Goal: Use online tool/utility: Use online tool/utility

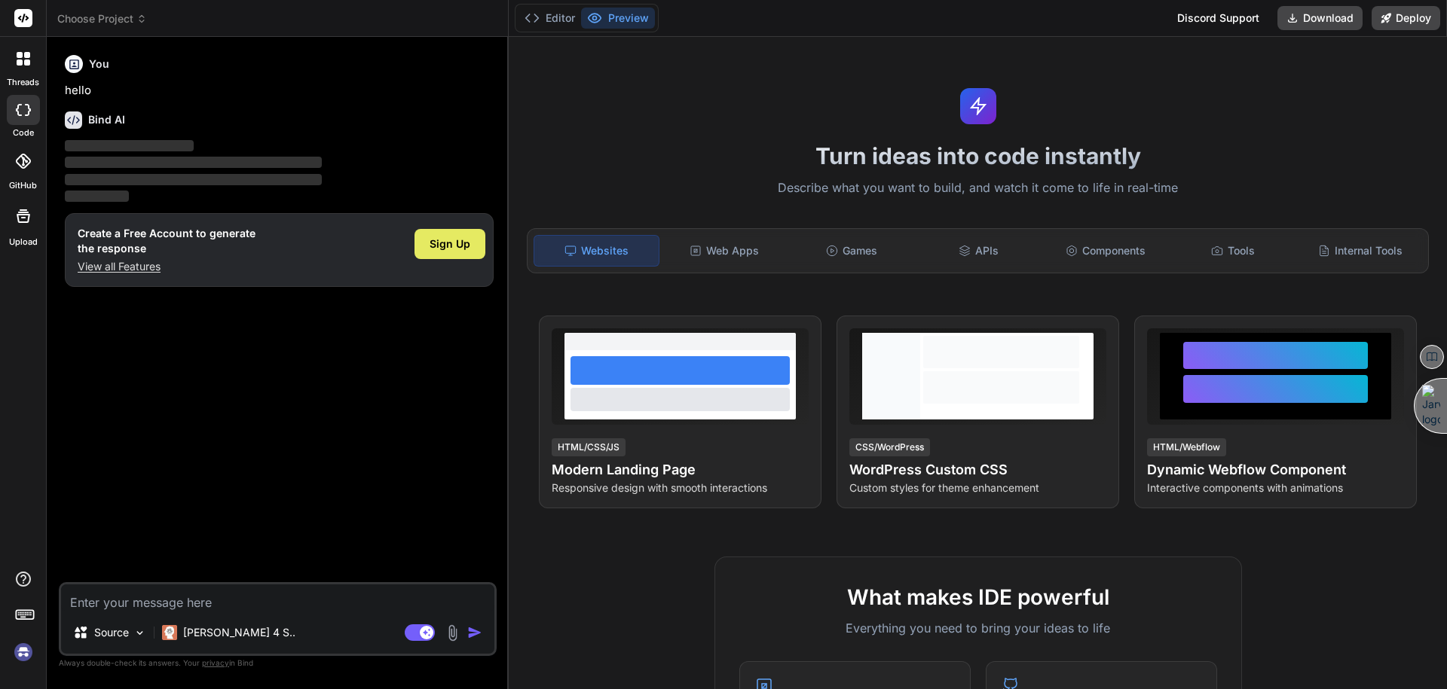
click at [458, 233] on div "Sign Up" at bounding box center [449, 244] width 71 height 30
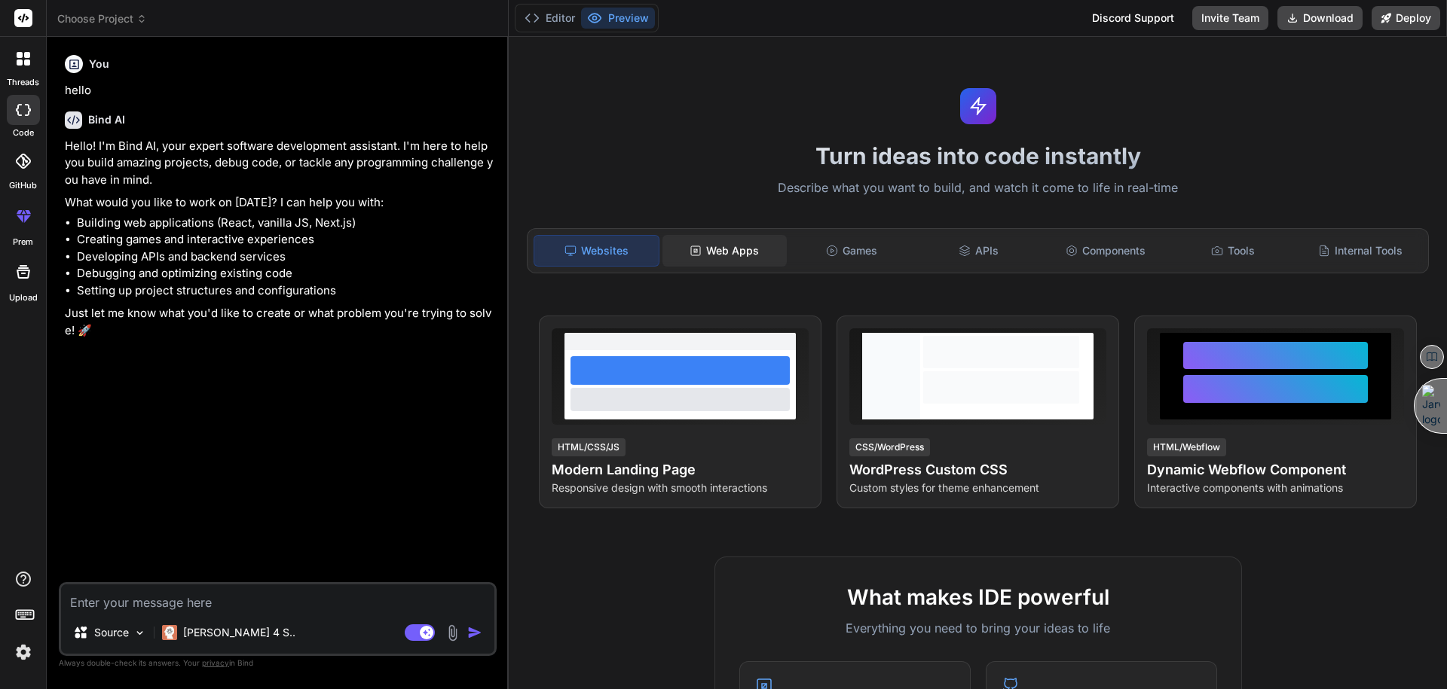
click at [729, 255] on div "Web Apps" at bounding box center [724, 251] width 124 height 32
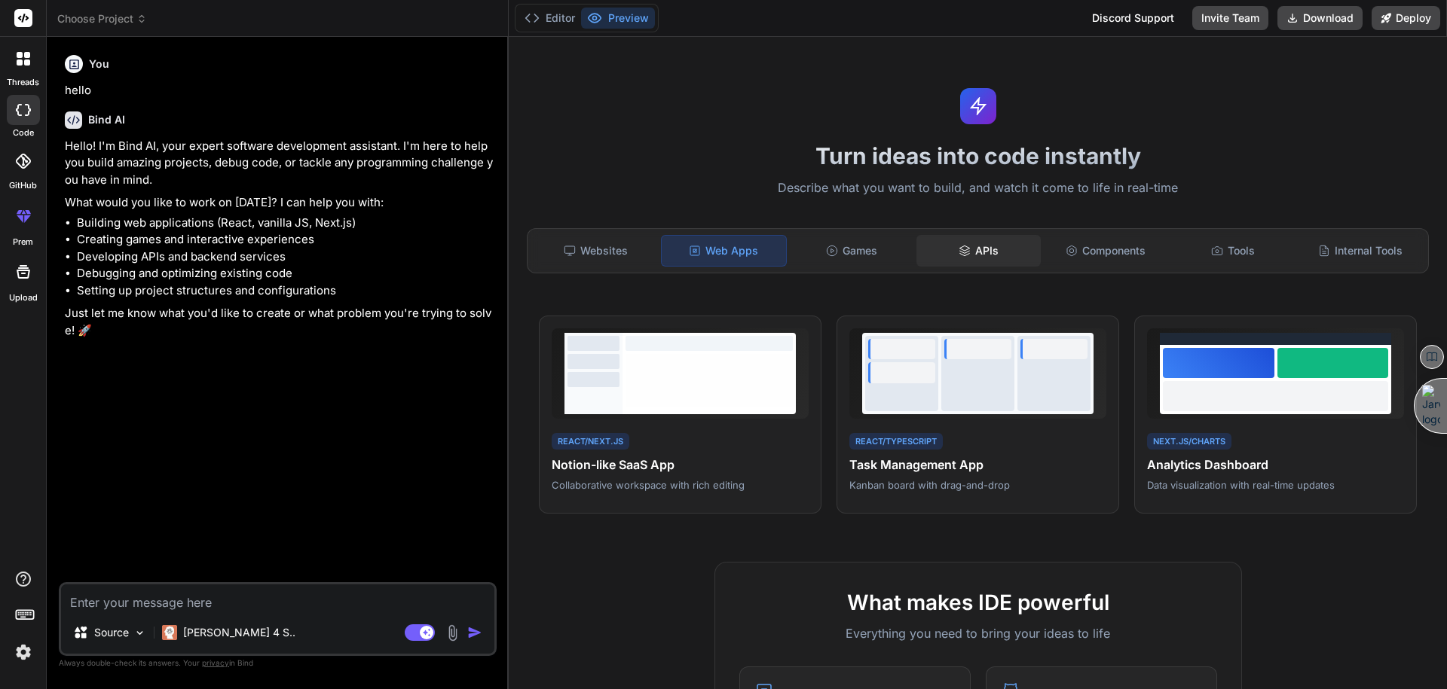
click at [963, 254] on icon at bounding box center [964, 251] width 12 height 12
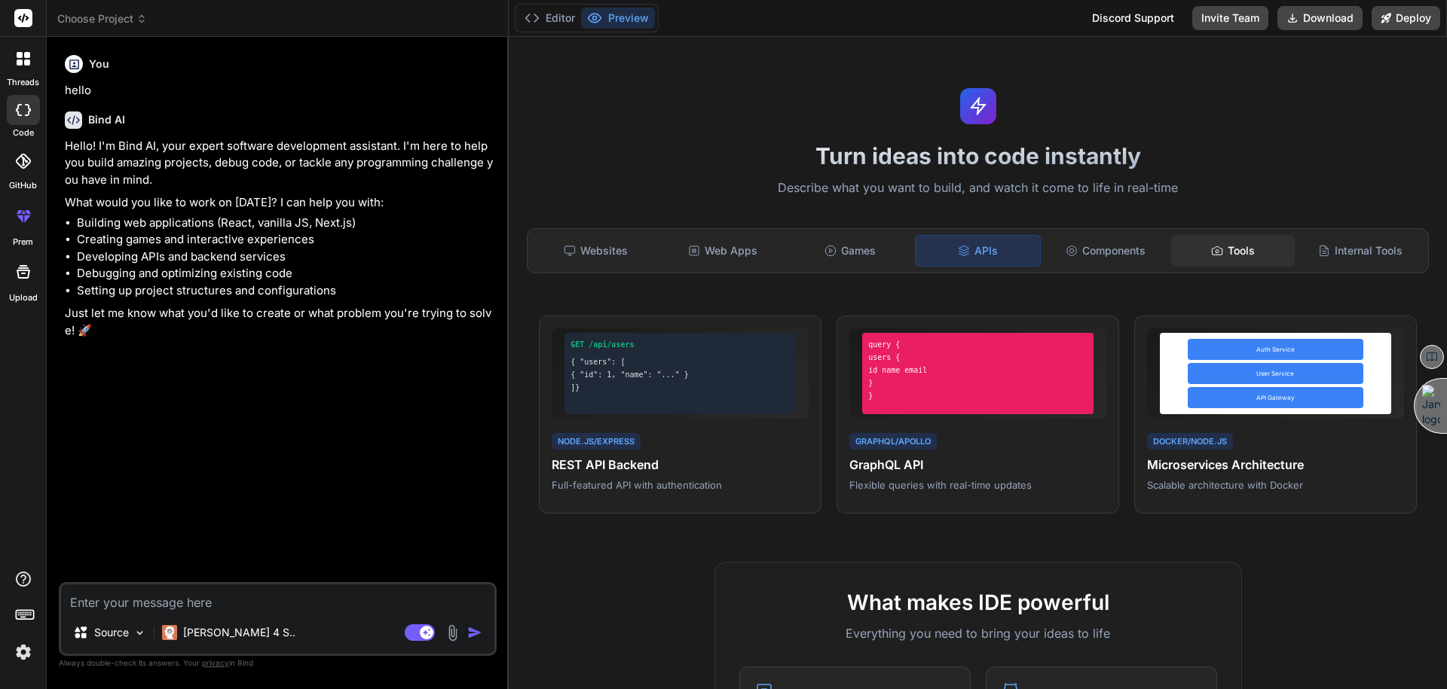
click at [1212, 240] on div "Tools" at bounding box center [1233, 251] width 124 height 32
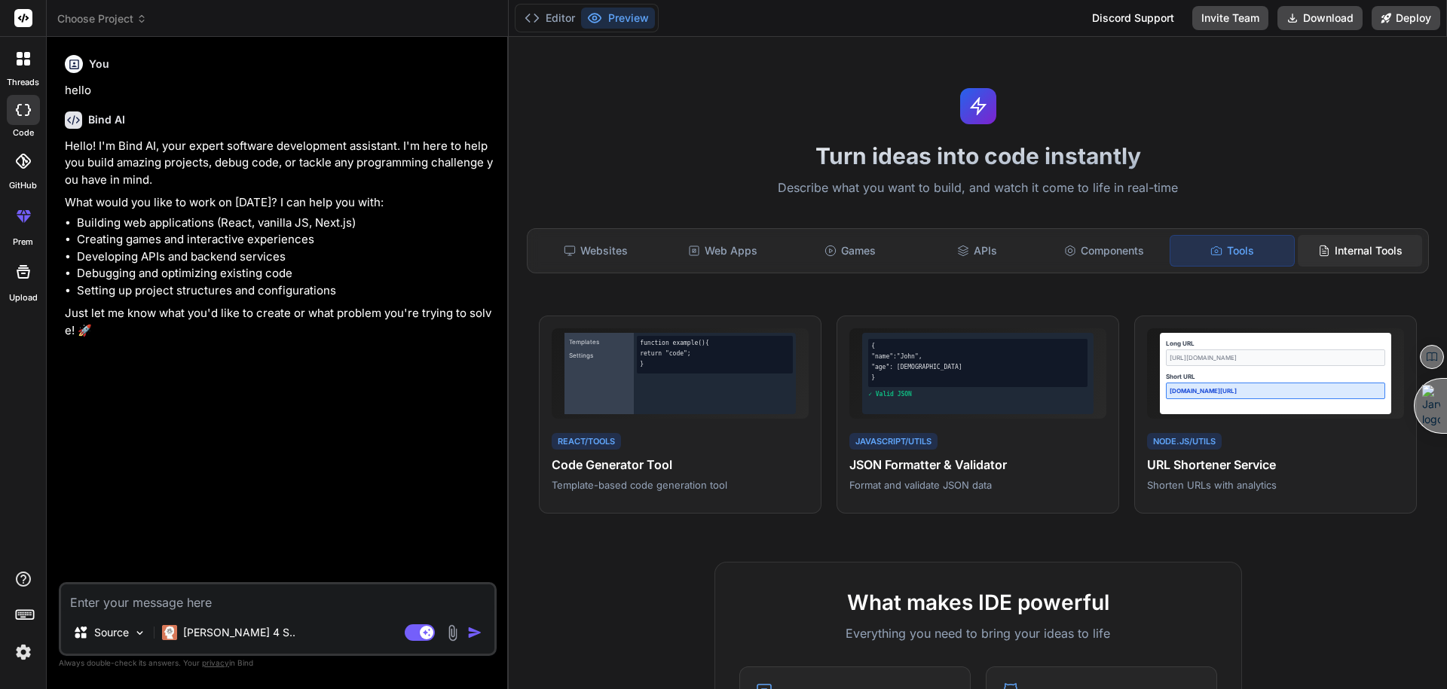
click at [1349, 255] on div "Internal Tools" at bounding box center [1359, 251] width 124 height 32
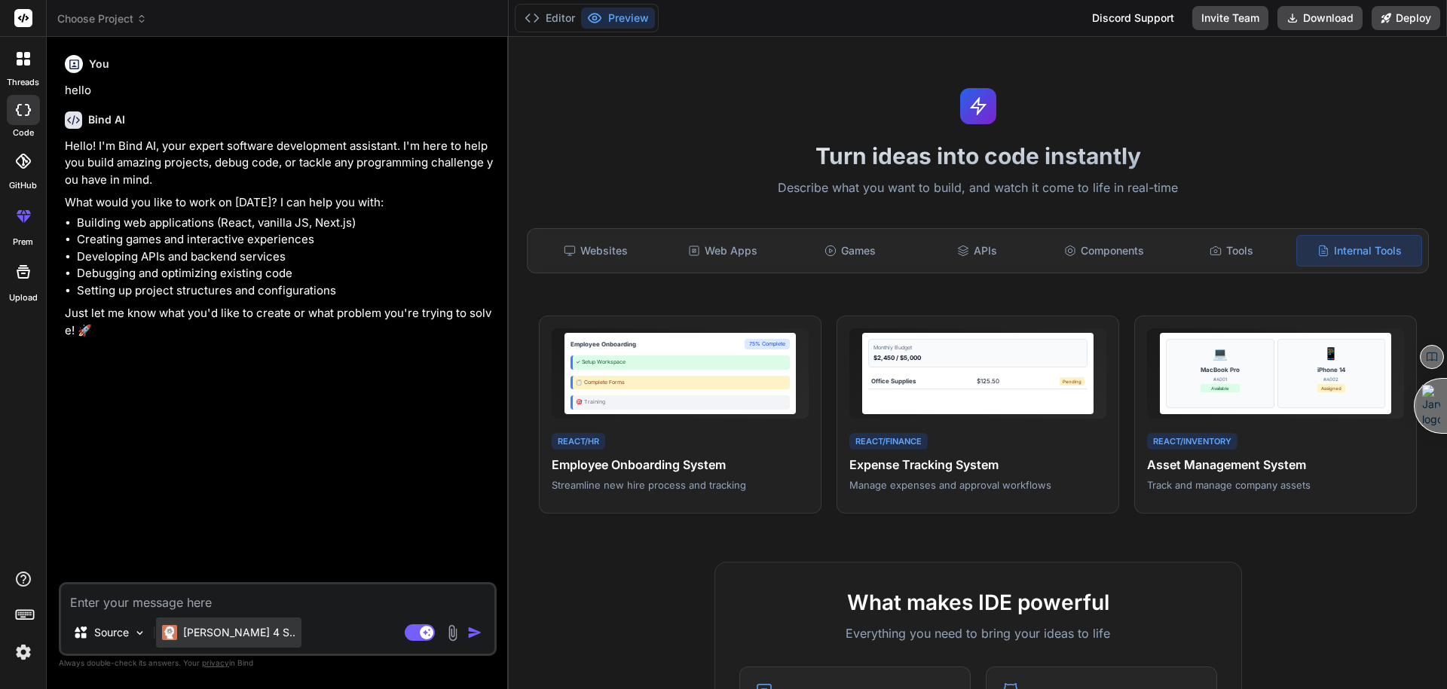
click at [203, 631] on p "Claude 4 S.." at bounding box center [239, 632] width 112 height 15
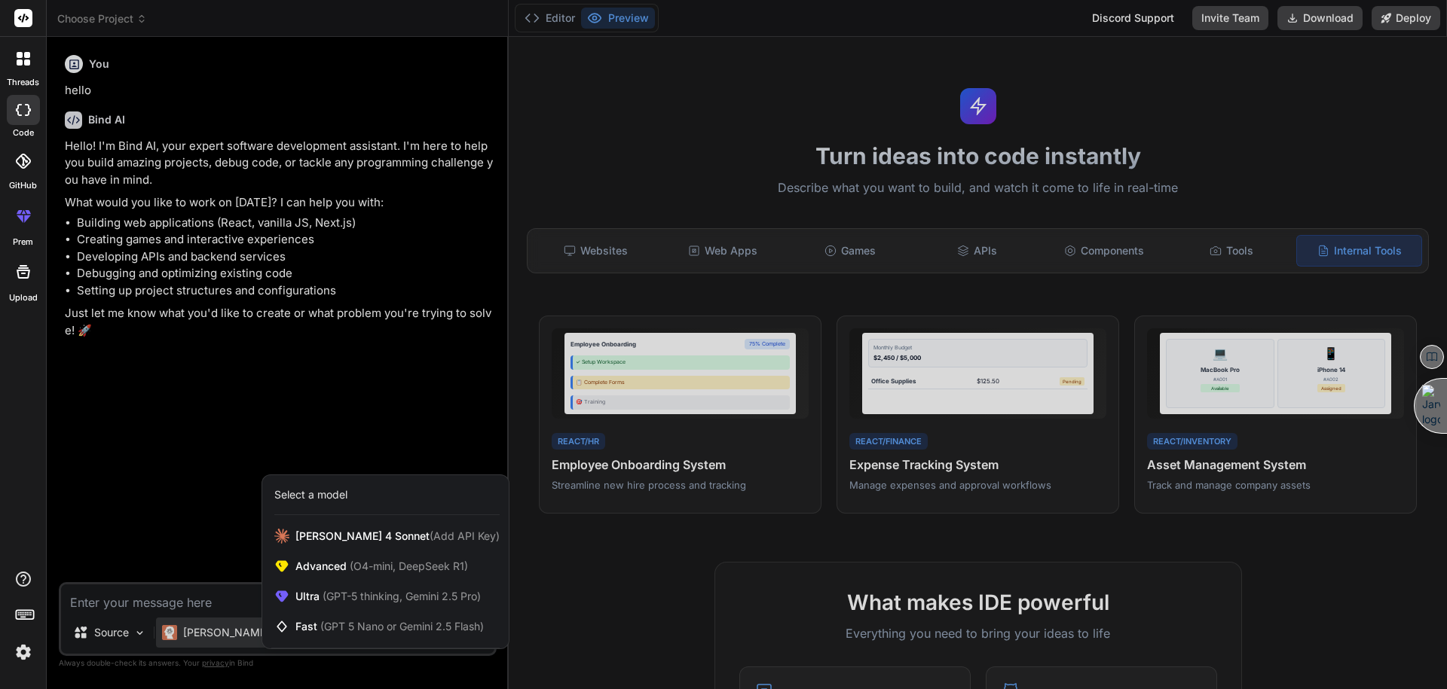
click at [216, 599] on div at bounding box center [723, 344] width 1447 height 689
type textarea "x"
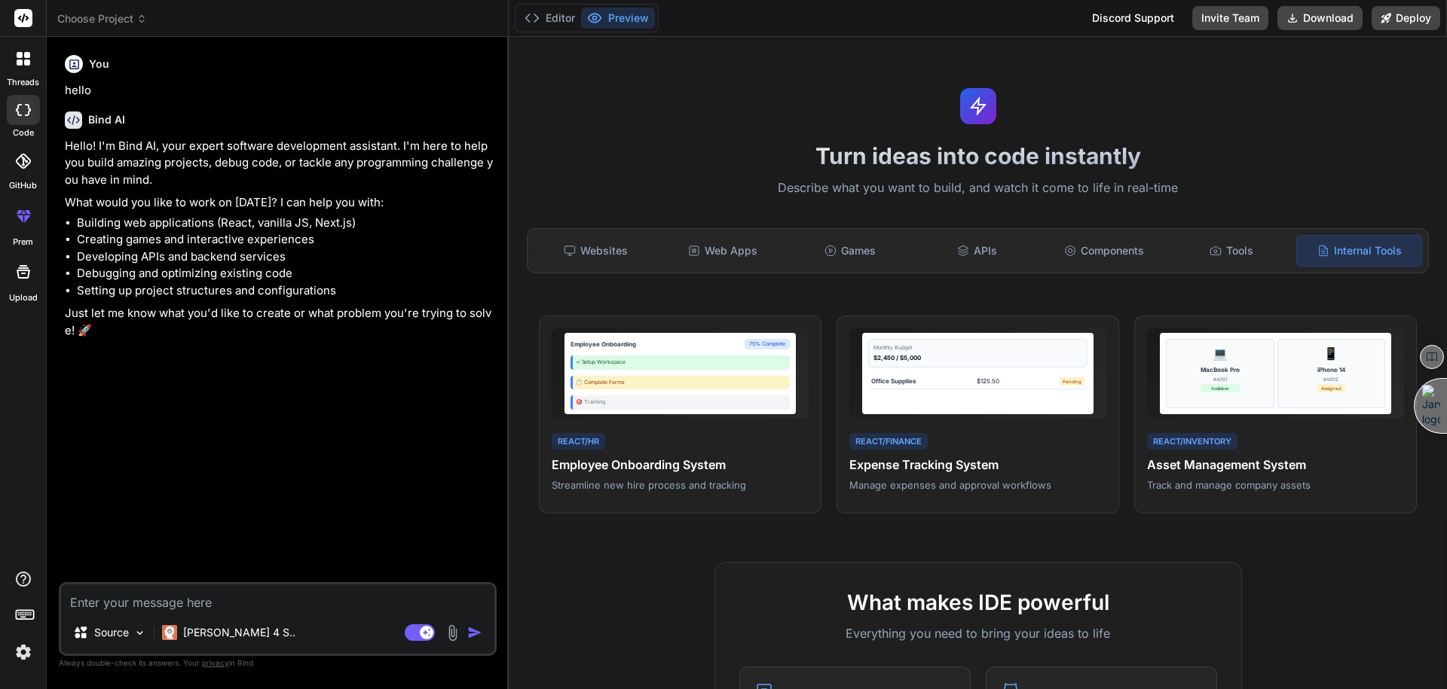
click at [198, 600] on textarea at bounding box center [277, 598] width 433 height 27
click at [139, 600] on textarea at bounding box center [277, 598] width 433 height 27
type textarea "b"
type textarea "x"
type textarea "bu"
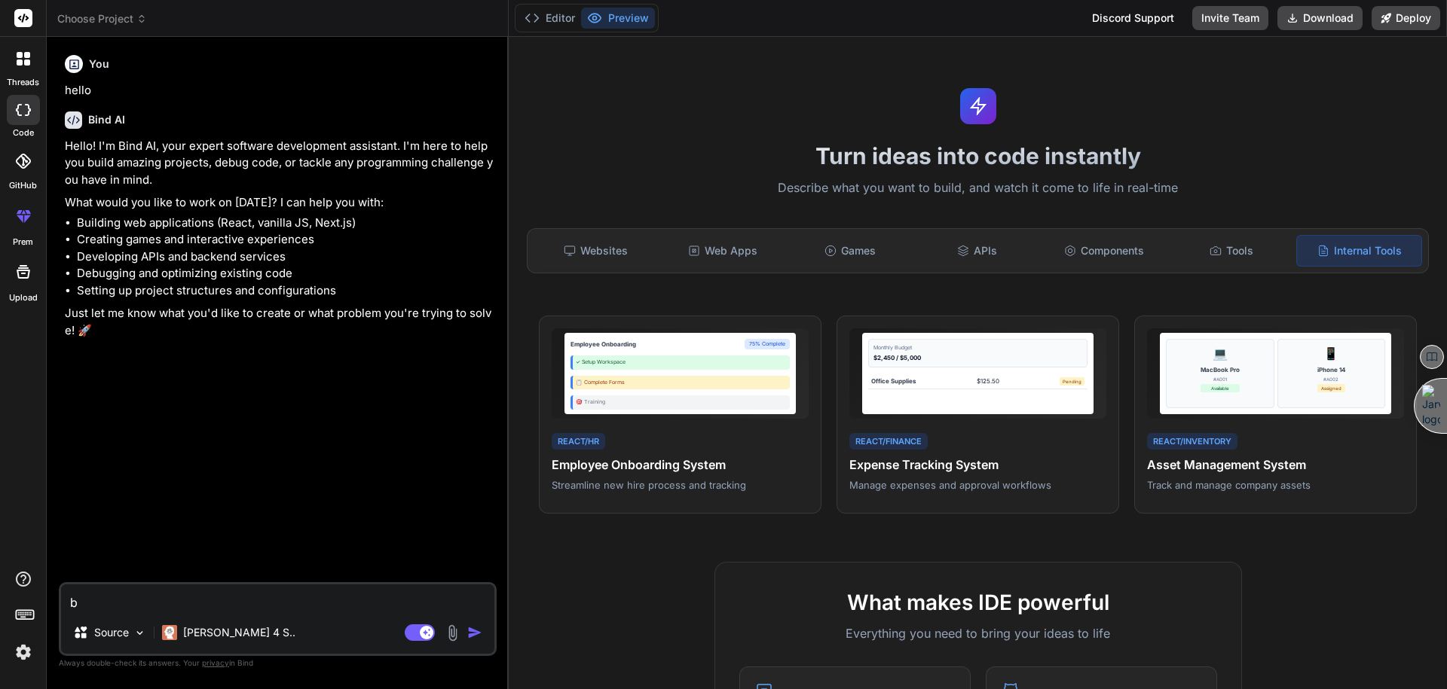
type textarea "x"
type textarea "bui"
type textarea "x"
type textarea "buil"
type textarea "x"
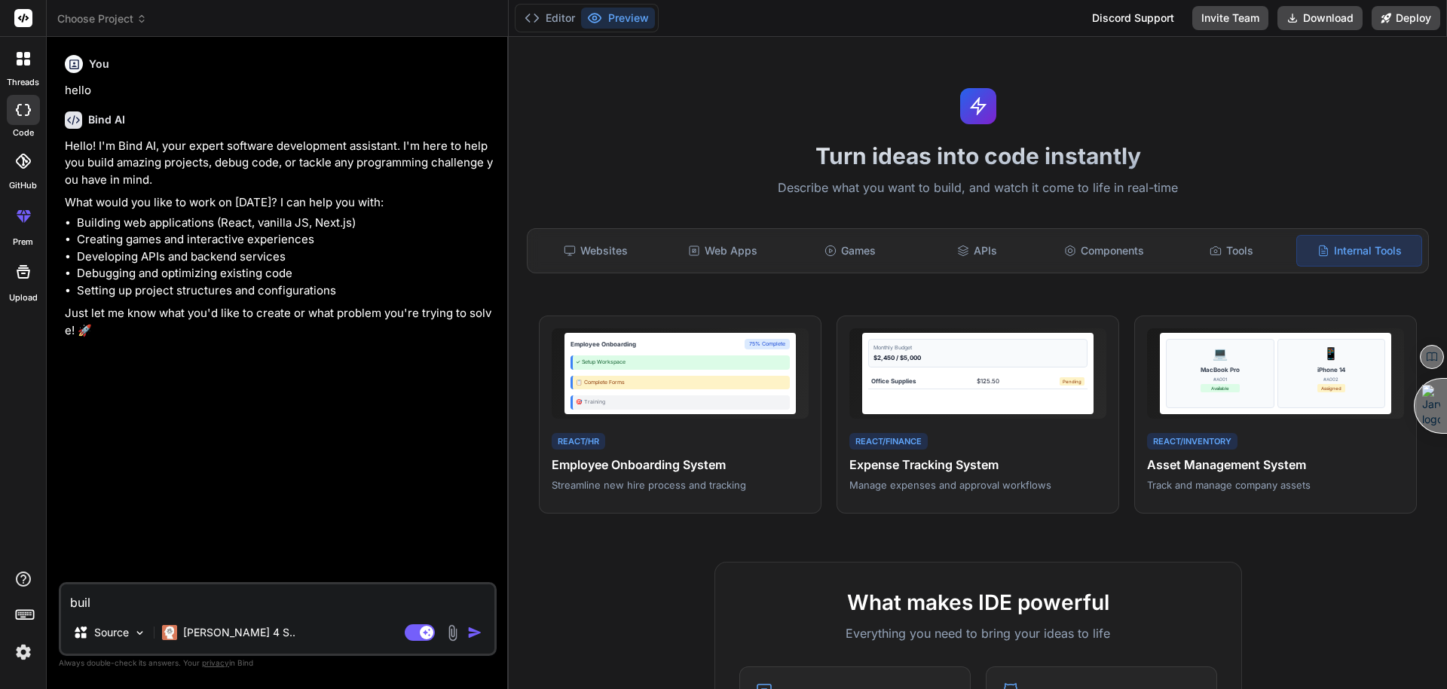
type textarea "build"
type textarea "x"
type textarea "buildi"
type textarea "x"
type textarea "buildin"
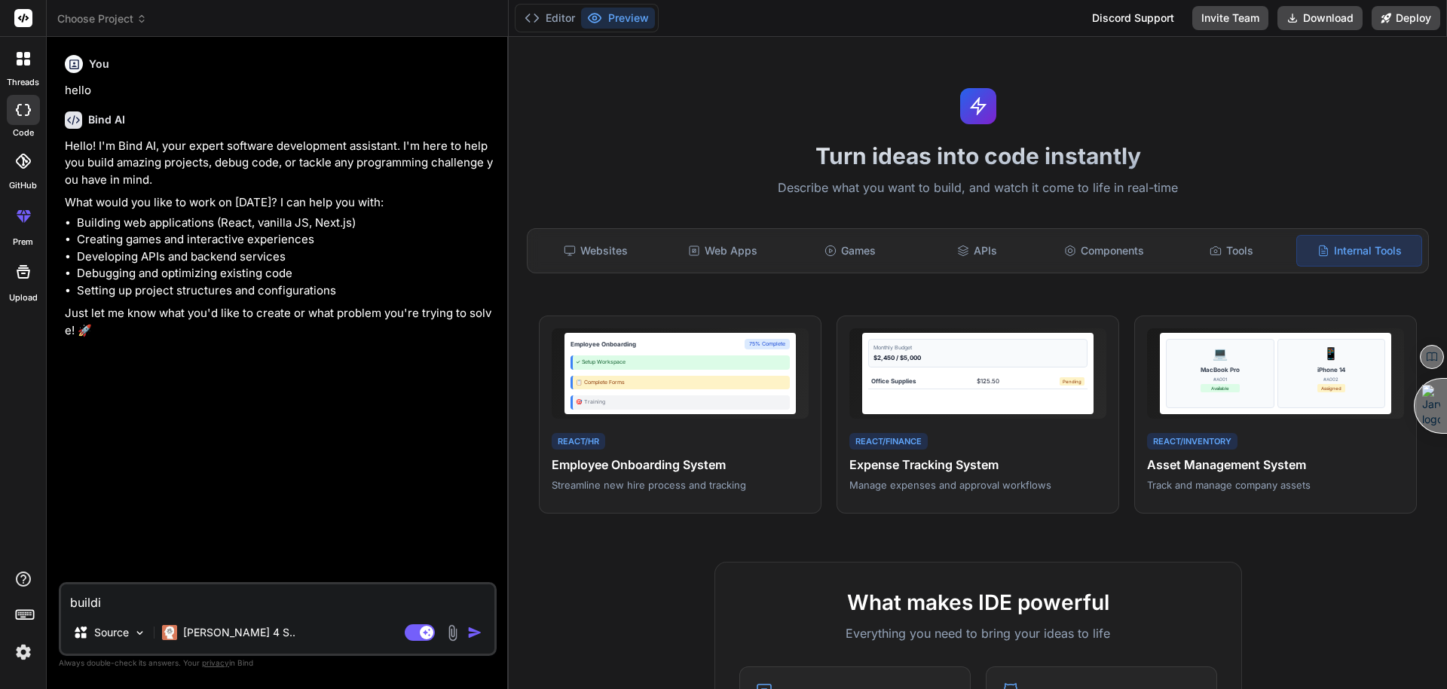
type textarea "x"
type textarea "buildind"
type textarea "x"
type textarea "buildindi"
type textarea "x"
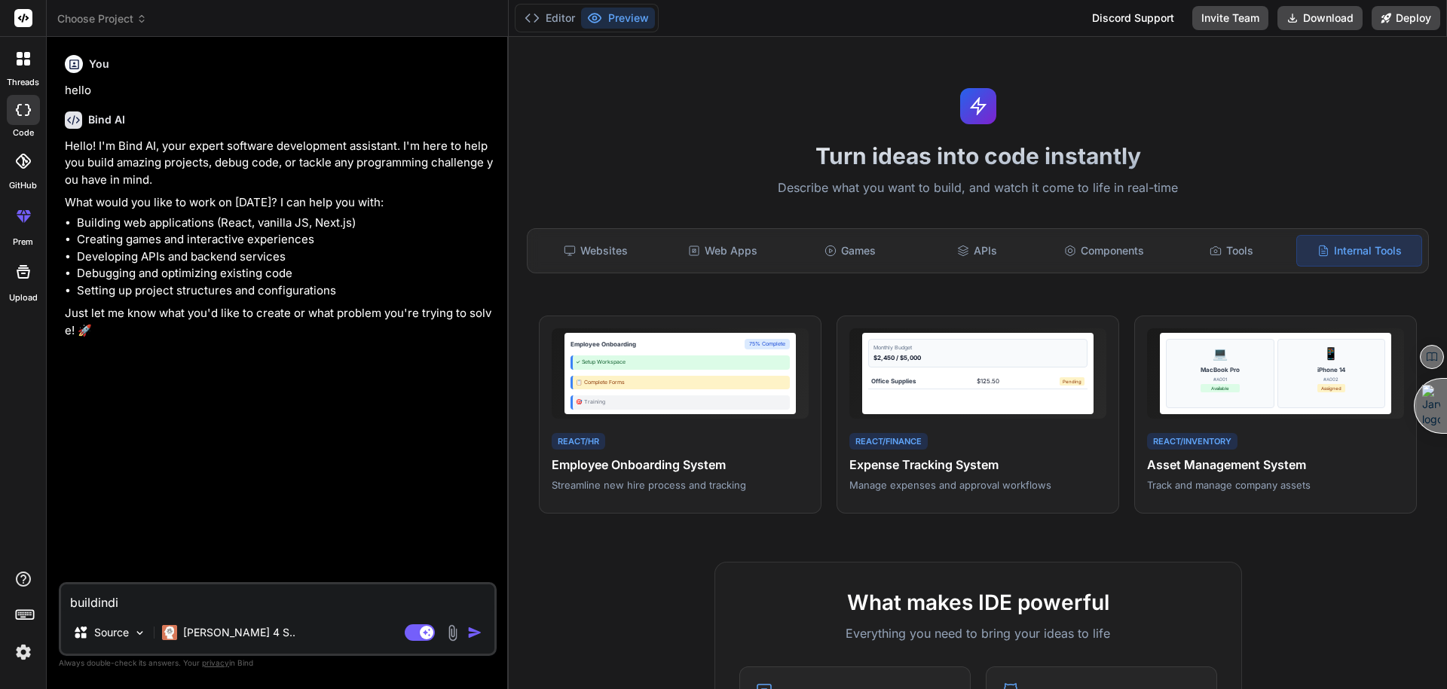
type textarea "buildindin"
type textarea "x"
type textarea "buildinding"
type textarea "x"
type textarea "buildinding"
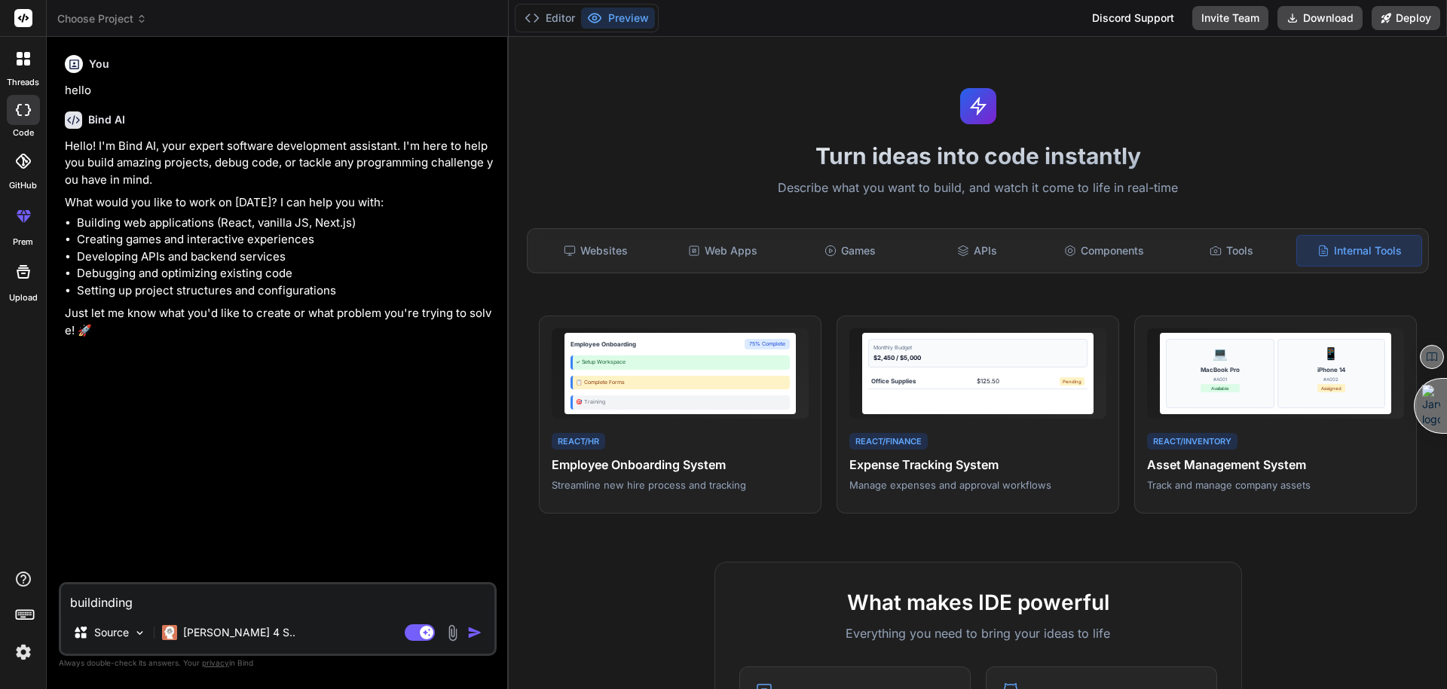
type textarea "x"
type textarea "buildiding"
type textarea "x"
type textarea "buildding"
type textarea "x"
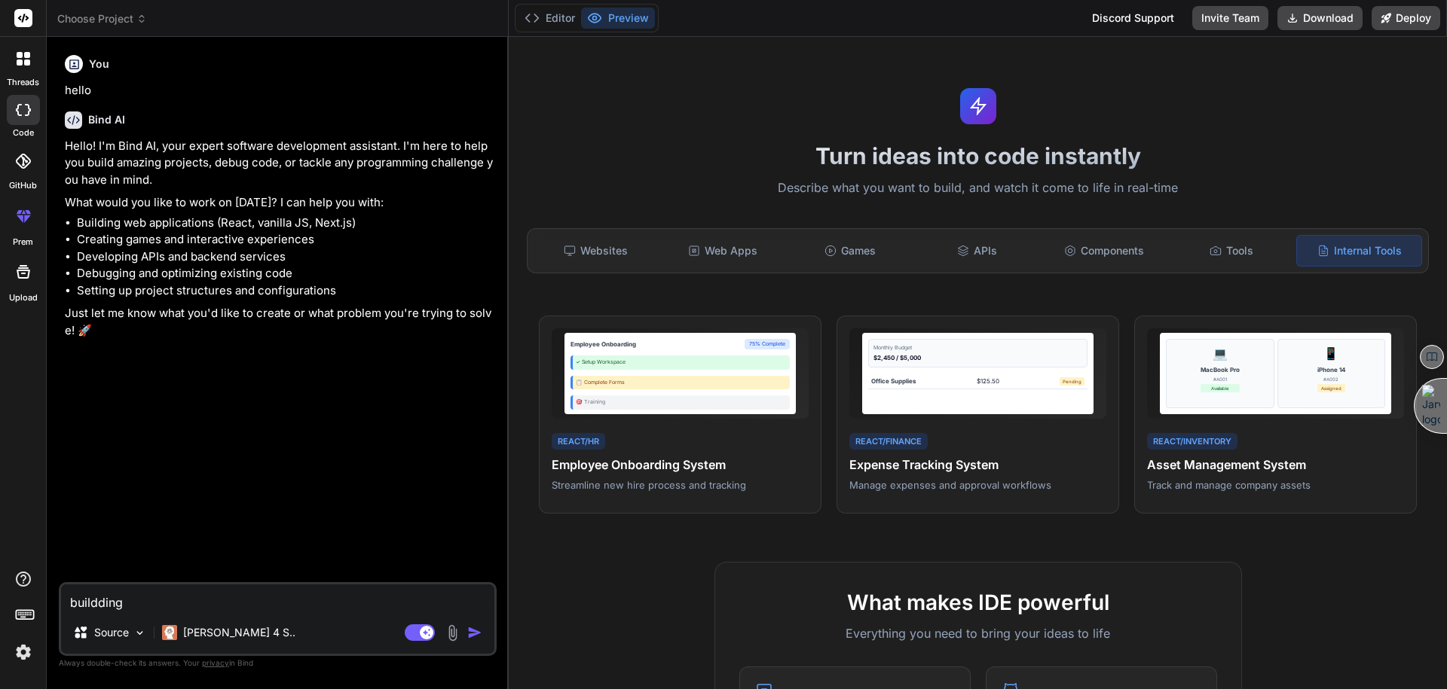
type textarea "building"
type textarea "x"
type textarea "building a"
type textarea "x"
type textarea "building a"
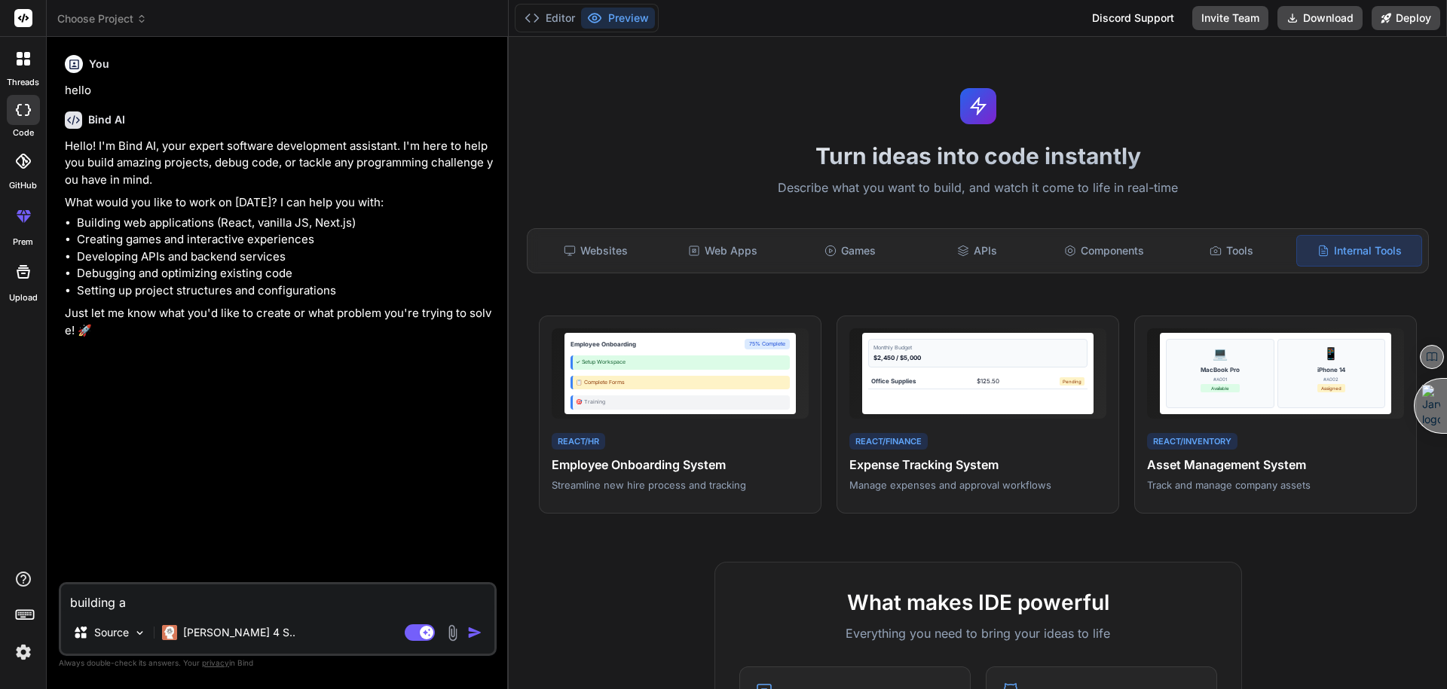
type textarea "x"
type textarea "building a w"
type textarea "x"
type textarea "building a we"
type textarea "x"
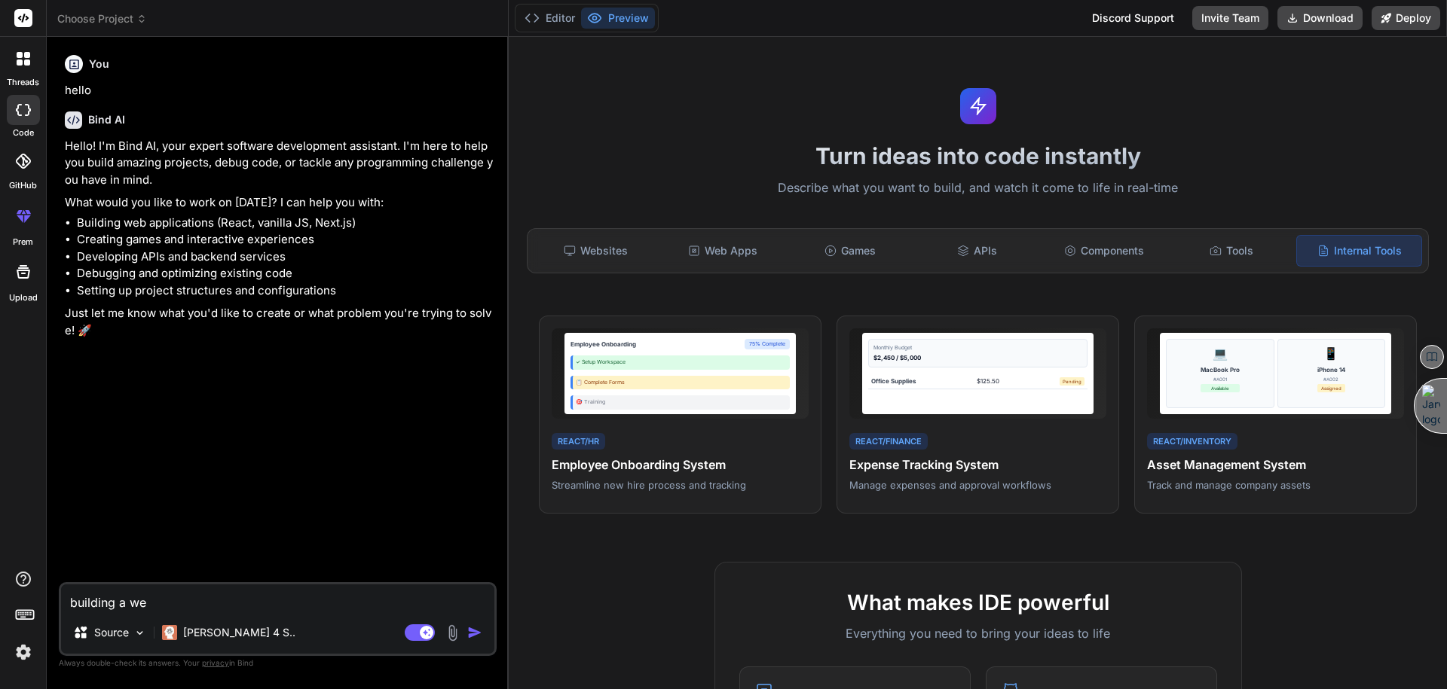
type textarea "building a web"
type textarea "x"
type textarea "building a webp"
type textarea "x"
type textarea "building a webpa"
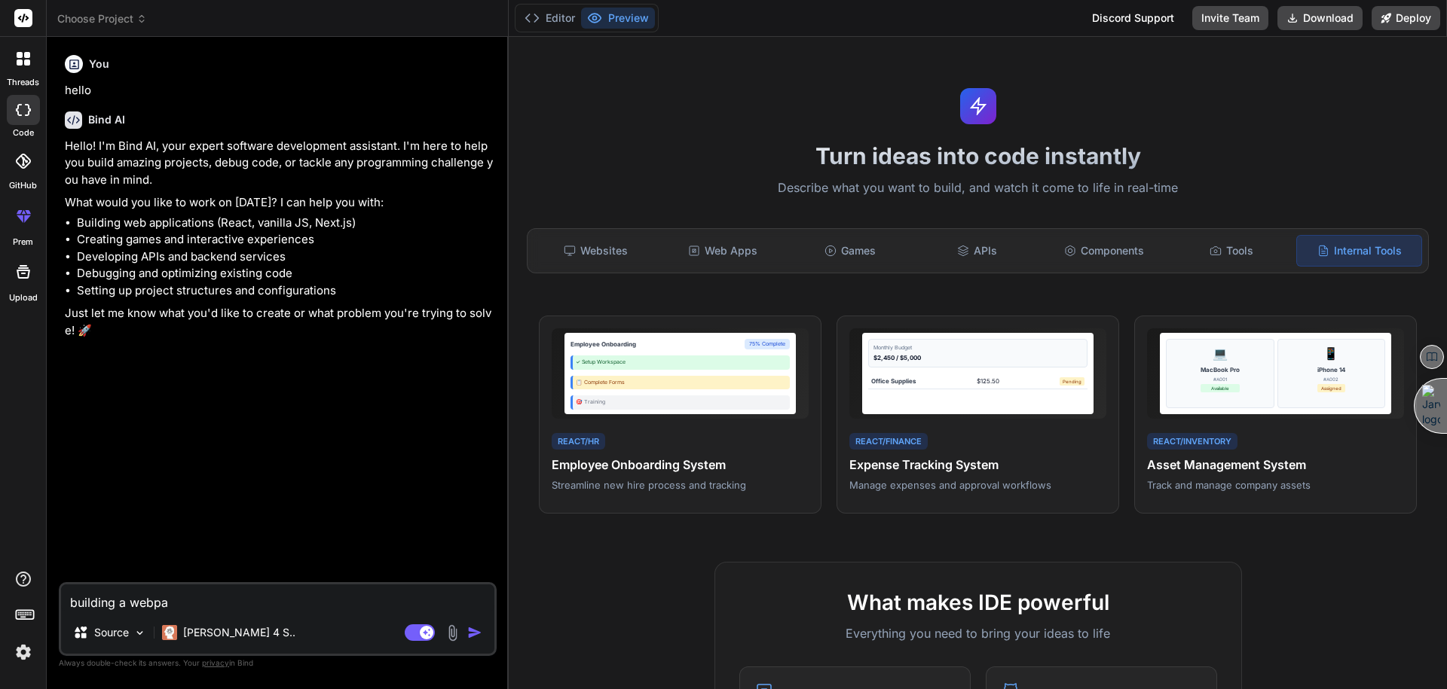
type textarea "x"
type textarea "building a webpag"
type textarea "x"
type textarea "building a webpagew"
type textarea "x"
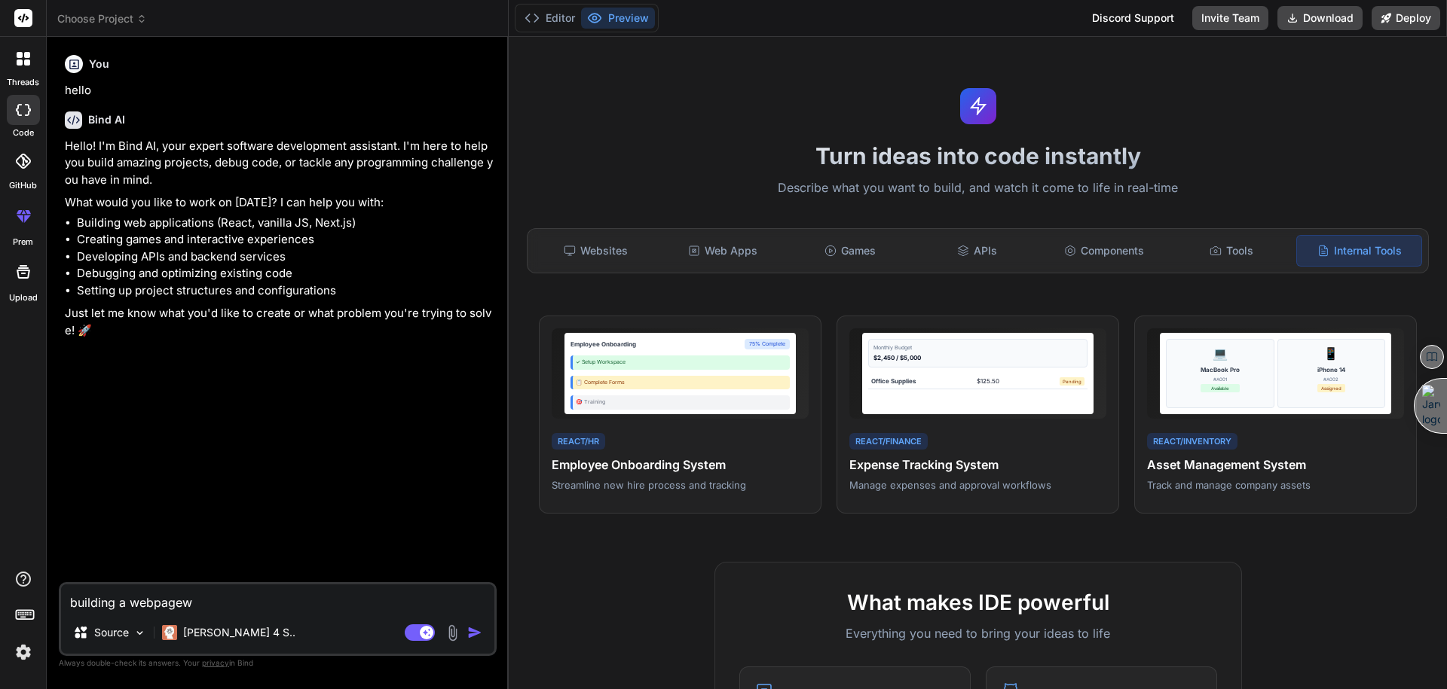
type textarea "building a webpage"
type textarea "x"
type textarea "building a webpage"
type textarea "x"
type textarea "building a webpage w"
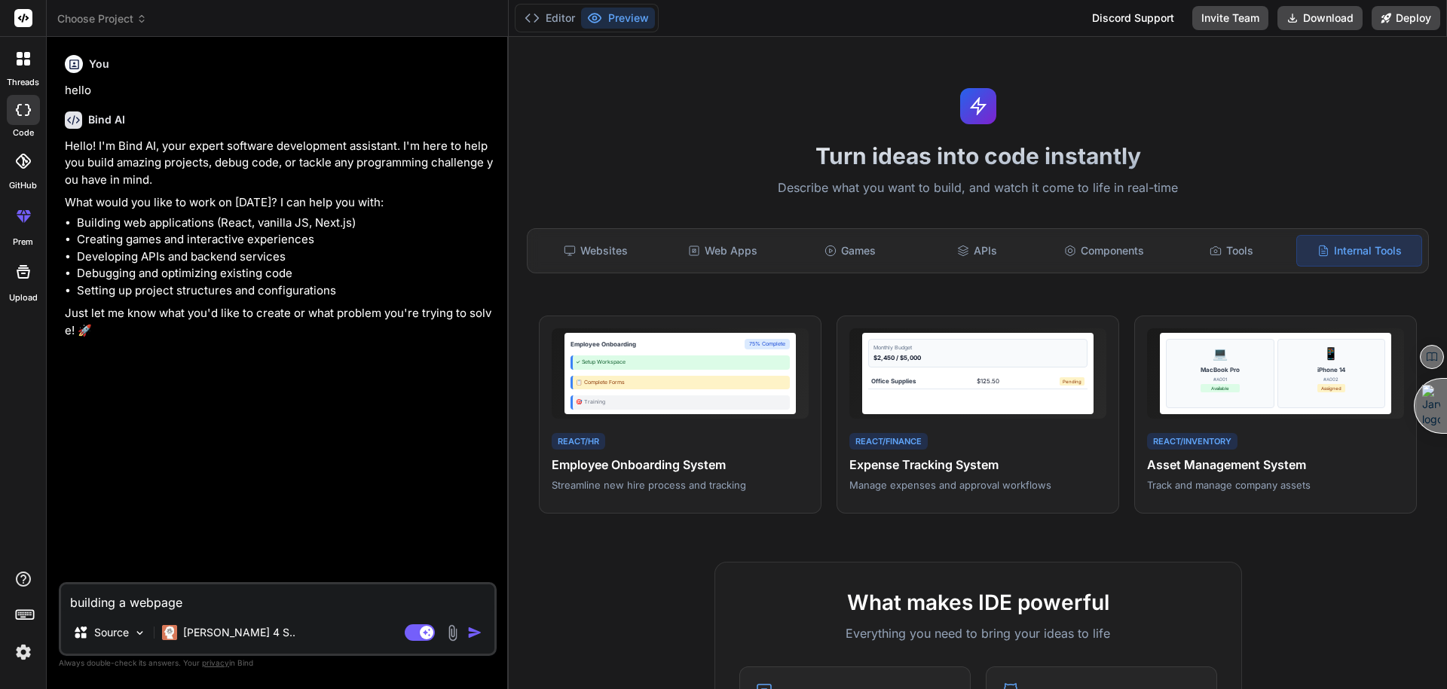
type textarea "x"
type textarea "building a webpage wi"
type textarea "x"
type textarea "building a webpage wit"
type textarea "x"
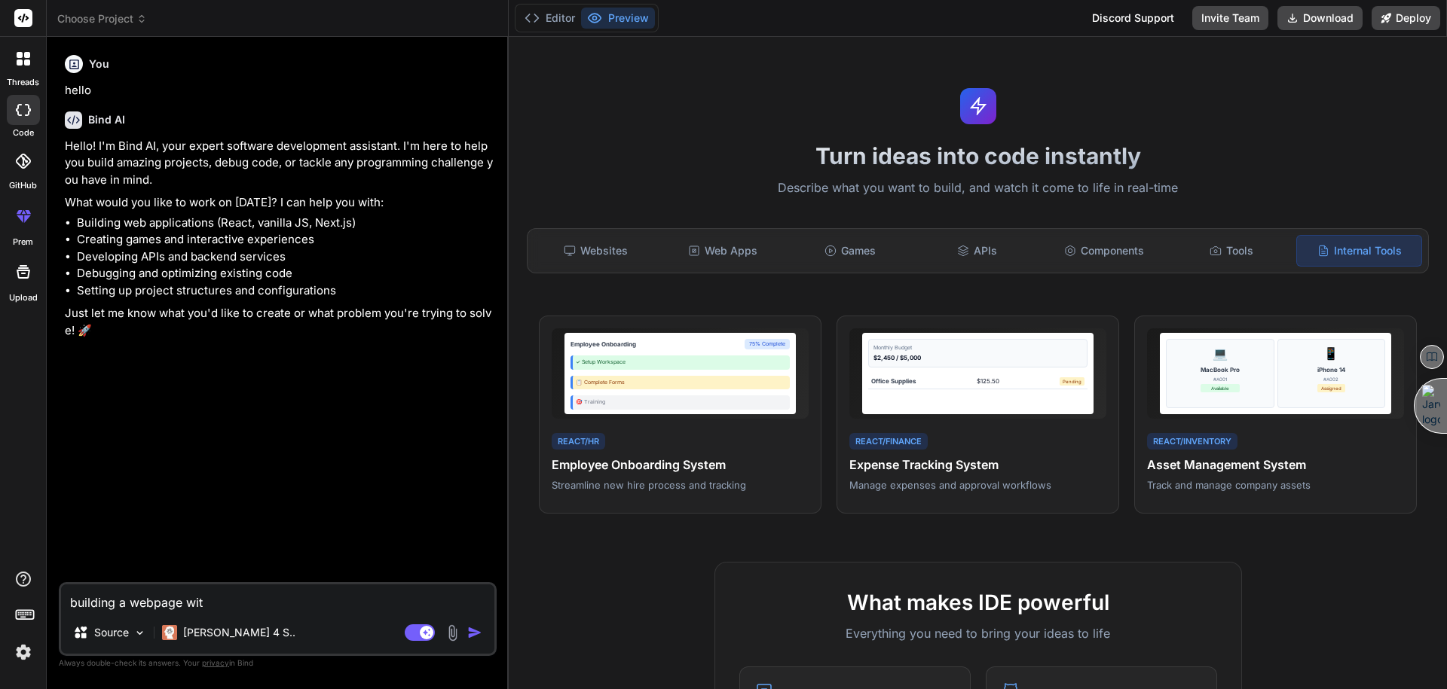
type textarea "building a webpage with"
type textarea "x"
type textarea "building a webpage with"
type textarea "x"
type textarea "building a webpage with m"
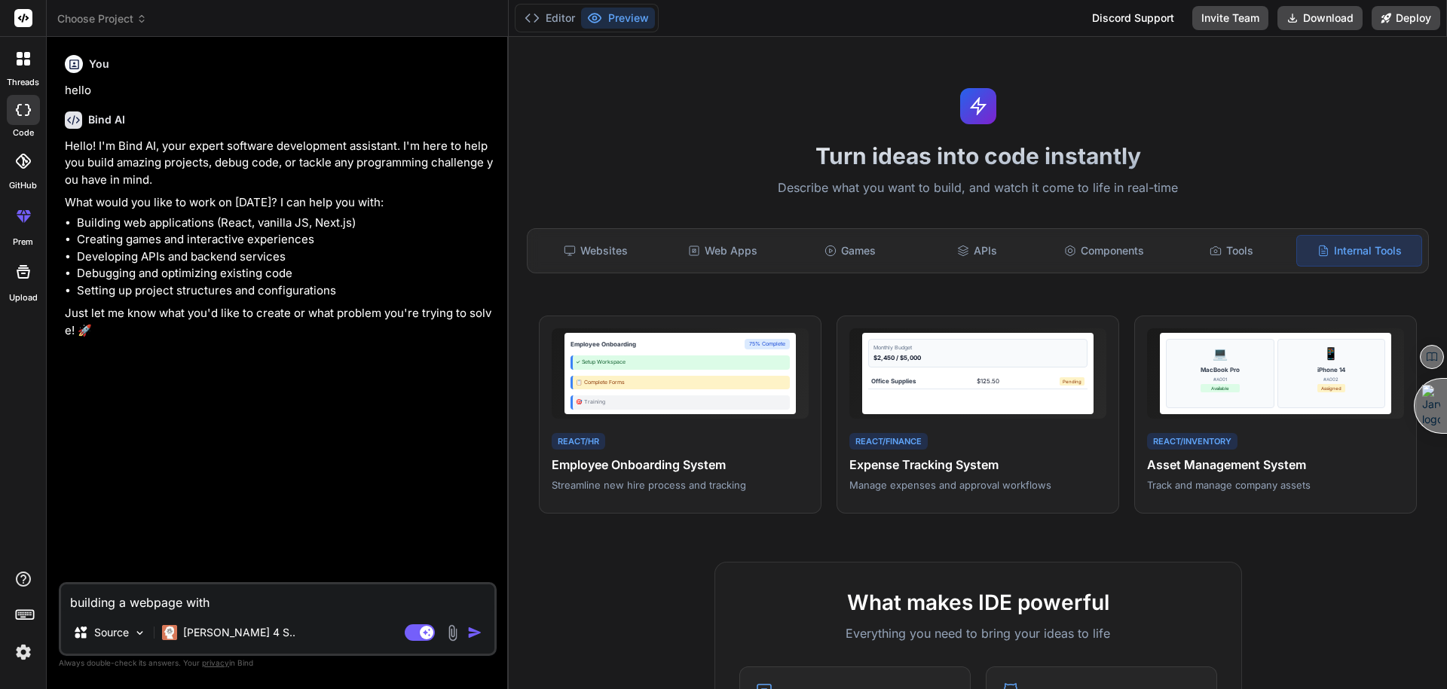
type textarea "x"
type textarea "building a webpage with ma"
type textarea "x"
type textarea "building a webpage with man"
type textarea "x"
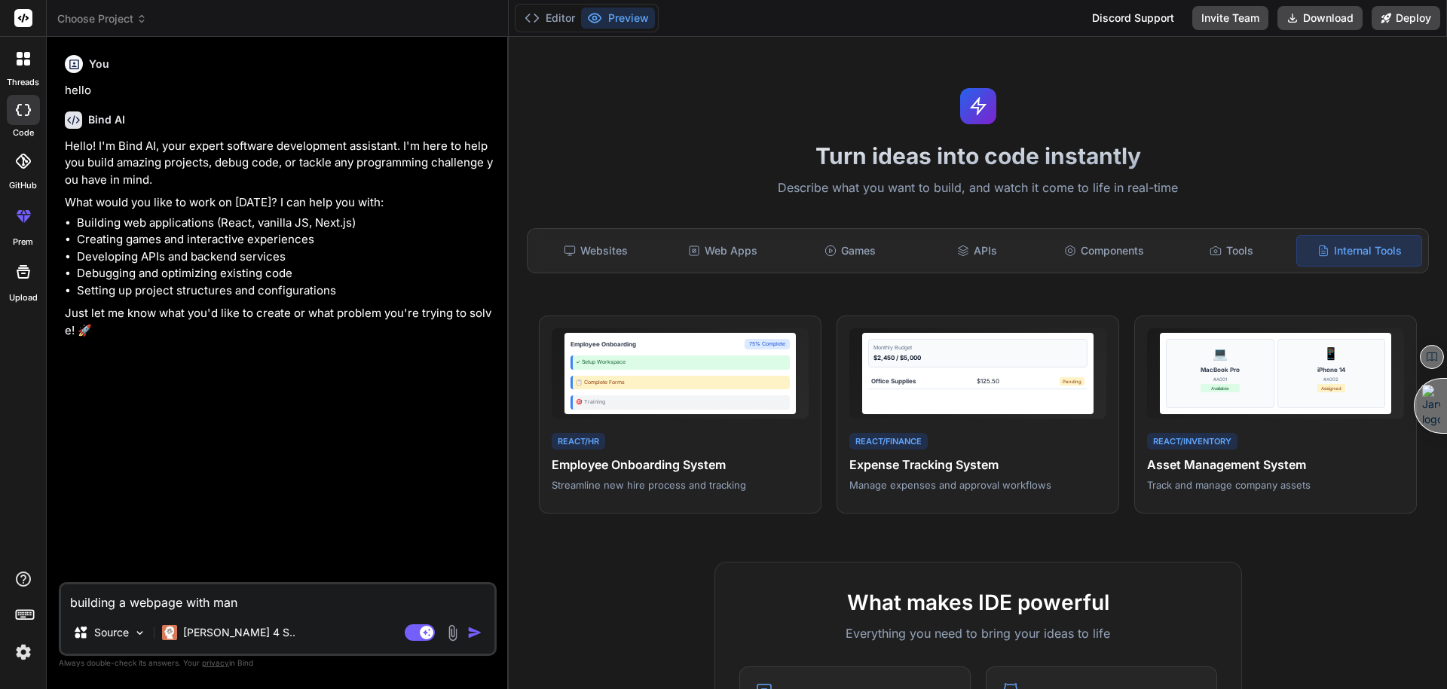
type textarea "building a webpage with many"
type textarea "x"
type textarea "building a webpage with many"
type textarea "x"
type textarea "building a webpage with many s"
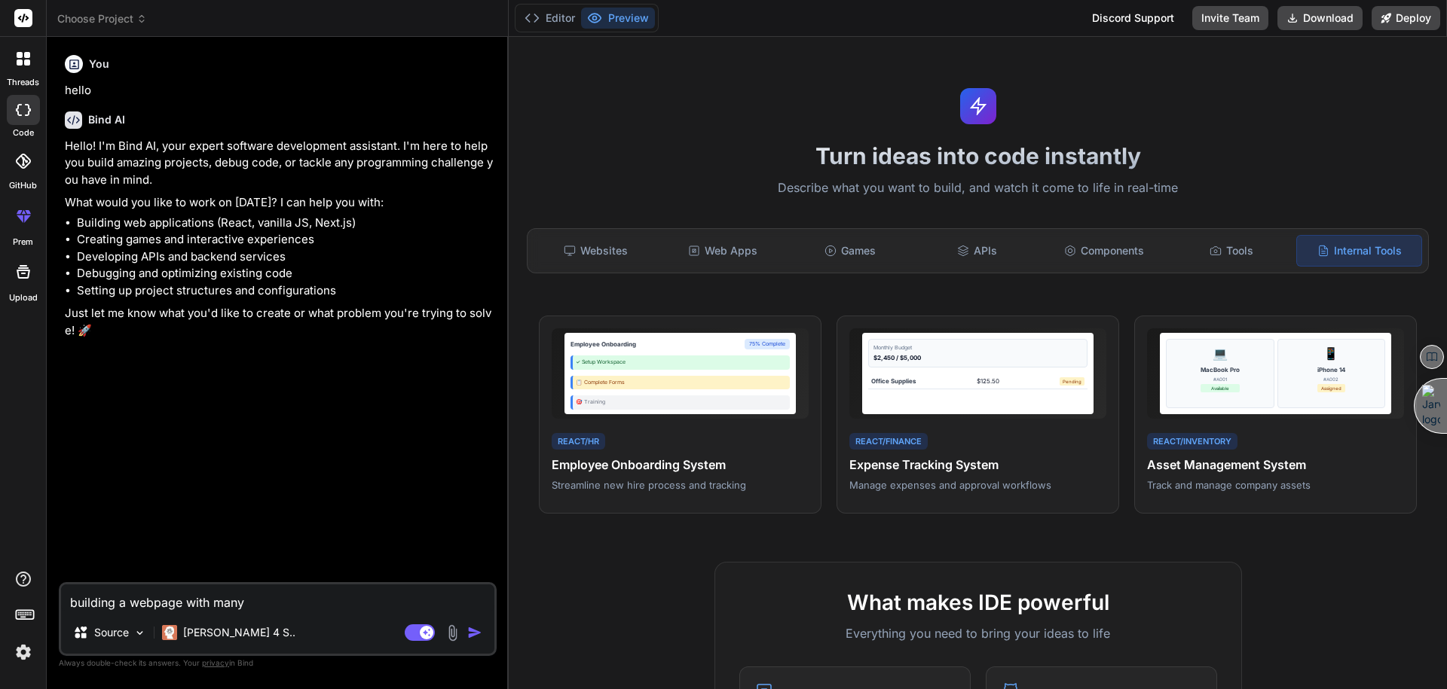
type textarea "x"
type textarea "building a webpage with many sp"
type textarea "x"
type textarea "building a webpage with many spe"
type textarea "x"
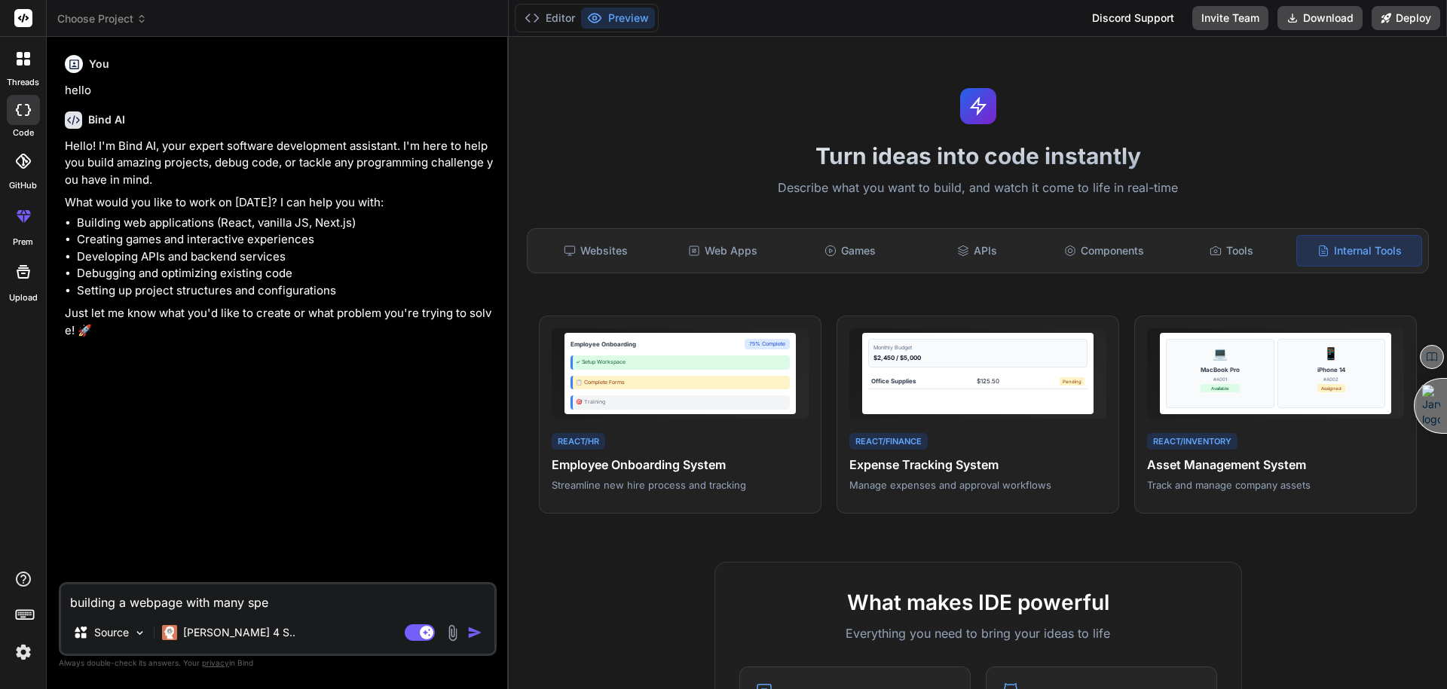
type textarea "building a webpage with many spep"
type textarea "x"
type textarea "building a webpage with many spepa"
type textarea "x"
type textarea "building a webpage with many spepar"
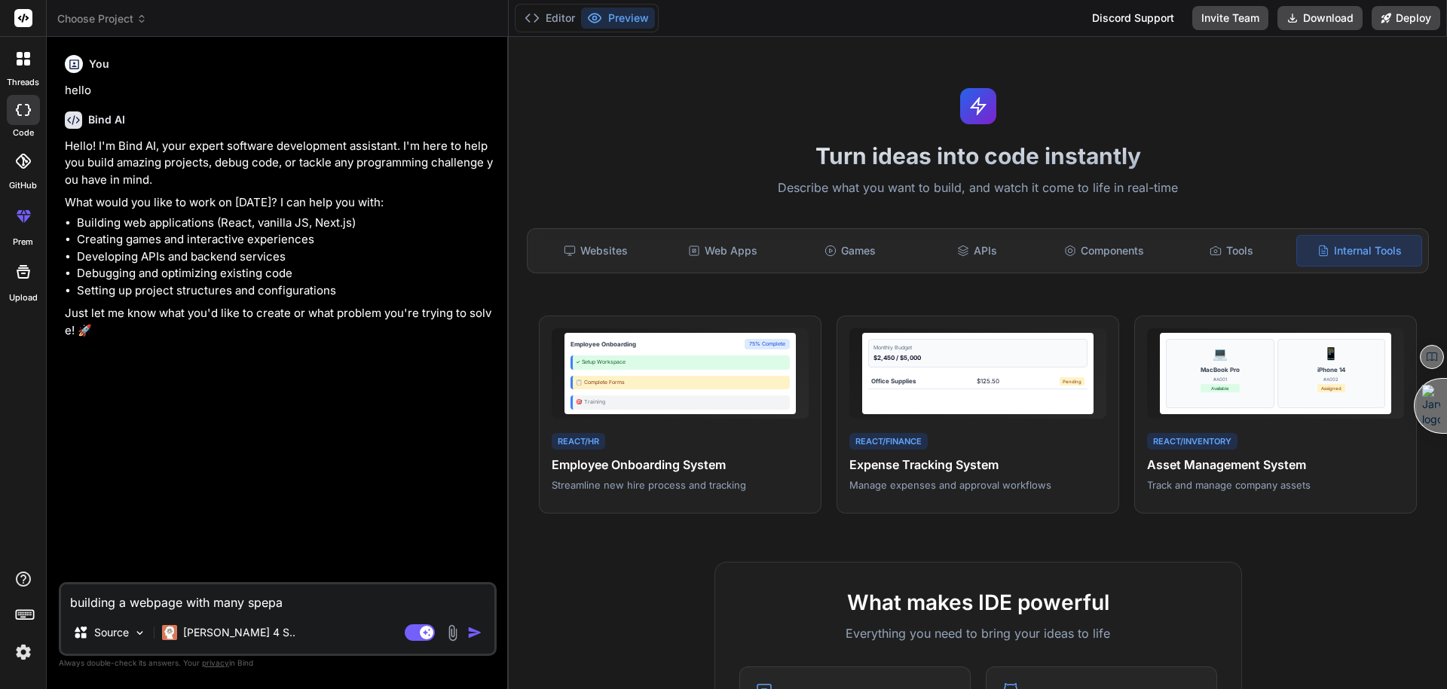
type textarea "x"
type textarea "building a webpage with many spepara"
type textarea "x"
type textarea "building a webpage with many speparat"
type textarea "x"
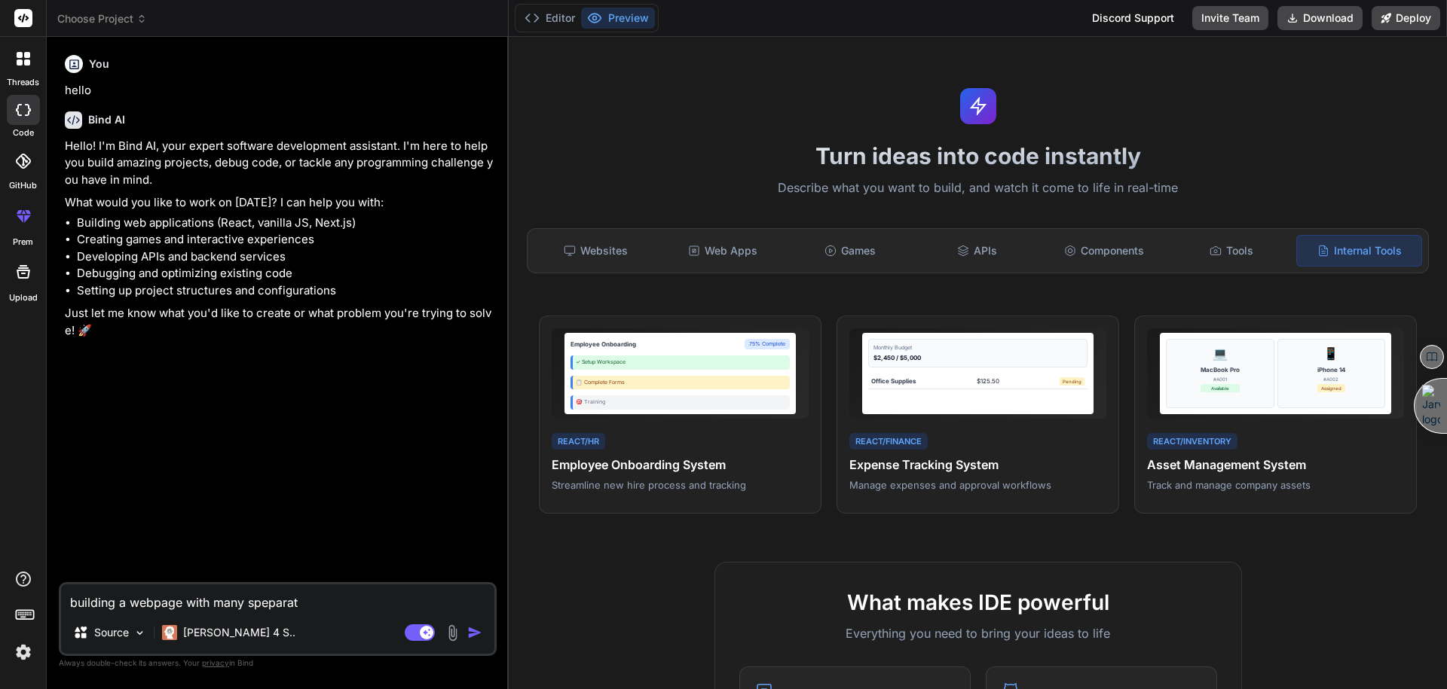
type textarea "building a webpage with many speparate"
type textarea "x"
type textarea "building a webpage with many speparated"
type textarea "x"
type textarea "building a webpage with many speparated"
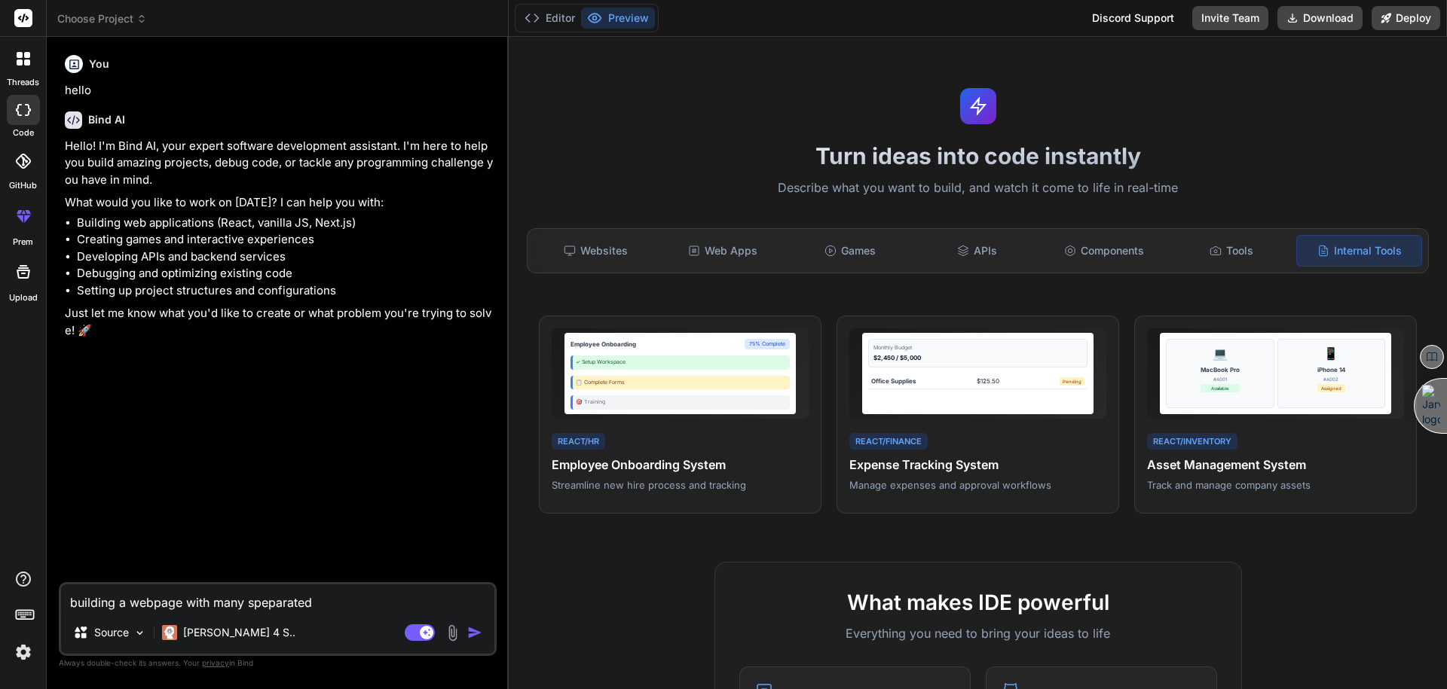
type textarea "x"
type textarea "building a webpage with many separated"
type textarea "x"
type textarea "building a webpage with many separated b"
type textarea "x"
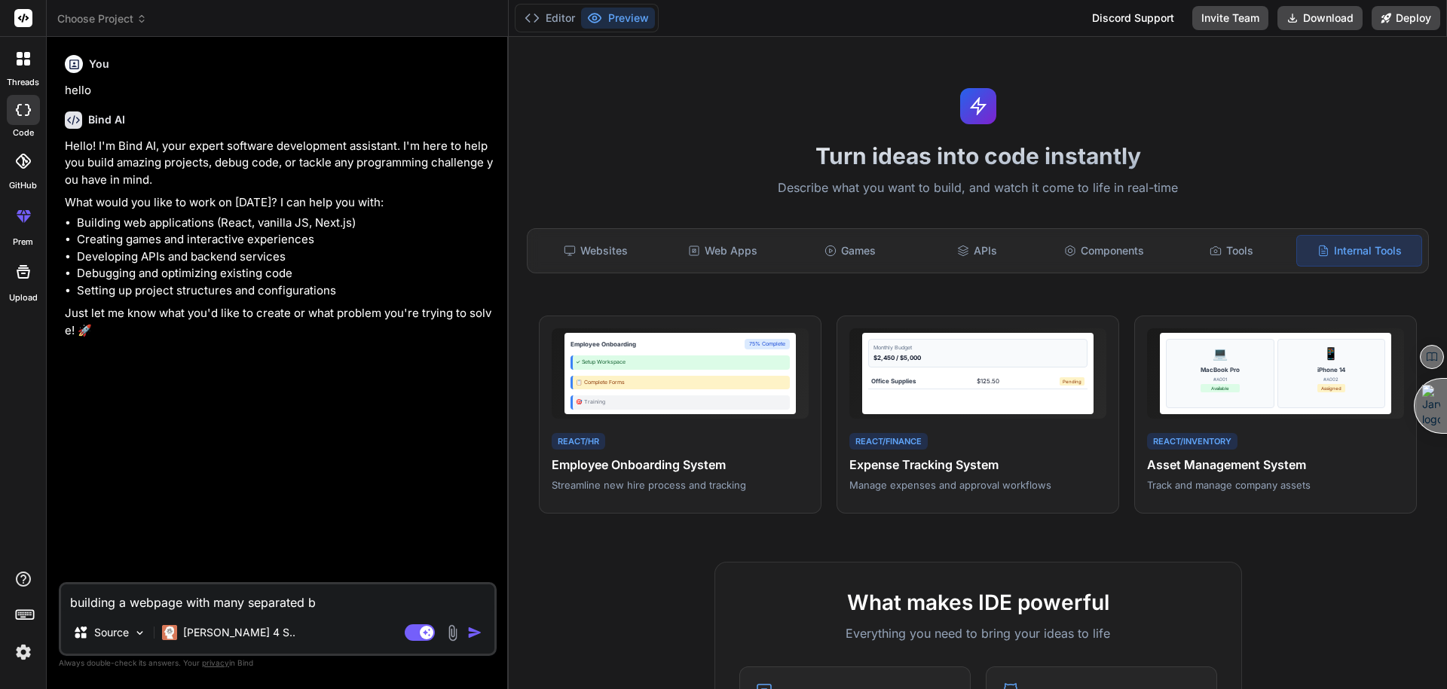
type textarea "building a webpage with many separated bo"
type textarea "x"
type textarea "building a webpage with many separated bos"
type textarea "x"
type textarea "building a webpage with many separated bose"
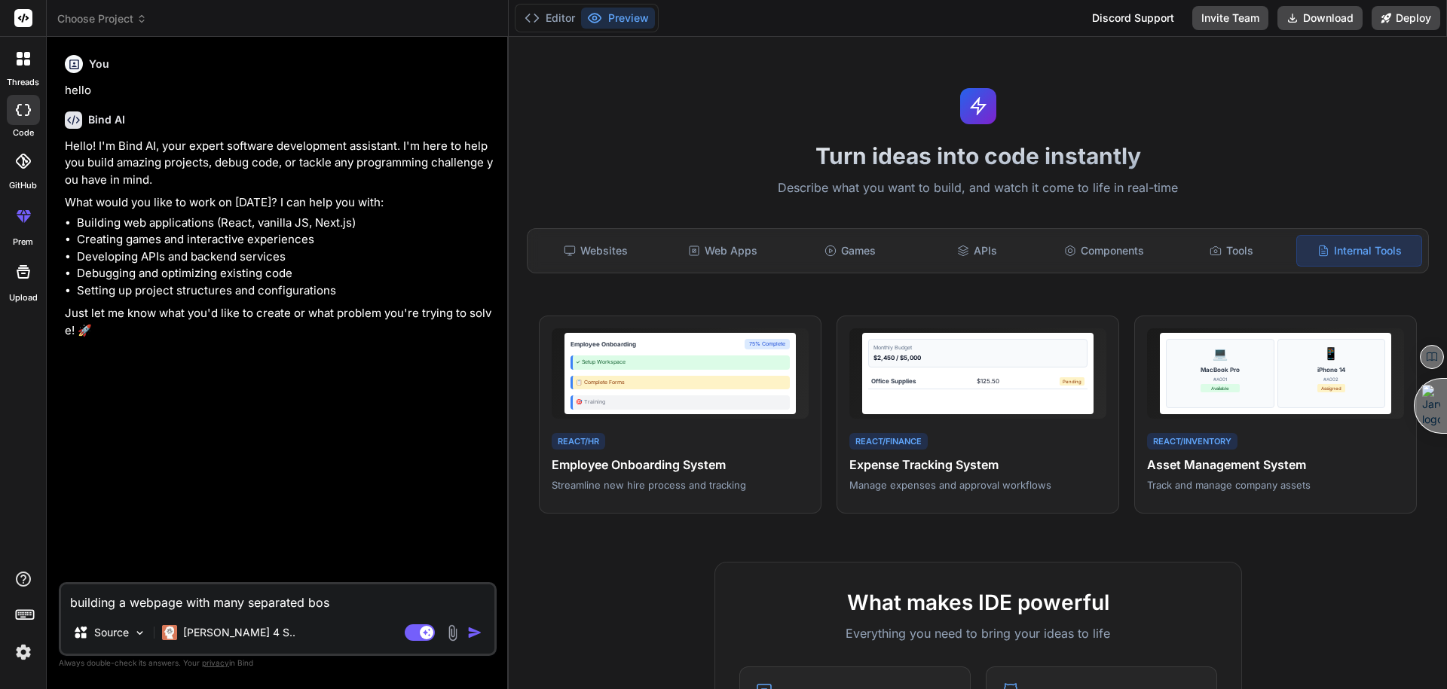
type textarea "x"
type textarea "building a webpage with many separated bosex"
type textarea "x"
type textarea "building a webpage with many separated bosex"
type textarea "x"
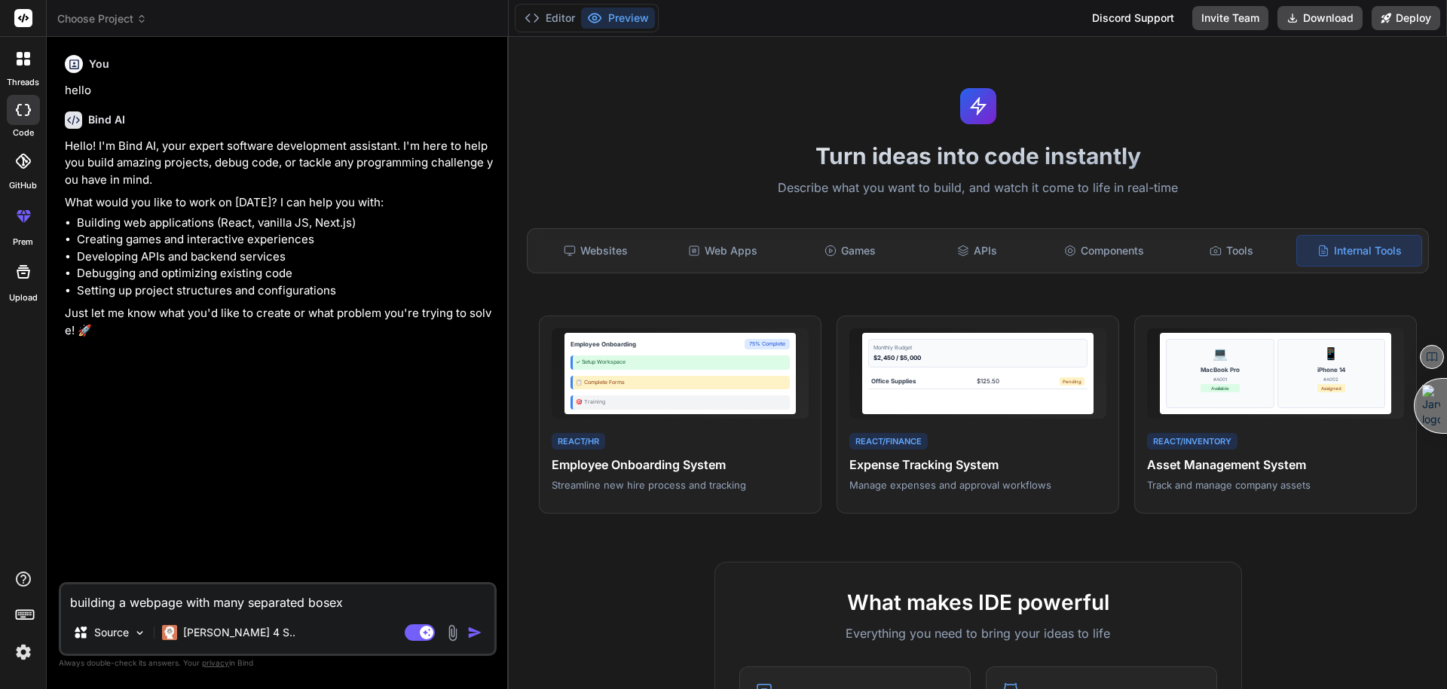
type textarea "building a webpage with many separated bosex f"
type textarea "x"
type textarea "building a webpage with many separated bosex fo"
type textarea "x"
type textarea "building a webpage with many separated bosex for"
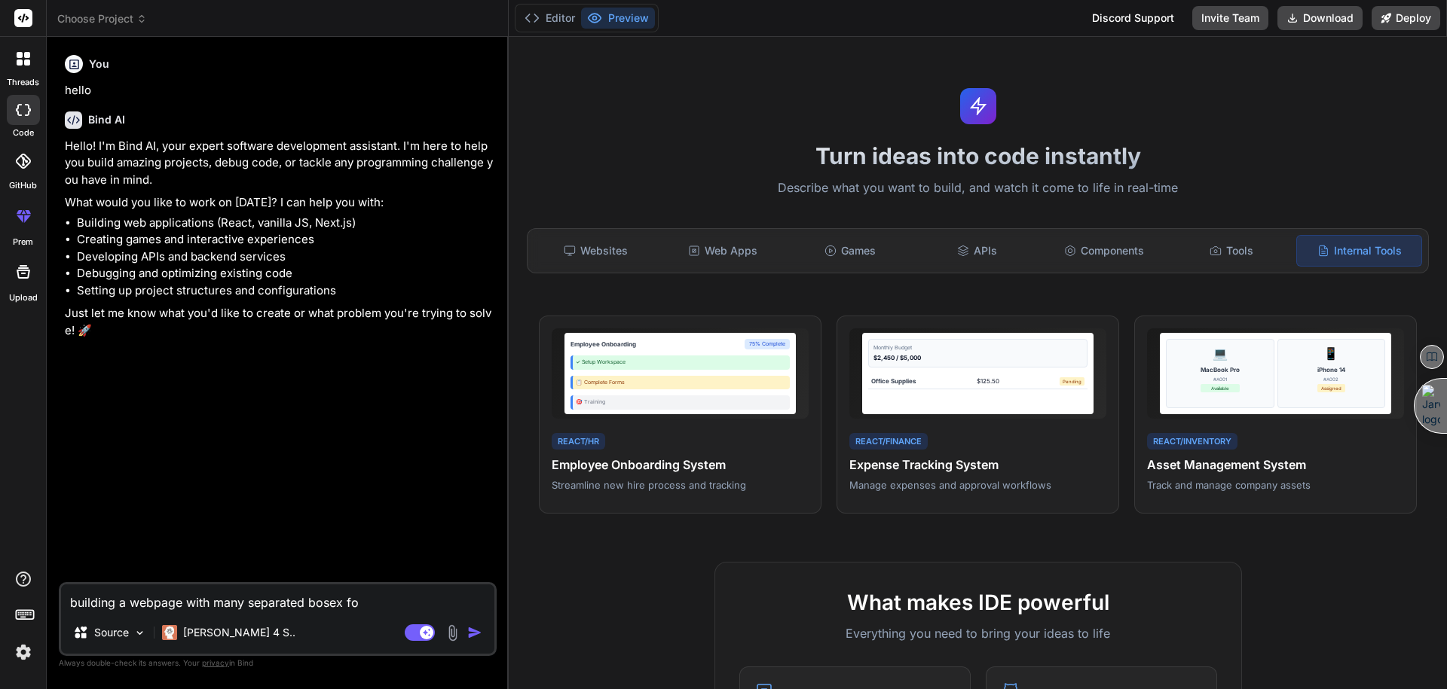
type textarea "x"
type textarea "building a webpage with many separated bosex for:"
type textarea "x"
type textarea "building a webpage with many separated bosex for:"
type textarea "x"
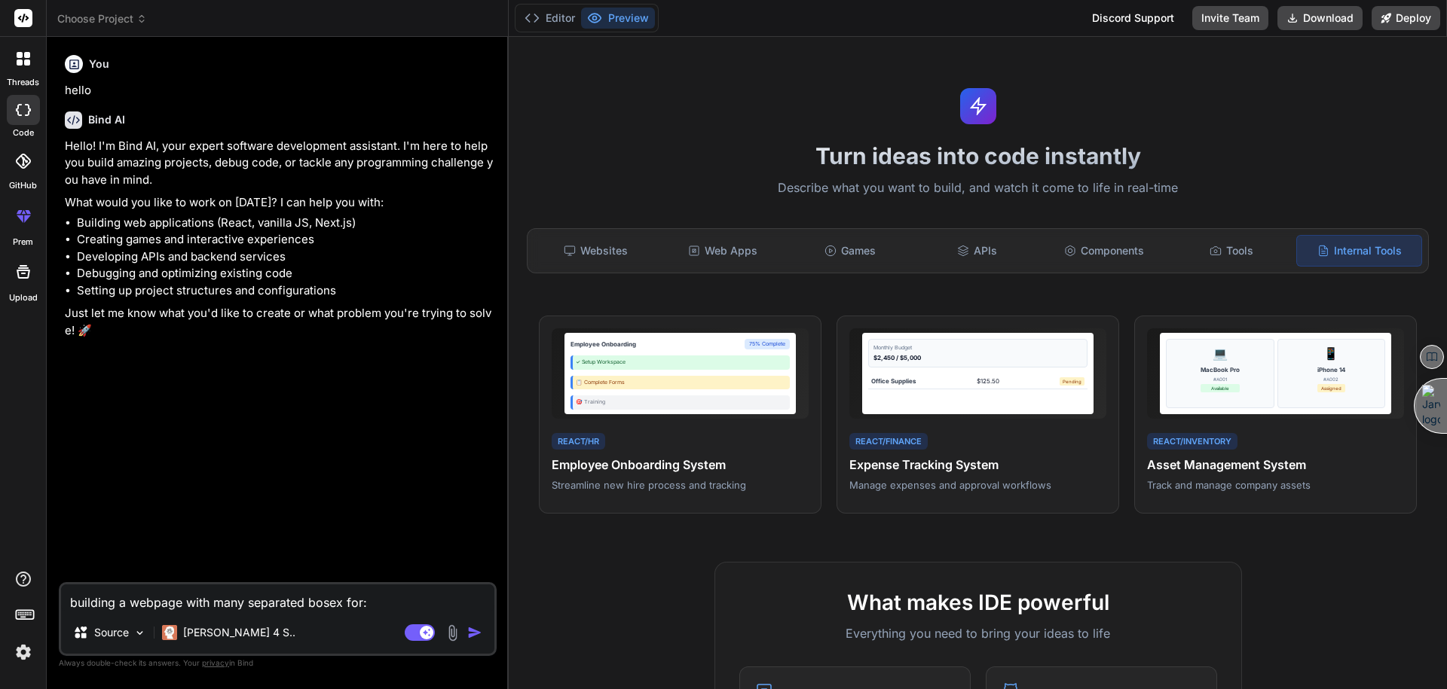
click at [395, 604] on textarea "building a webpage with many separated bosex for:" at bounding box center [277, 598] width 433 height 27
paste textarea "https://www.kimi.com/"
type textarea "building a webpage with many separated bosex for: https://www.kimi.com/"
type textarea "x"
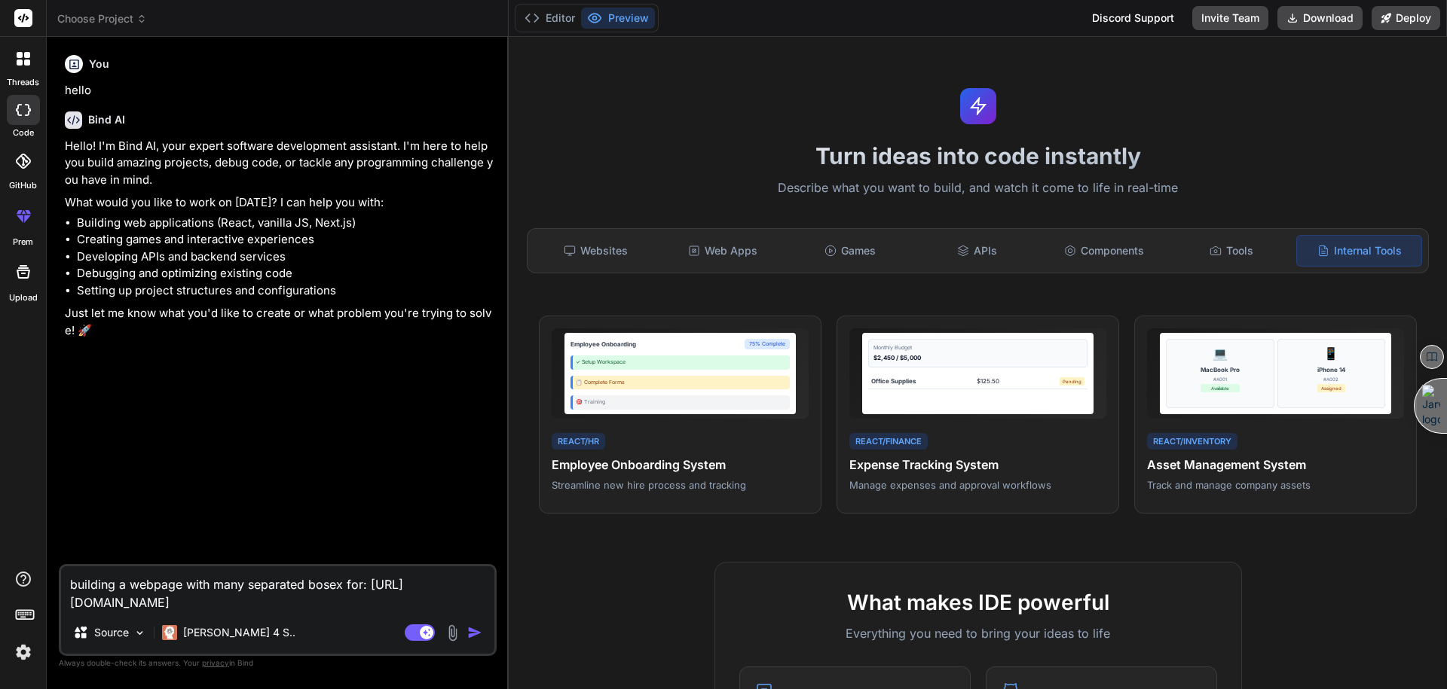
type textarea "building a webpage with many separated bosex for: https://www.kimi.com/"
type textarea "x"
type textarea "building a webpage with many separated bosex for: https://www.kimi.com/ &"
type textarea "x"
type textarea "building a webpage with many separated bosex for: https://www.kimi.com/ &"
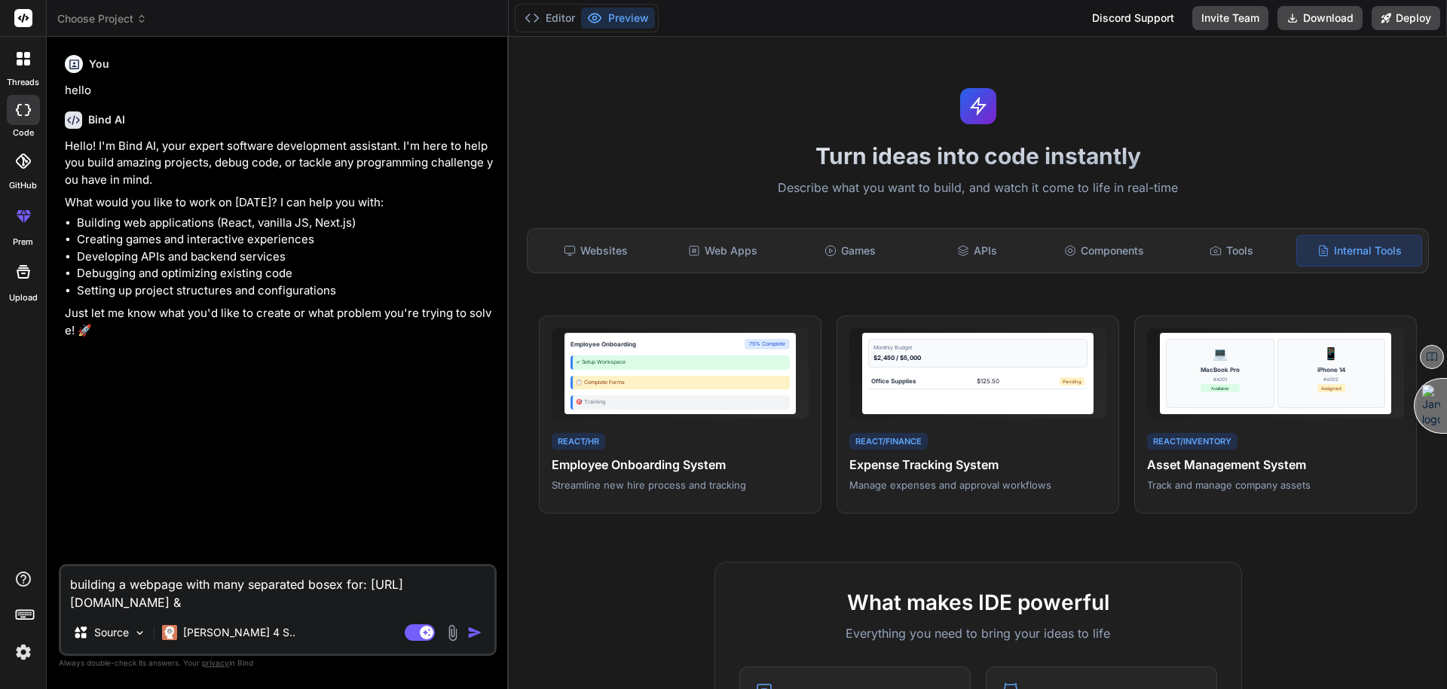
type textarea "x"
click at [234, 603] on textarea "building a webpage with many separated bosex for: https://www.kimi.com/ &" at bounding box center [277, 589] width 433 height 45
paste textarea "https://chat.z.ai/"
type textarea "building a webpage with many separated bosex for: https://www.kimi.com/ & https…"
type textarea "x"
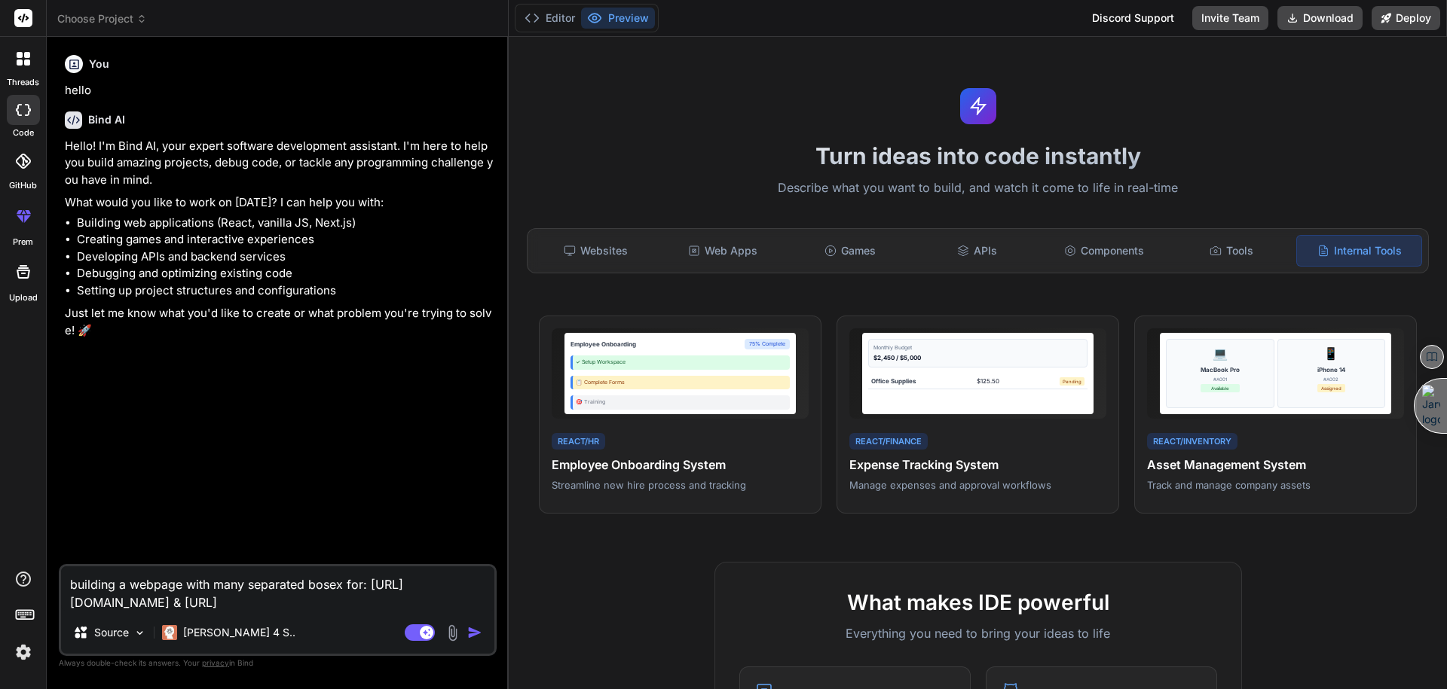
type textarea "building a webpage with many separated bosex for: https://www.kimi.com/ & https…"
type textarea "x"
type textarea "building a webpage with many separated bosex for: https://www.kimi.com/ & https…"
type textarea "x"
type textarea "building a webpage with many separated bosex for: https://www.kimi.com/ & https…"
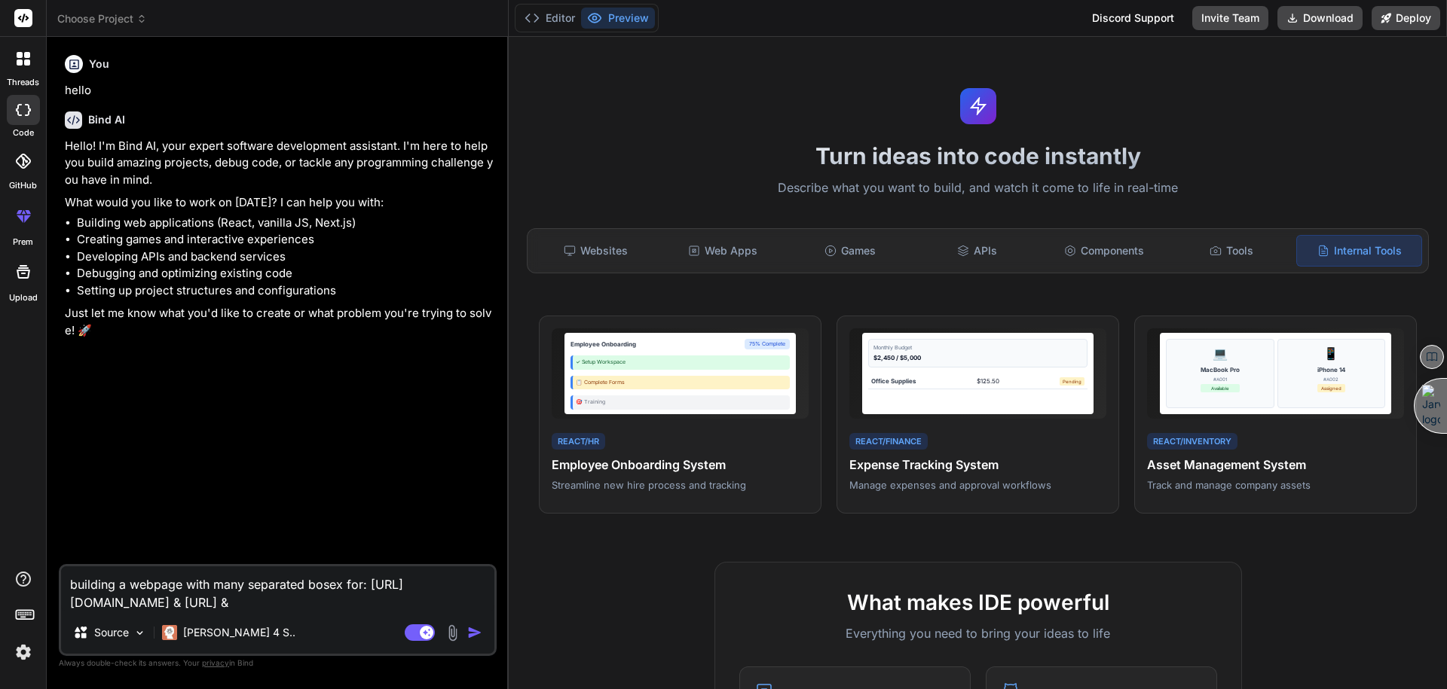
type textarea "x"
click at [362, 607] on textarea "building a webpage with many separated bosex for: https://www.kimi.com/ & https…" at bounding box center [277, 589] width 433 height 45
paste textarea "https://chatgpt.com/"
type textarea "building a webpage with many separated bosex for: https://www.kimi.com/ & https…"
type textarea "x"
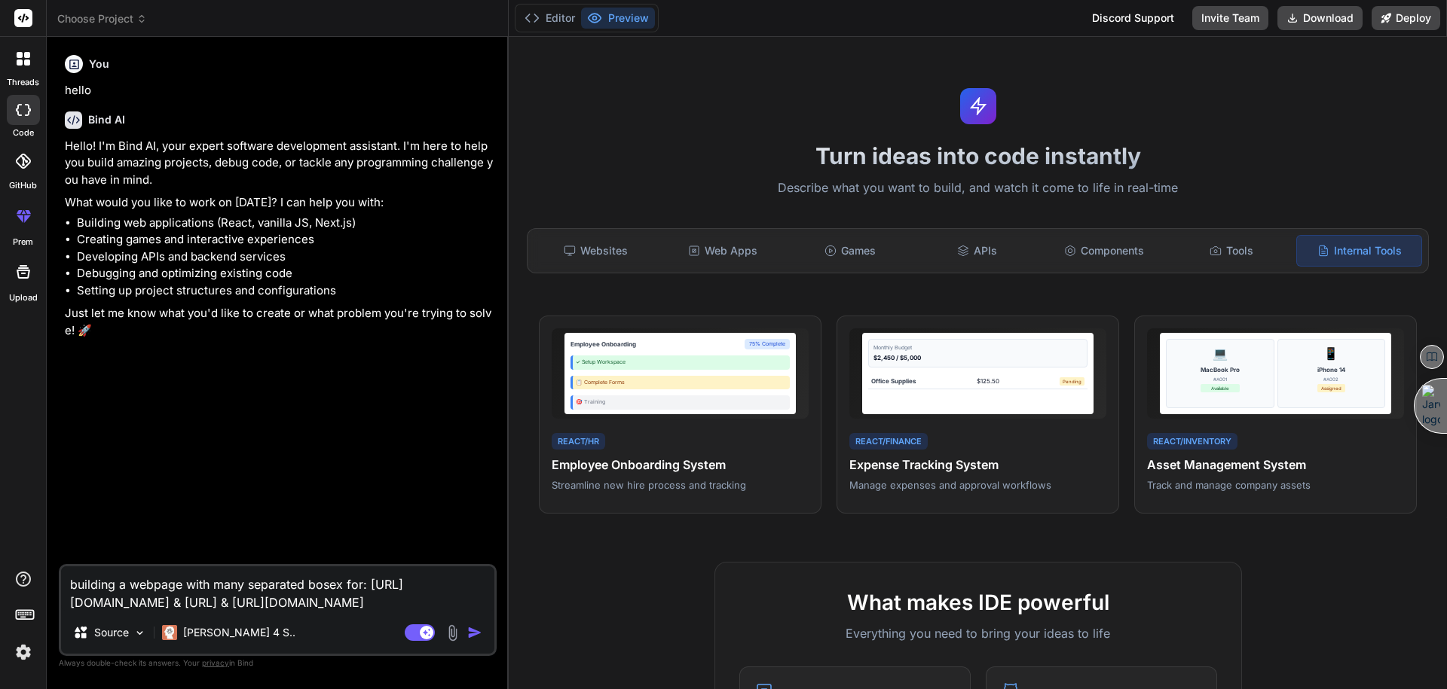
type textarea "building a webpage with many separated bosex for: https://www.kimi.com/ & https…"
type textarea "x"
click at [452, 598] on textarea "building a webpage with many separated bosex for: https://www.kimi.com/ & https…" at bounding box center [277, 589] width 433 height 45
type textarea "building a webpage with many separated bosex for: https://www.kimi.com/ & https…"
type textarea "x"
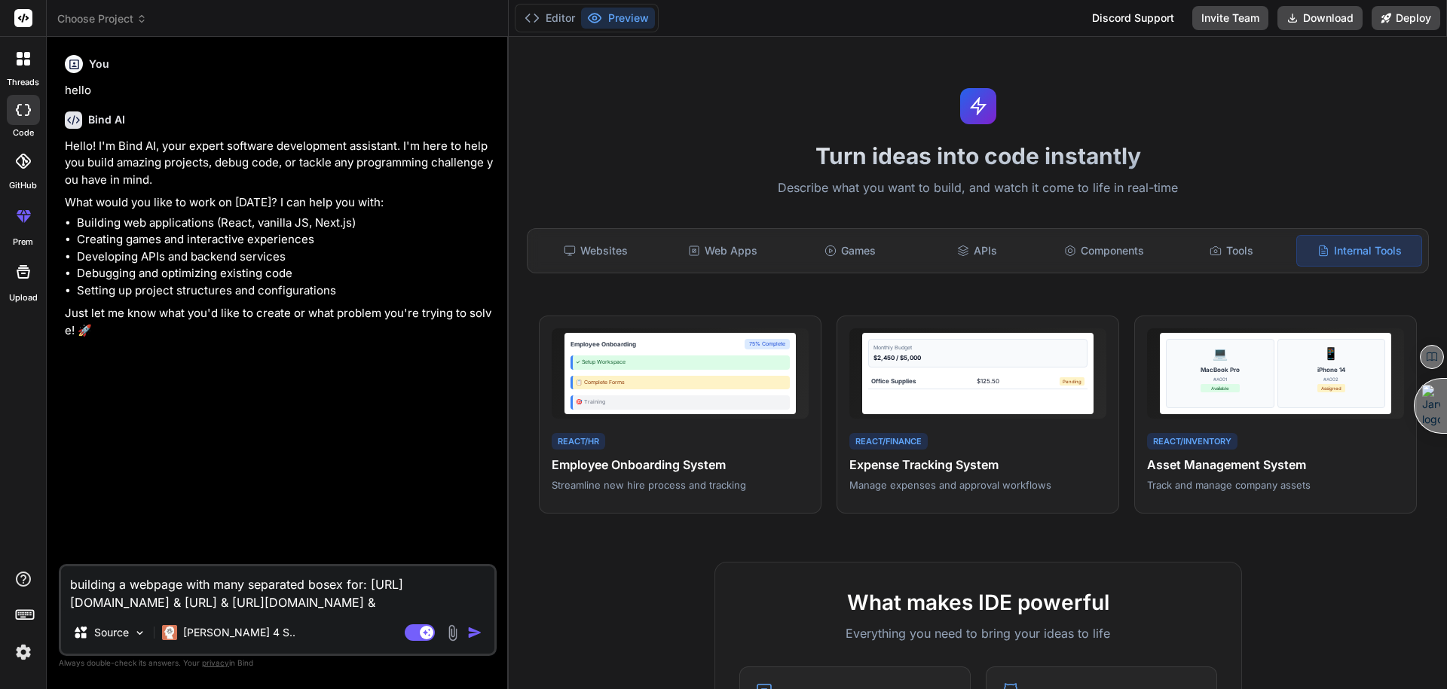
type textarea "building a webpage with many separated bosex for: https://www.kimi.com/ & https…"
type textarea "x"
paste textarea "https://www.perplexity.ai/"
type textarea "building a webpage with many separated bosex for: https://www.kimi.com/ & https…"
type textarea "x"
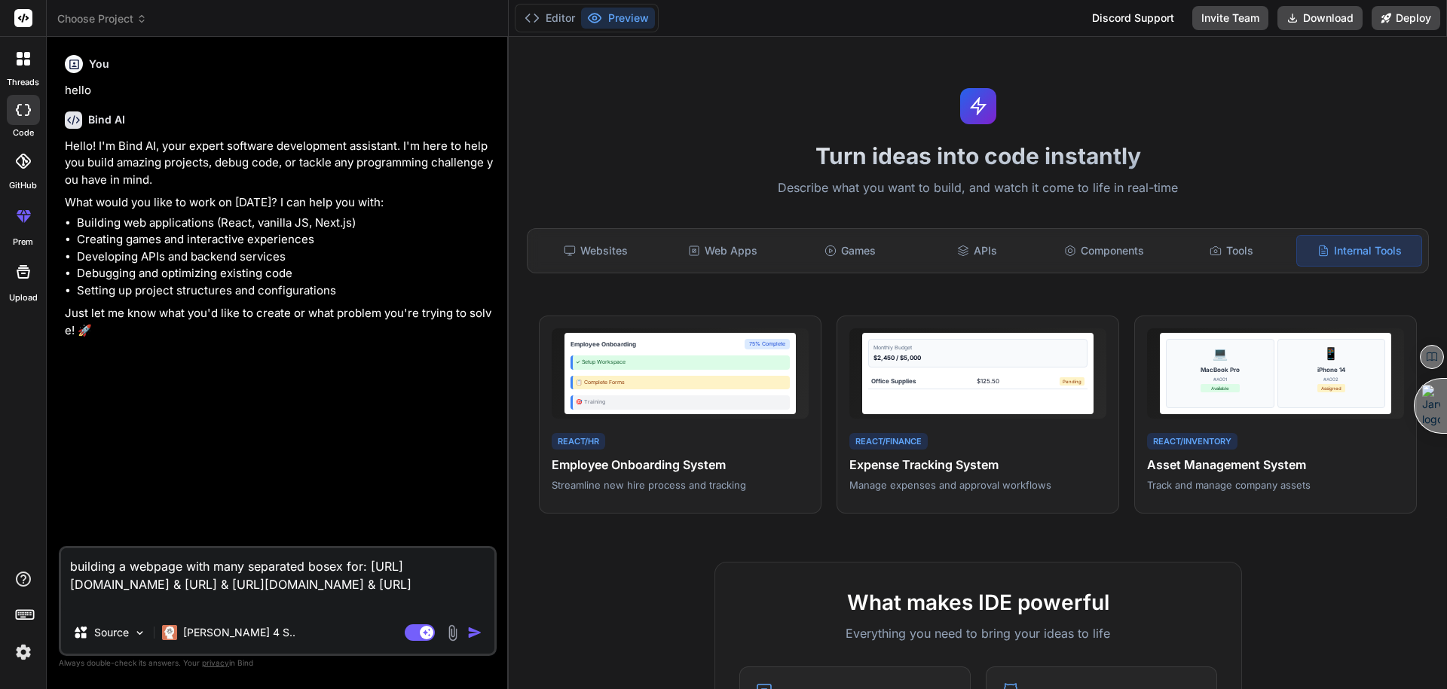
type textarea "building a webpage with many separated bosex for: https://www.kimi.com/ & https…"
type textarea "x"
type textarea "building a webpage with many separated bosex for: https://www.kimi.com/ & https…"
click at [475, 628] on img "button" at bounding box center [474, 632] width 15 height 15
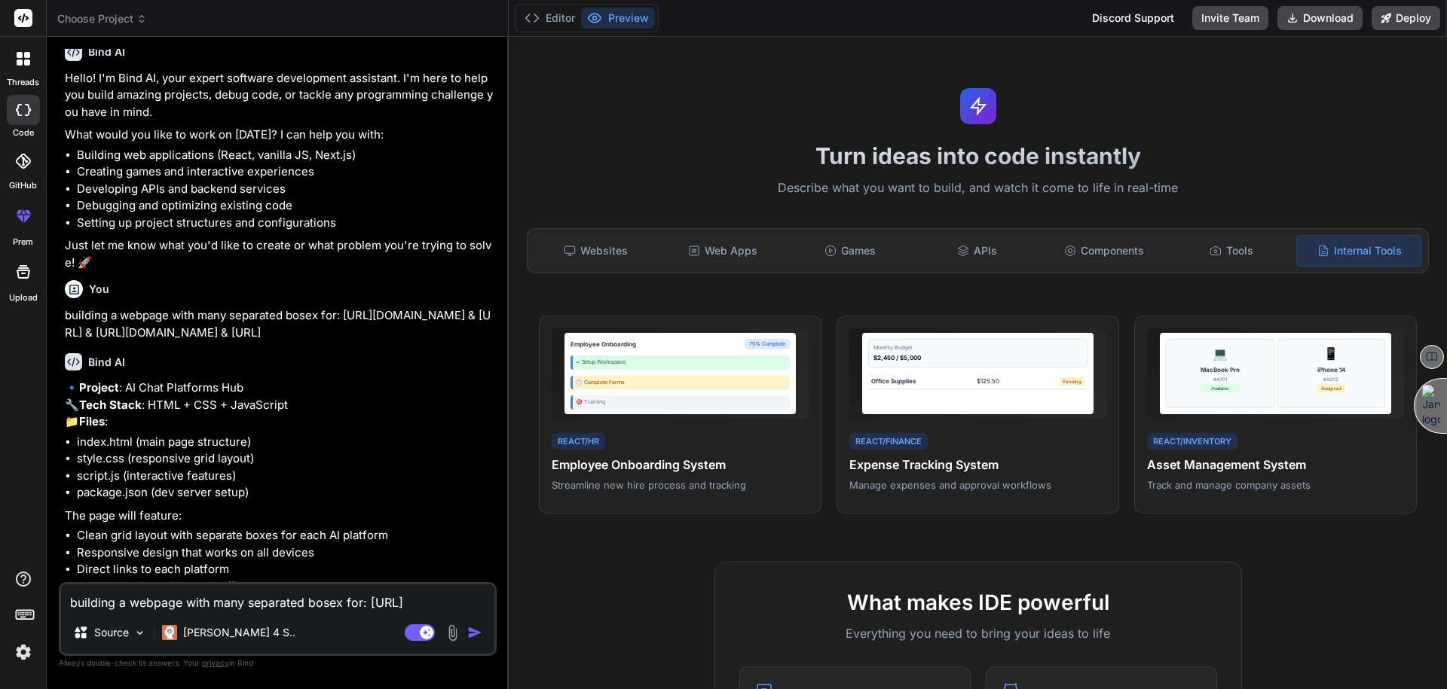
scroll to position [157, 0]
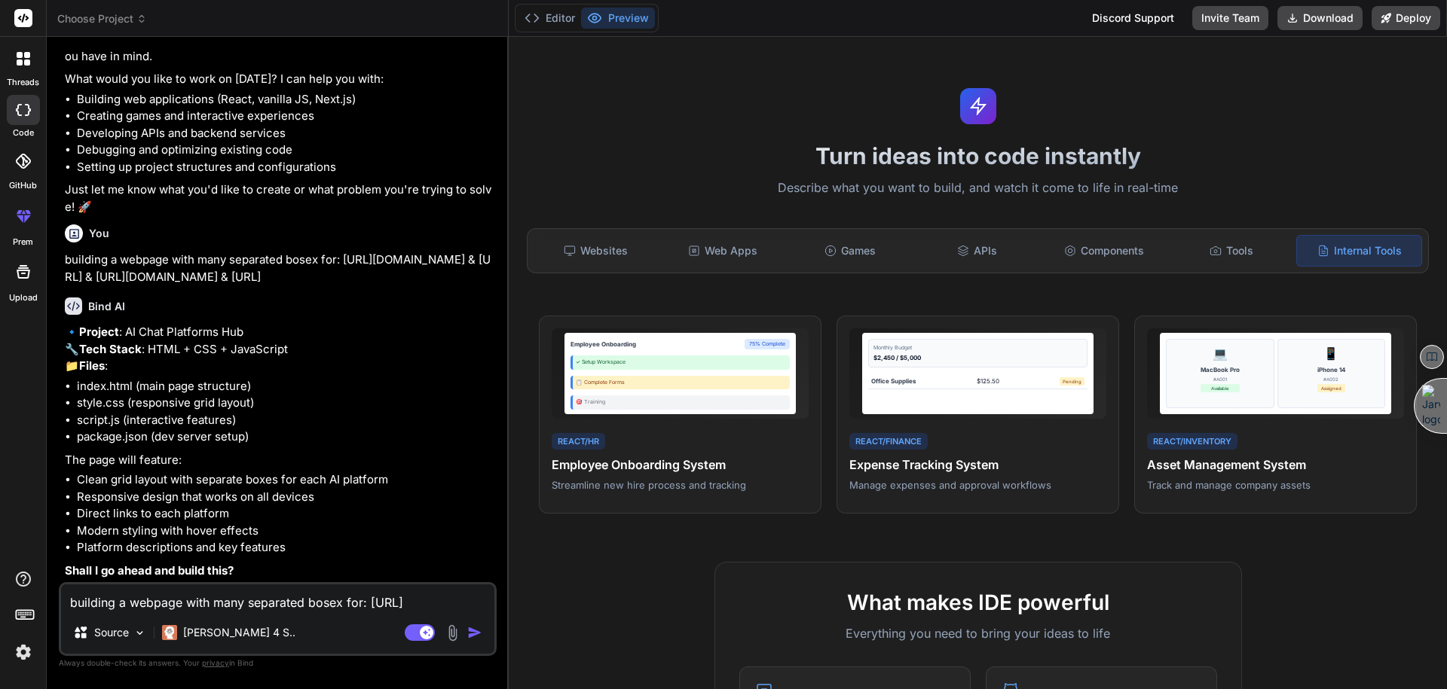
type textarea "x"
click at [286, 600] on textarea "building a webpage with many separated bosex for: https://www.kimi.com/ & https…" at bounding box center [277, 598] width 433 height 27
type textarea "o"
type textarea "x"
type textarea "ok"
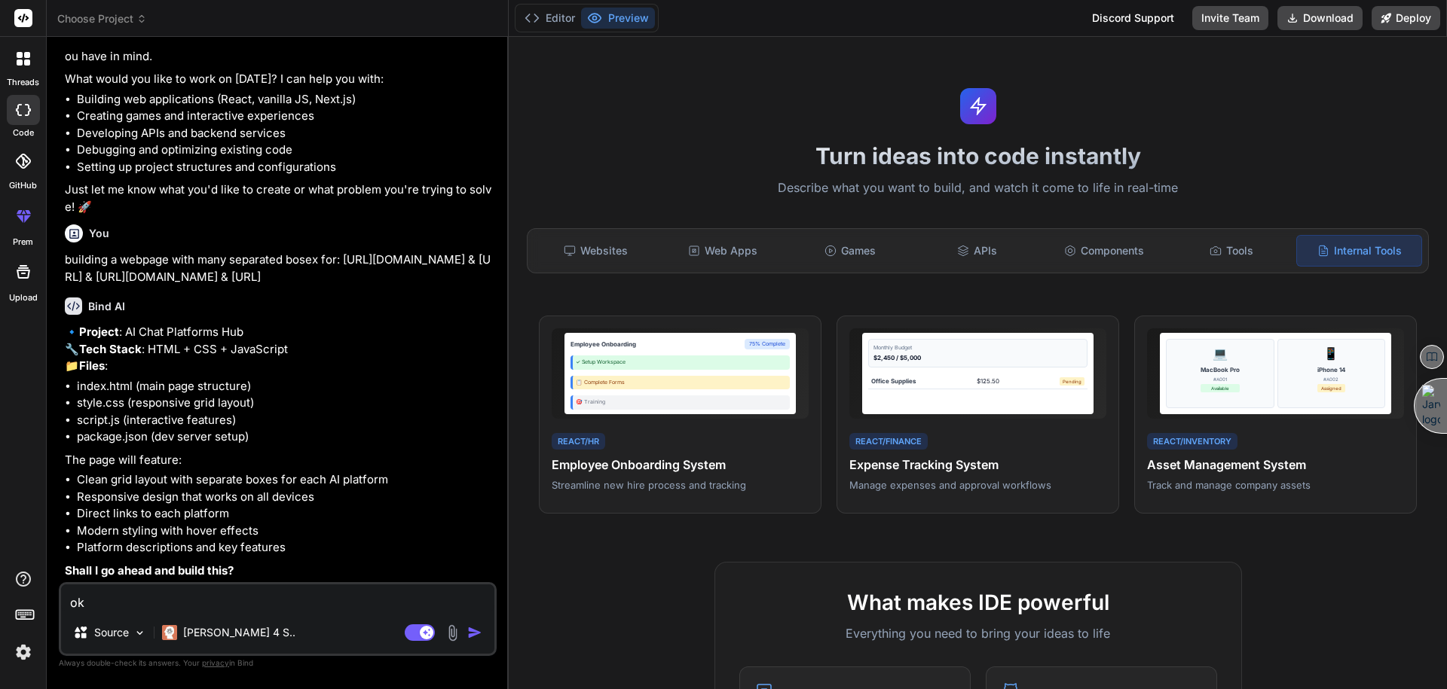
type textarea "x"
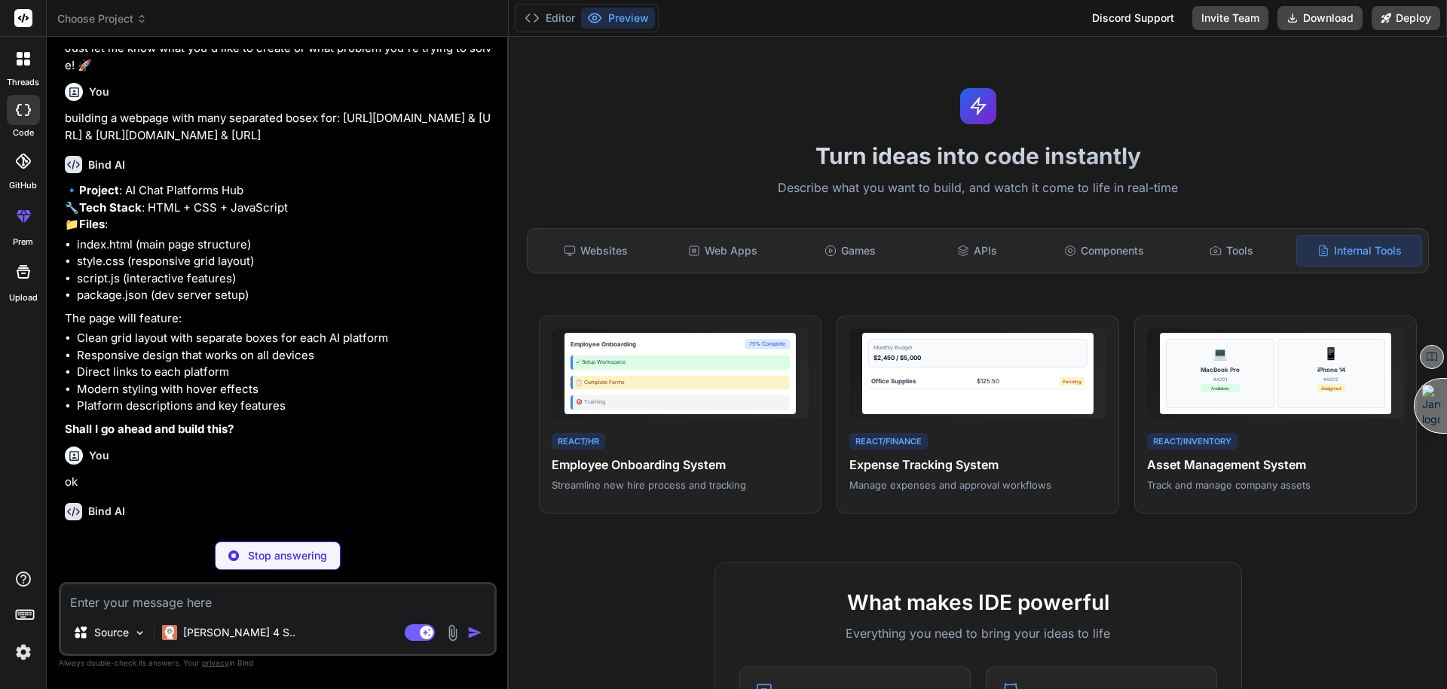
scroll to position [314, 0]
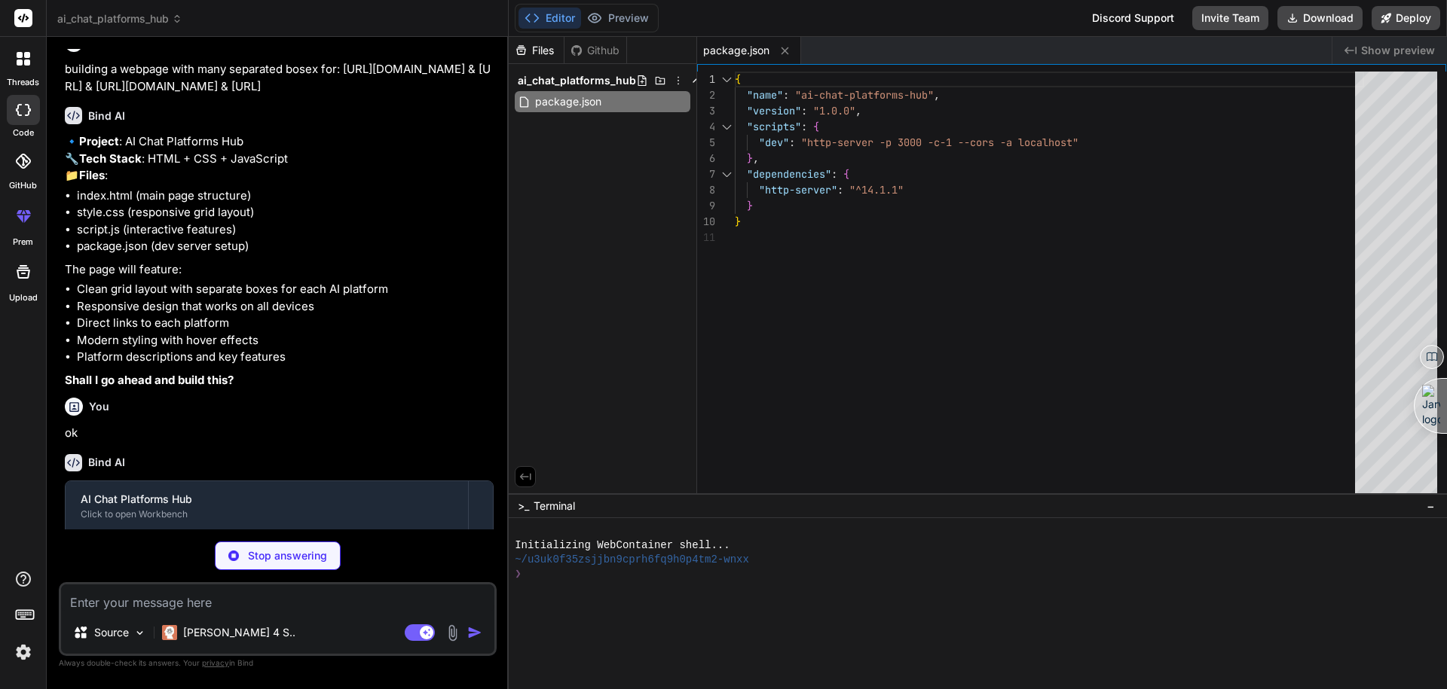
type textarea "x"
type textarea "</html>"
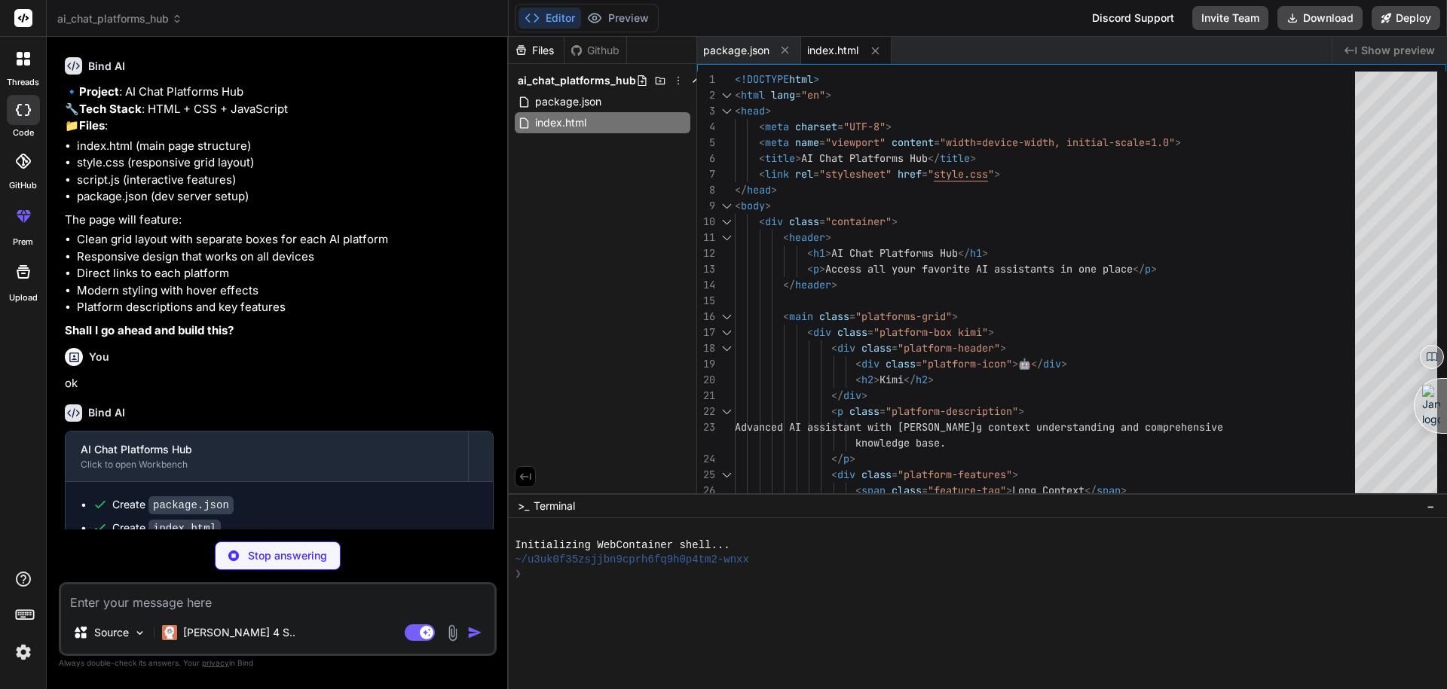
scroll to position [444, 0]
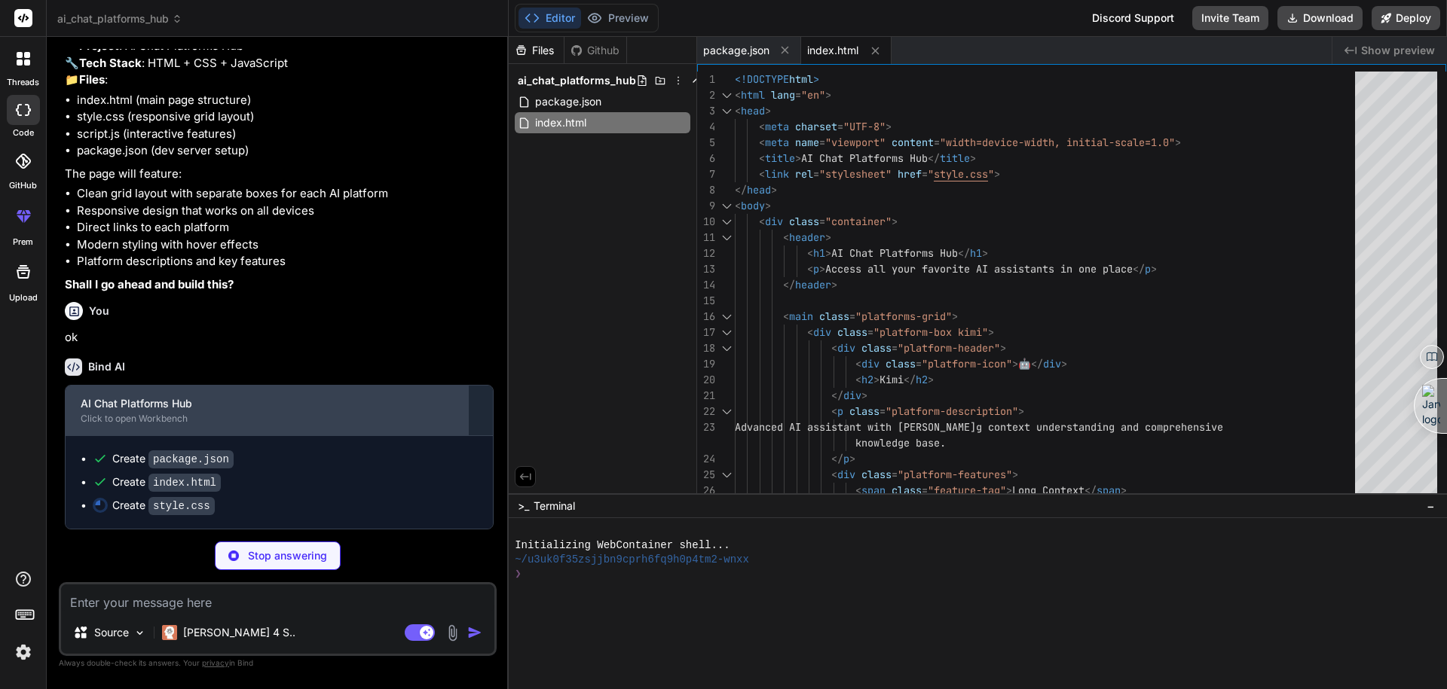
type textarea "x"
type textarea "gap: 1.5rem; } .platform-box { padding: 1.5rem; } }"
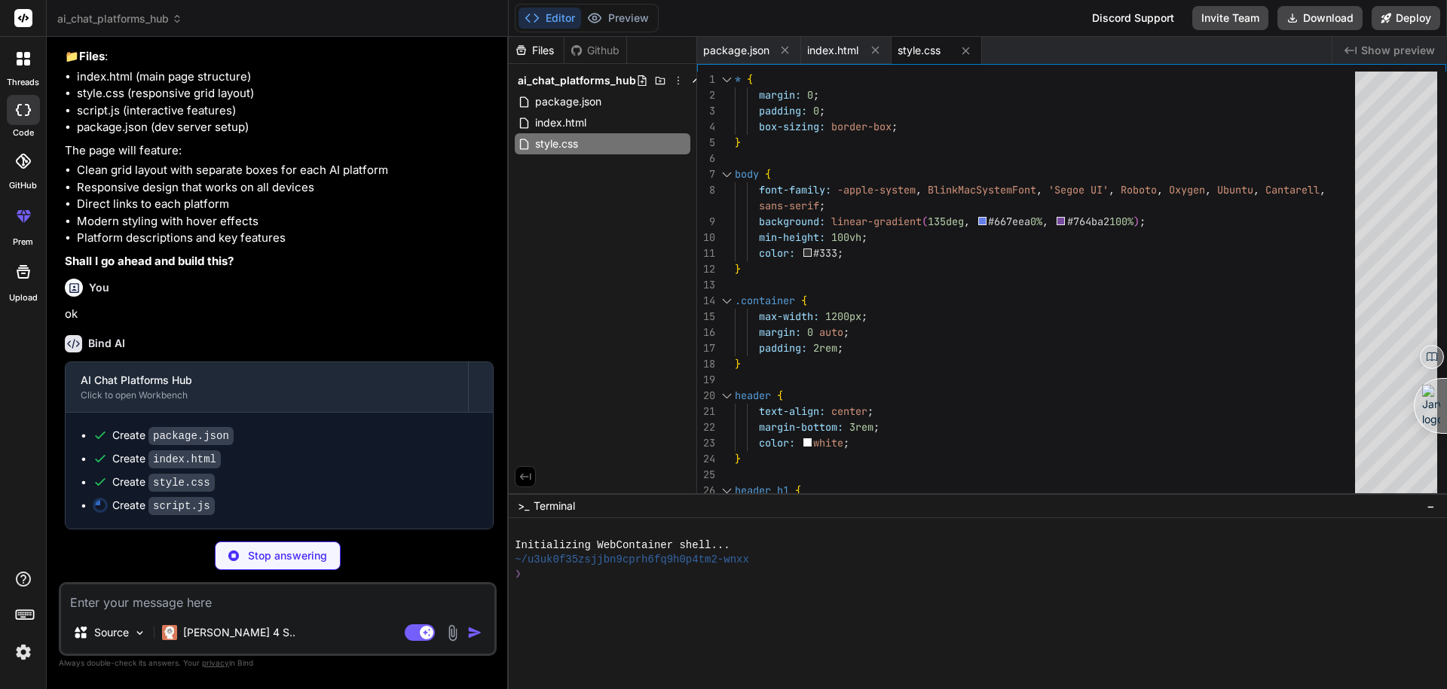
scroll to position [467, 0]
type textarea "x"
type textarea "}); });"
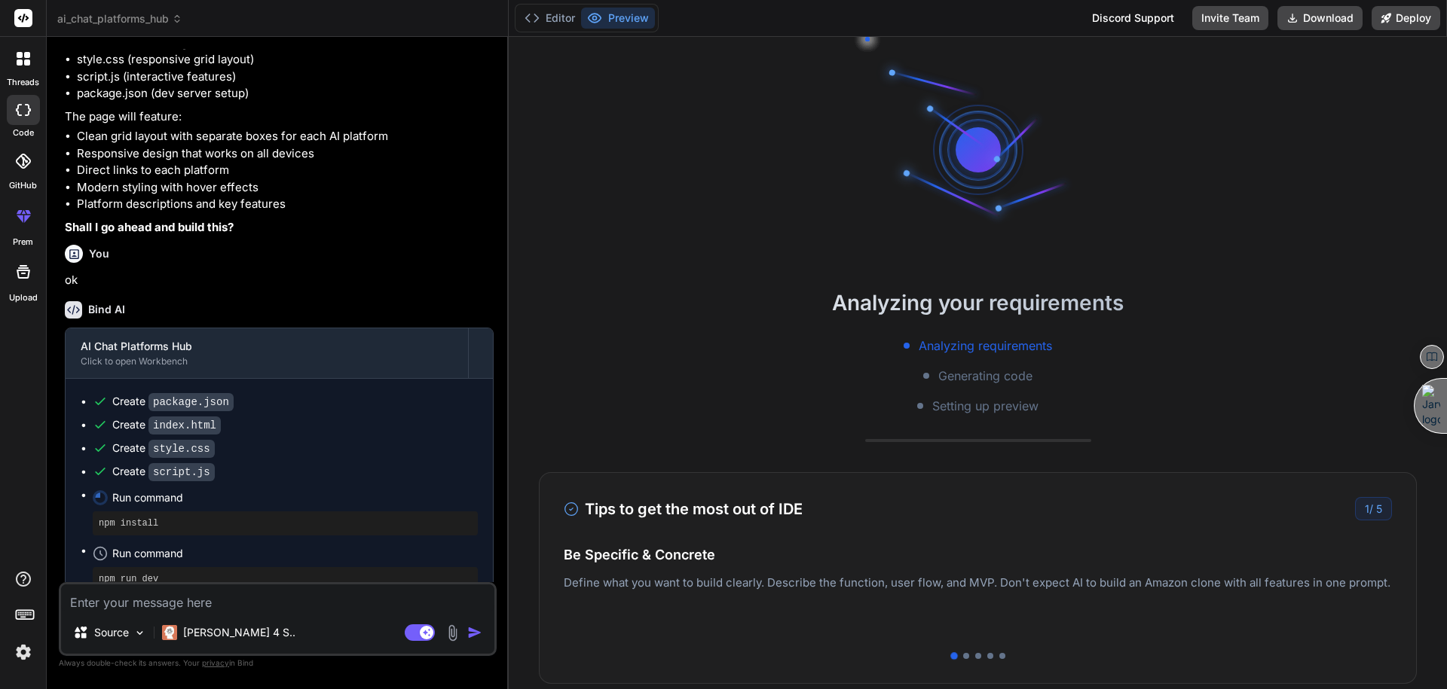
scroll to position [72, 0]
type textarea "x"
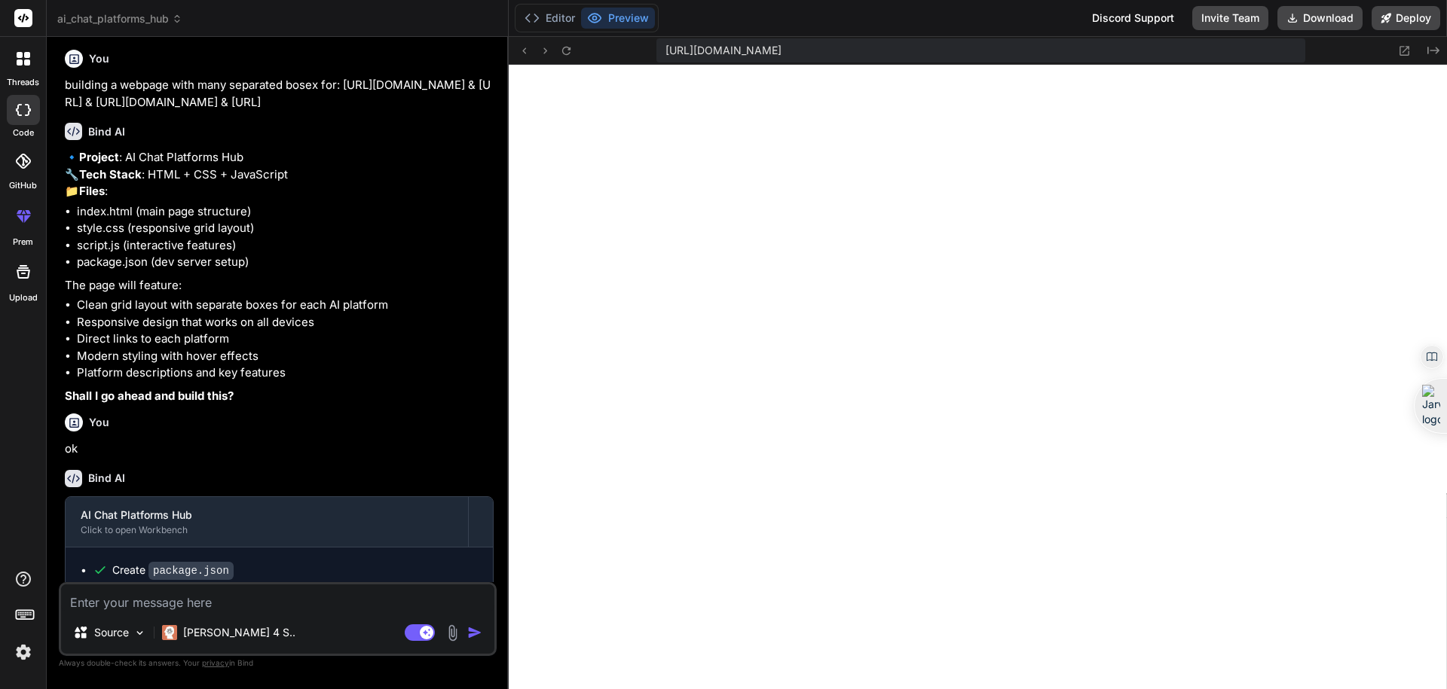
scroll to position [105, 0]
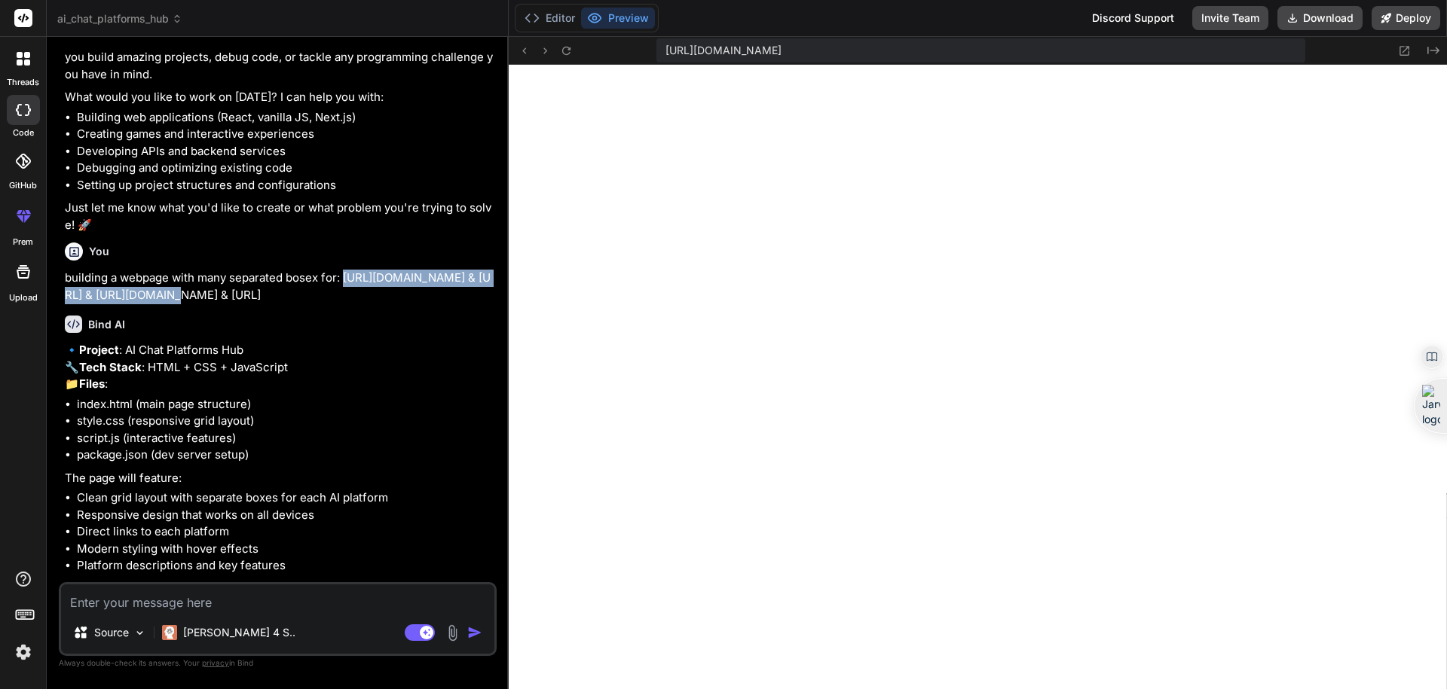
drag, startPoint x: 344, startPoint y: 274, endPoint x: 136, endPoint y: 291, distance: 208.7
click at [136, 291] on p "building a webpage with many separated bosex for: https://www.kimi.com/ & https…" at bounding box center [279, 287] width 429 height 34
copy p "https://www.kimi.com/ & https://chat.z.ai/"
click at [240, 603] on textarea at bounding box center [277, 598] width 433 height 27
type textarea "c"
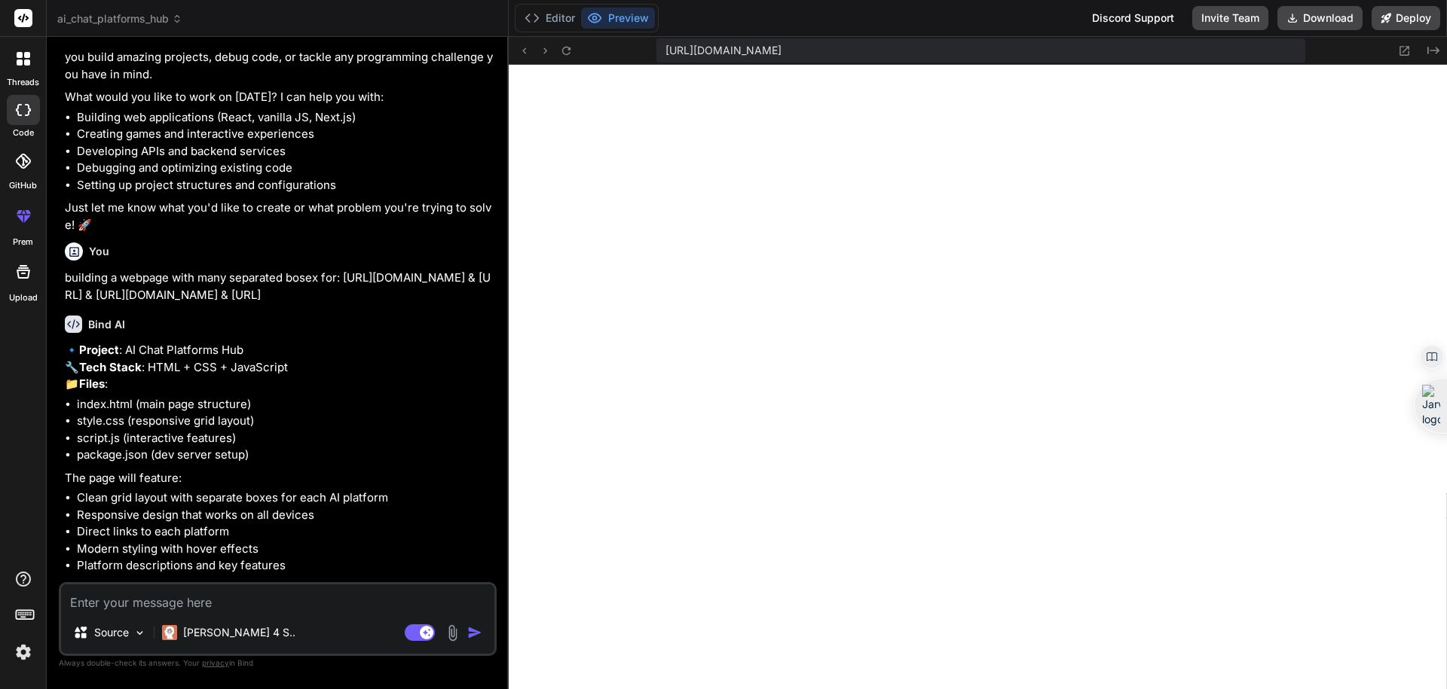
type textarea "x"
type textarea "ca"
type textarea "x"
type textarea "can"
type textarea "x"
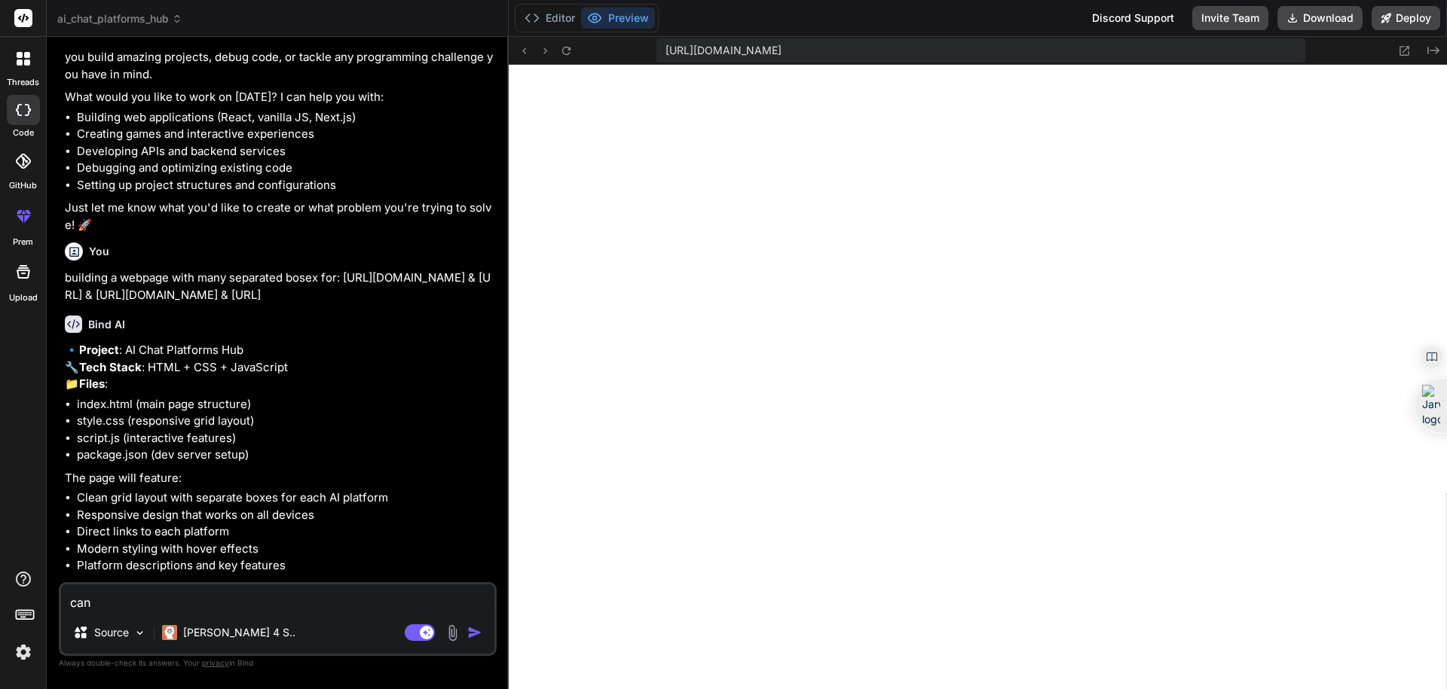
type textarea "can"
type textarea "x"
type textarea "can y"
type textarea "x"
type textarea "can yo"
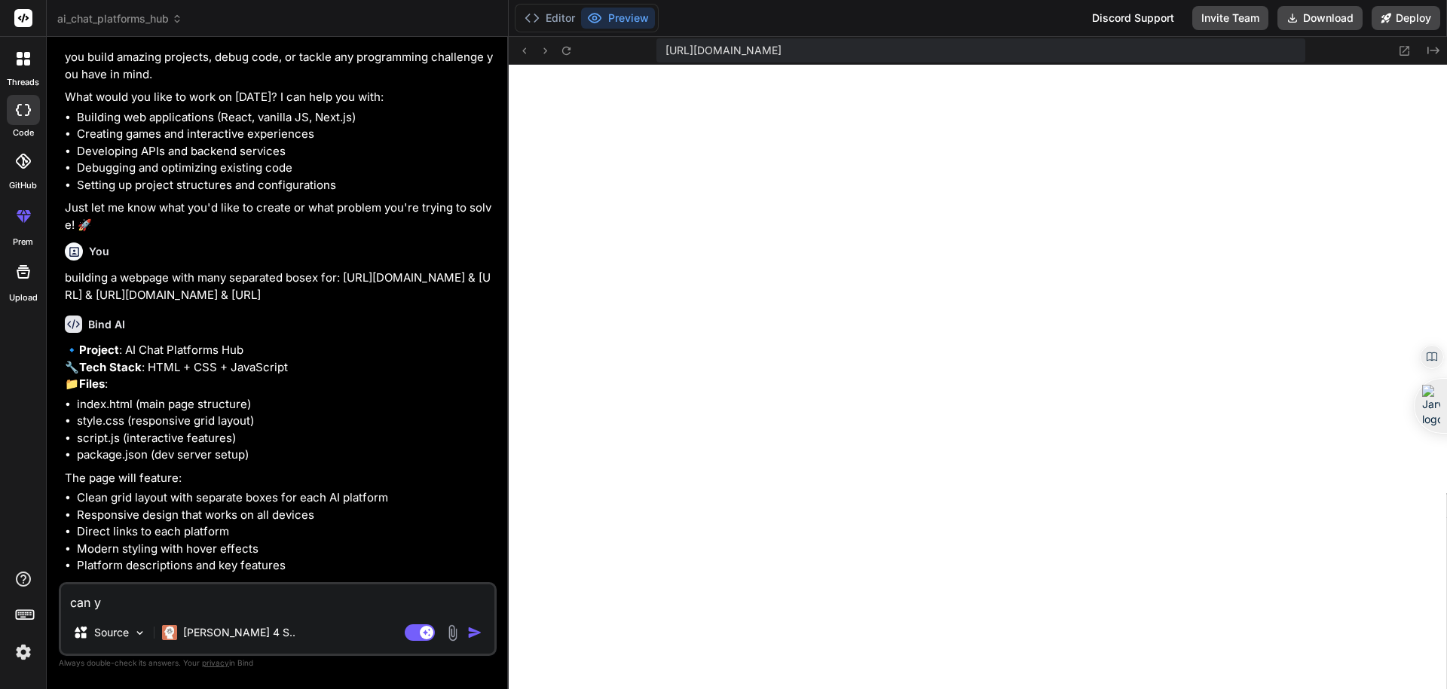
type textarea "x"
type textarea "can you"
type textarea "x"
type textarea "can you"
type textarea "x"
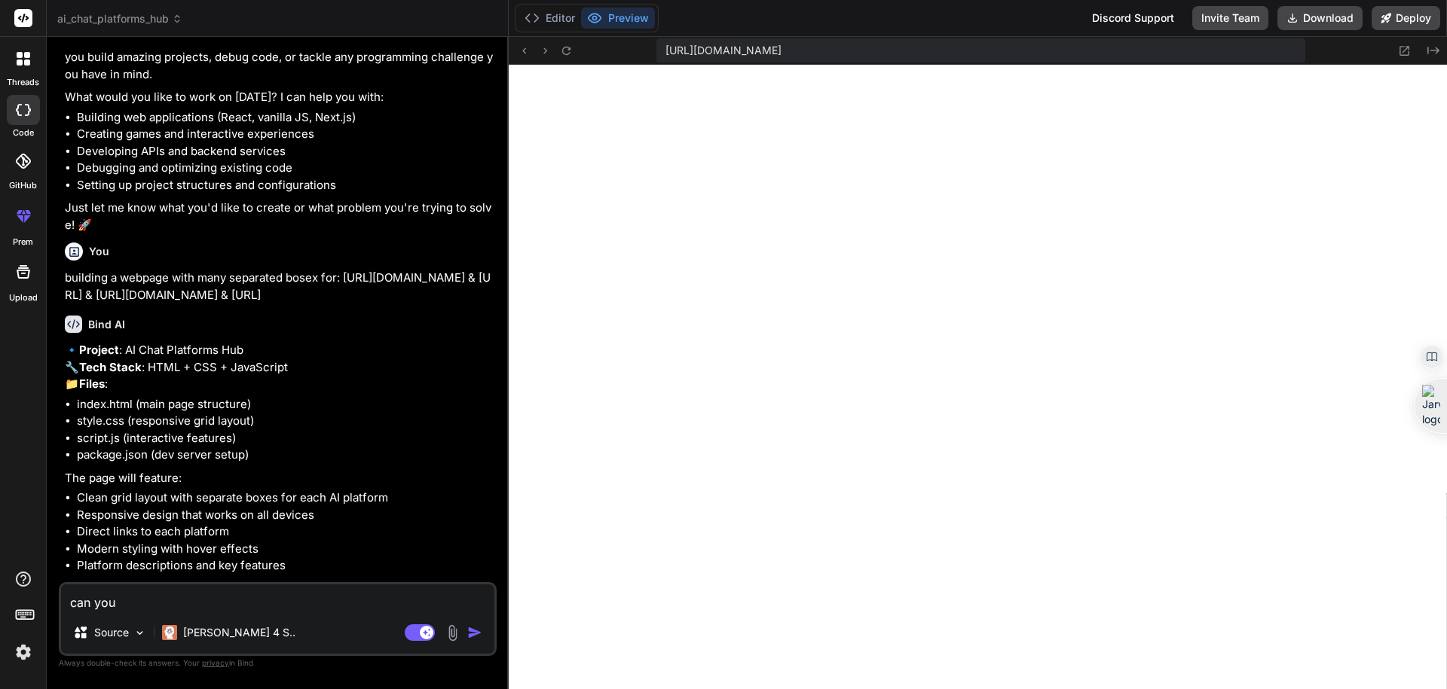
type textarea "can you a"
type textarea "x"
type textarea "can you ad"
type textarea "x"
type textarea "can you add"
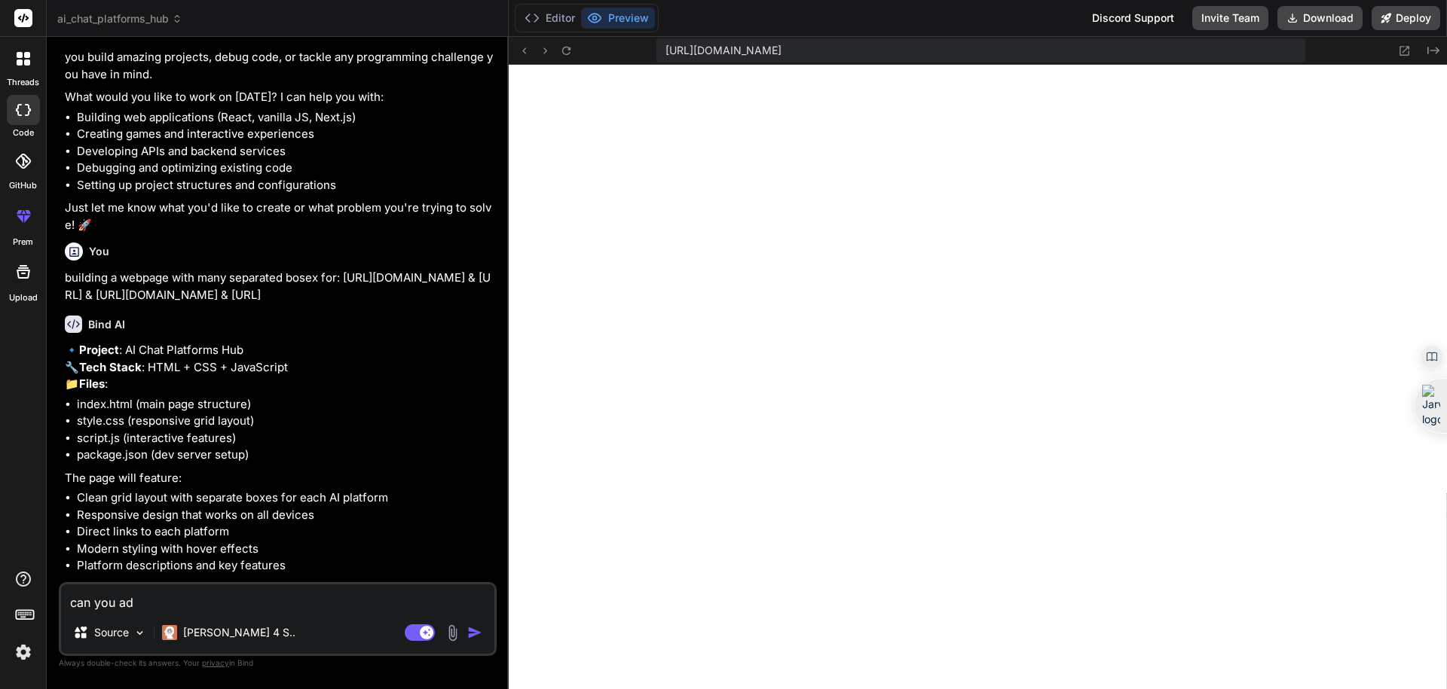
type textarea "x"
type textarea "can you add"
type textarea "x"
paste textarea "https://gemini.google/assistant/?hl=fr"
type textarea "can you add https://gemini.google/assistant/?hl=fr"
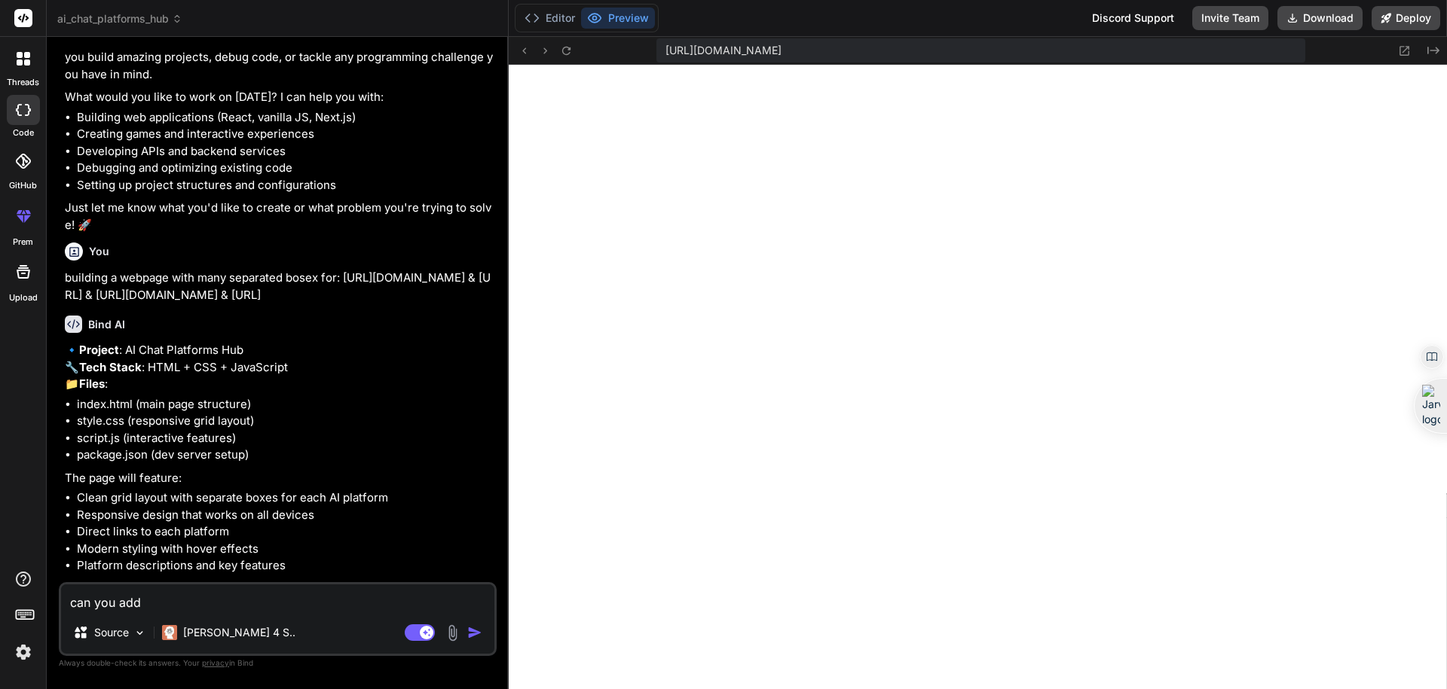
type textarea "x"
type textarea "can you add https://gemini.google/assistant/?hl=fr"
type textarea "x"
type textarea "can you add https://gemini.google/assistant/?hl=fr"
type textarea "x"
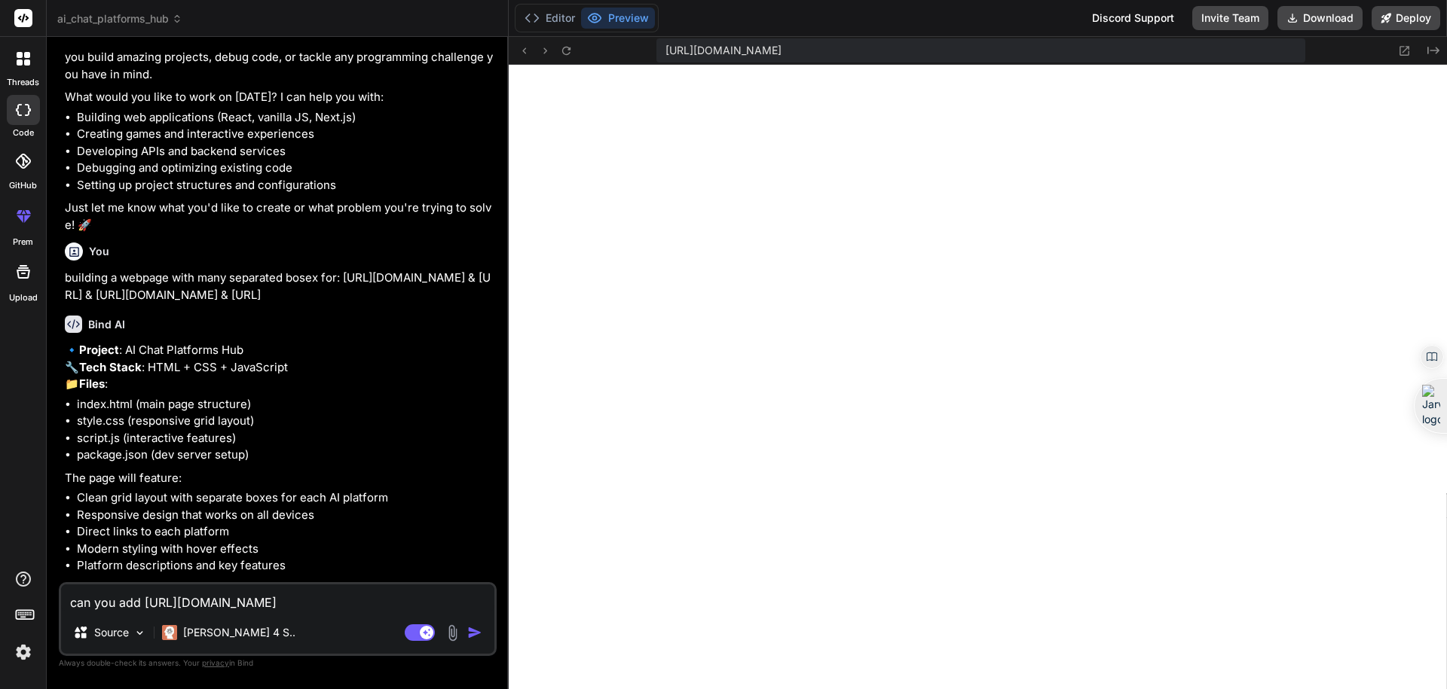
type textarea "can you add https://gemini.google/assistant/?hl=f"
type textarea "x"
type textarea "can you add https://gemini.google/assistant/?hl="
type textarea "x"
type textarea "can you add https://gemini.google/assistant/?hl"
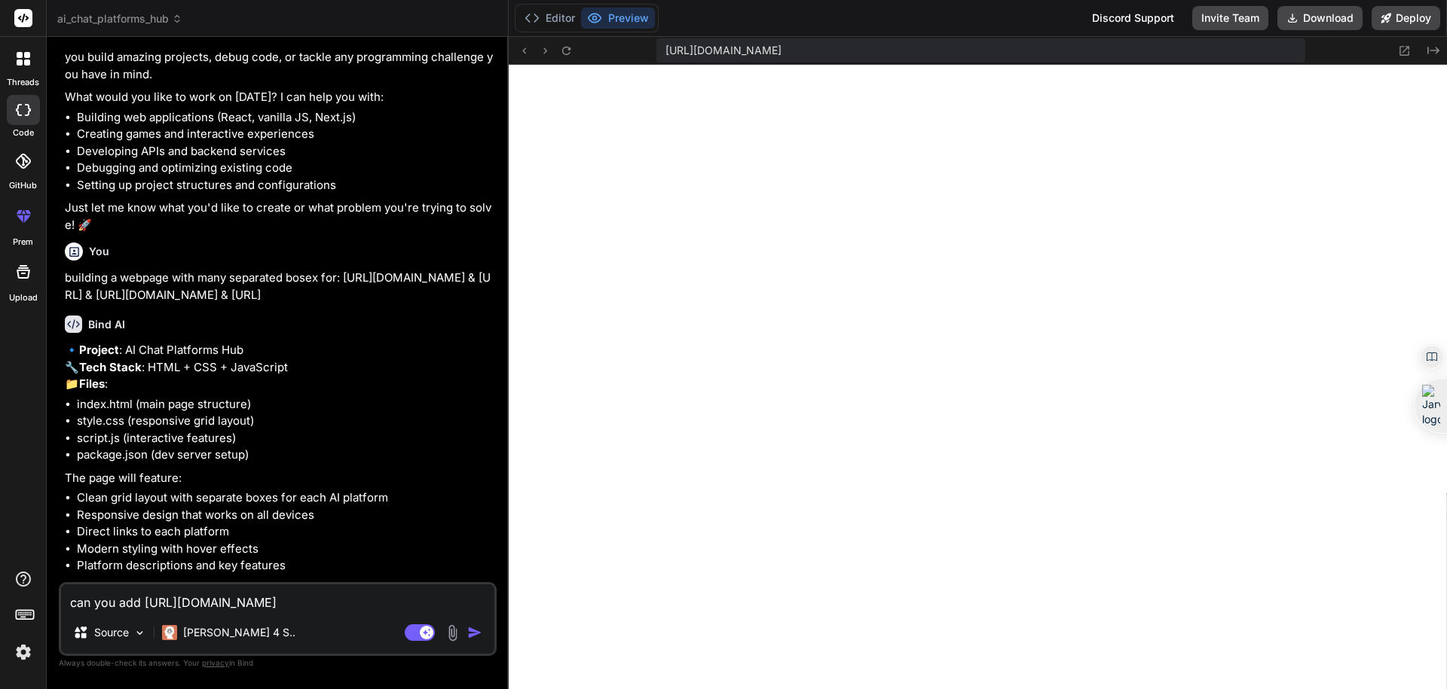
type textarea "x"
type textarea "can you add https://gemini.google/assistant/?h"
type textarea "x"
type textarea "can you add https://gemini.google/assistant/?"
click at [375, 606] on textarea "can you add https://gemini.google/assistant/ &" at bounding box center [277, 598] width 433 height 27
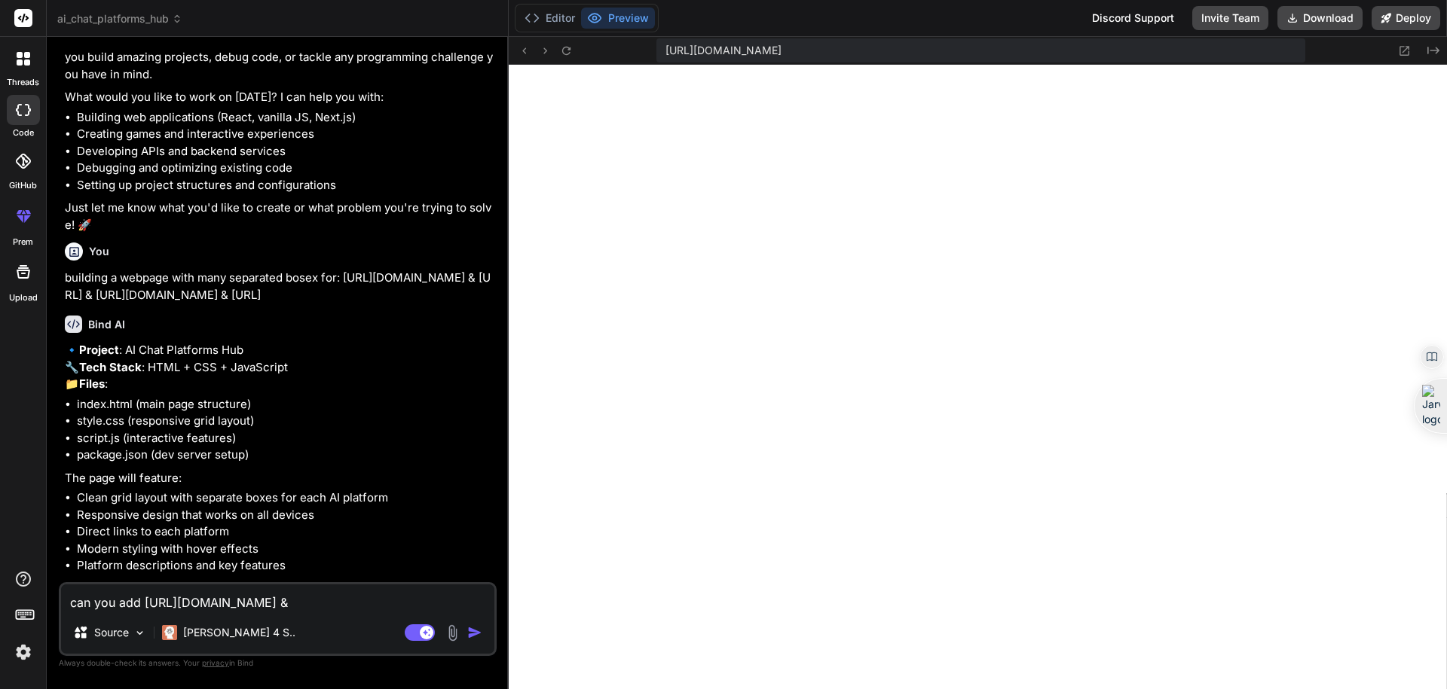
paste textarea "https://grok.com/"
paste textarea "https://copilot.microsoft.com/"
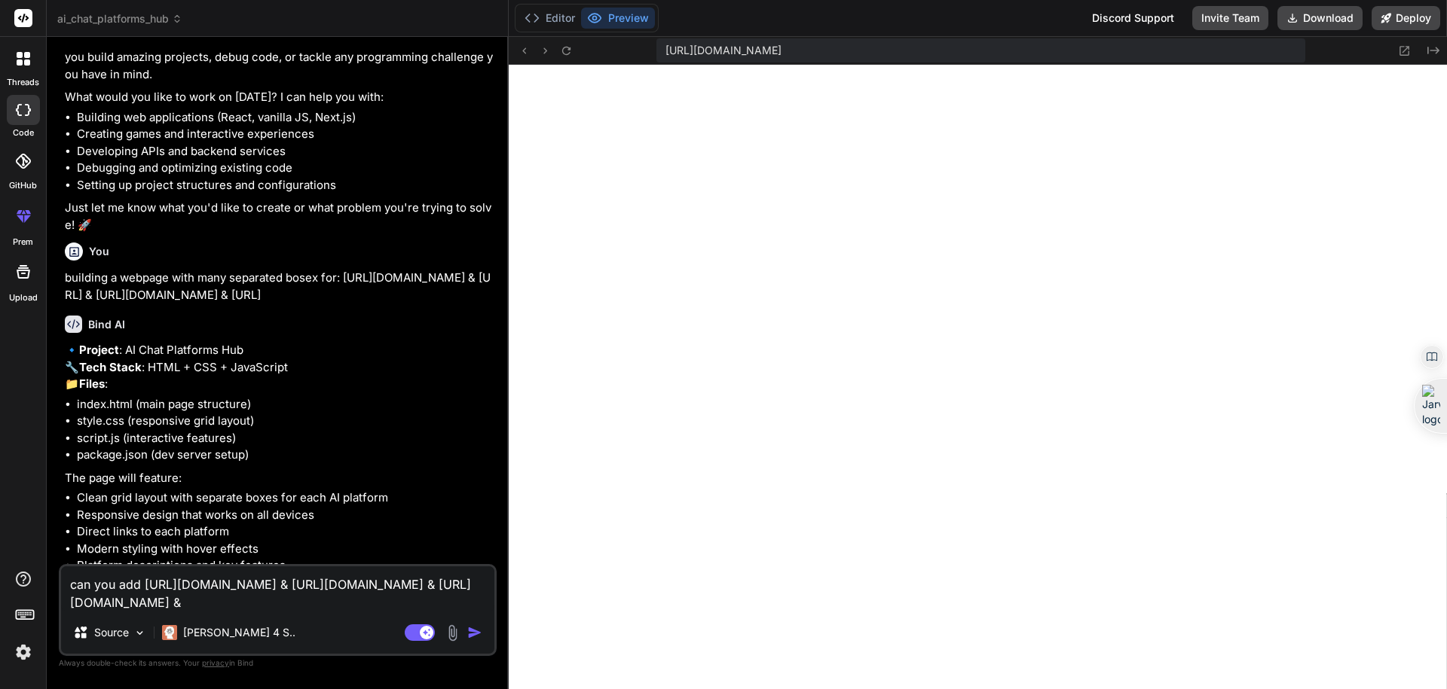
click at [324, 612] on div "can you add https://gemini.google/assistant/ & https://grok.com/ & https://copi…" at bounding box center [278, 610] width 438 height 92
click at [315, 605] on textarea "can you add https://gemini.google/assistant/ & https://grok.com/ & https://copi…" at bounding box center [277, 589] width 433 height 45
paste textarea "https://chat.mistral.ai/chat"
click at [439, 606] on textarea "can you add https://gemini.google/assistant/ & https://grok.com/ & https://copi…" at bounding box center [277, 589] width 433 height 45
paste textarea "https://poe.com/"
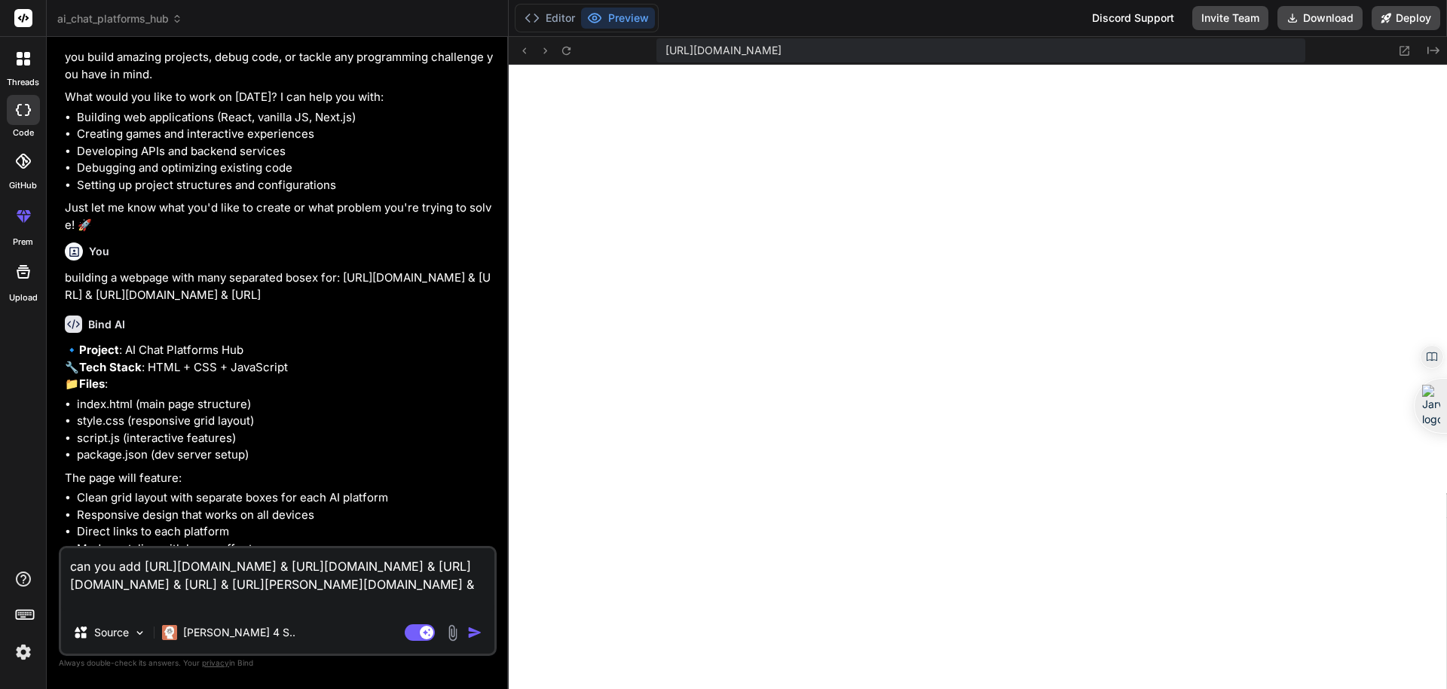
click at [245, 604] on textarea "can you add https://gemini.google/assistant/ & https://grok.com/ & https://copi…" at bounding box center [277, 580] width 433 height 63
paste textarea "https://deepseek.fr/"
paste textarea "https://chatdoc.com/"
paste textarea "https://claude.ai/new"
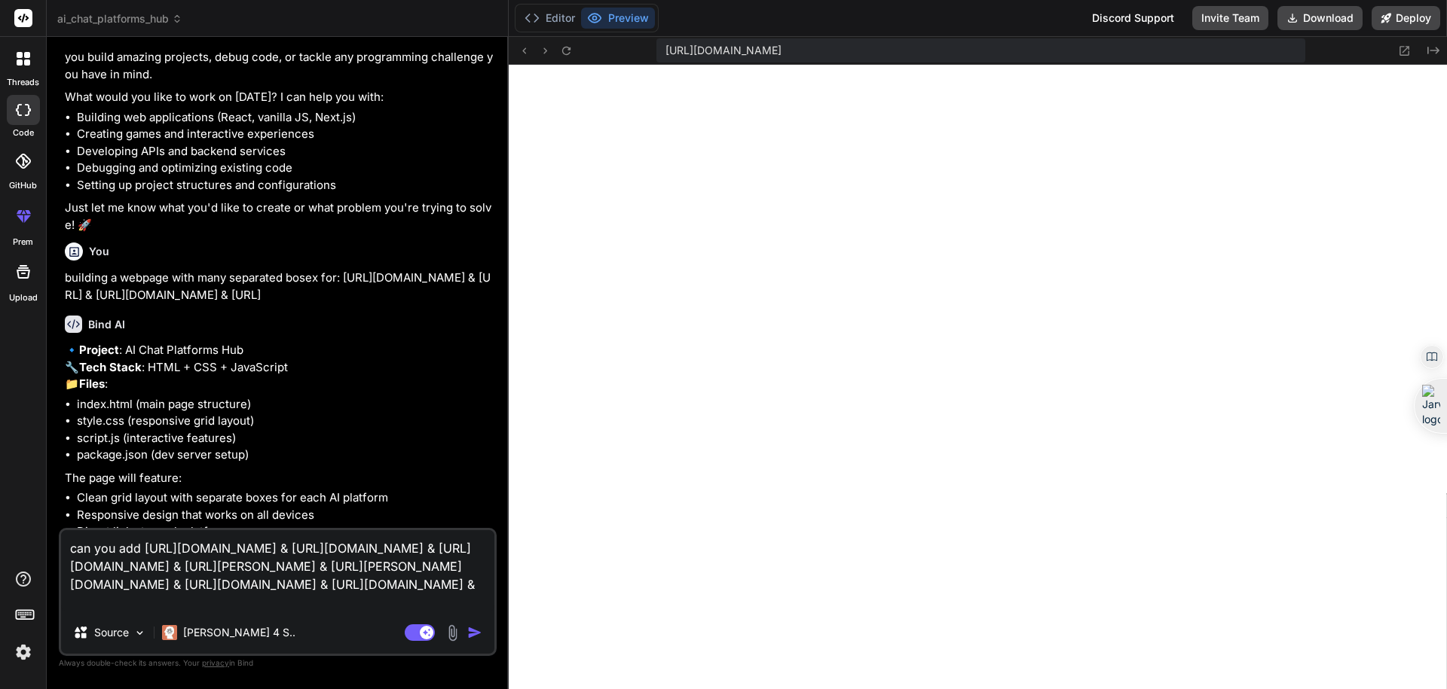
click at [369, 610] on textarea "can you add https://gemini.google/assistant/ & https://grok.com/ & https://copi…" at bounding box center [277, 570] width 433 height 81
click at [220, 581] on textarea "can you add https://gemini.google/assistant/ & https://grok.com/ & https://copi…" at bounding box center [277, 570] width 433 height 81
click at [238, 598] on textarea "can you add https://gemini.google/assistant/ & https://grok.com/ & https://copi…" at bounding box center [277, 570] width 433 height 81
paste textarea "https://airtable.com/"
click at [365, 616] on div "can you add https://gemini.google/assistant/ & https://grok.com/ & https://copi…" at bounding box center [278, 592] width 438 height 128
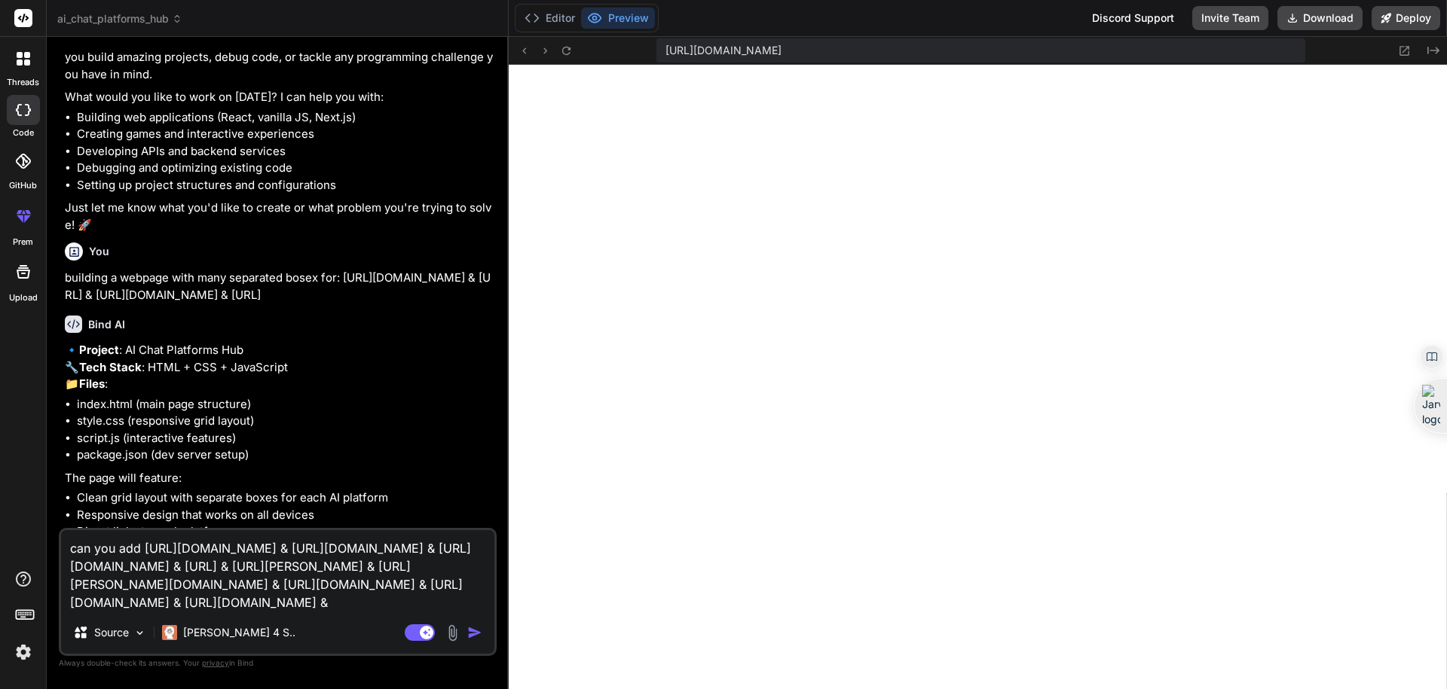
click at [353, 606] on textarea "can you add https://gemini.google/assistant/ & https://grok.com/ & https://copi…" at bounding box center [277, 570] width 433 height 81
paste textarea "https://www.manusai.io/"
paste textarea "https://yiyan.baidu.com/"
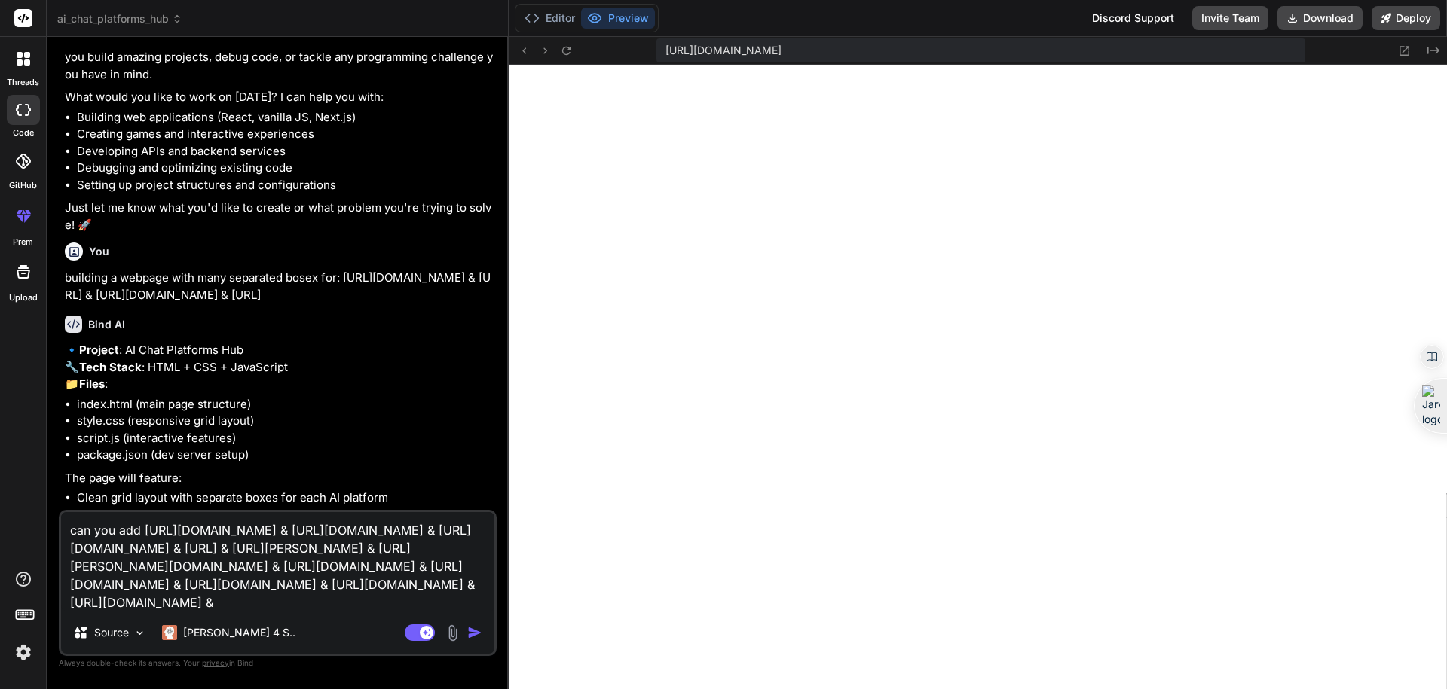
paste textarea "NoteGPT"
paste textarea "https://chat.qwen.ai/"
click at [439, 604] on textarea "can you add https://gemini.google/assistant/ & https://grok.com/ & https://copi…" at bounding box center [277, 561] width 433 height 99
paste textarea "Pi AI"
click at [449, 604] on textarea "can you add https://gemini.google/assistant/ & https://grok.com/ & https://copi…" at bounding box center [277, 561] width 433 height 99
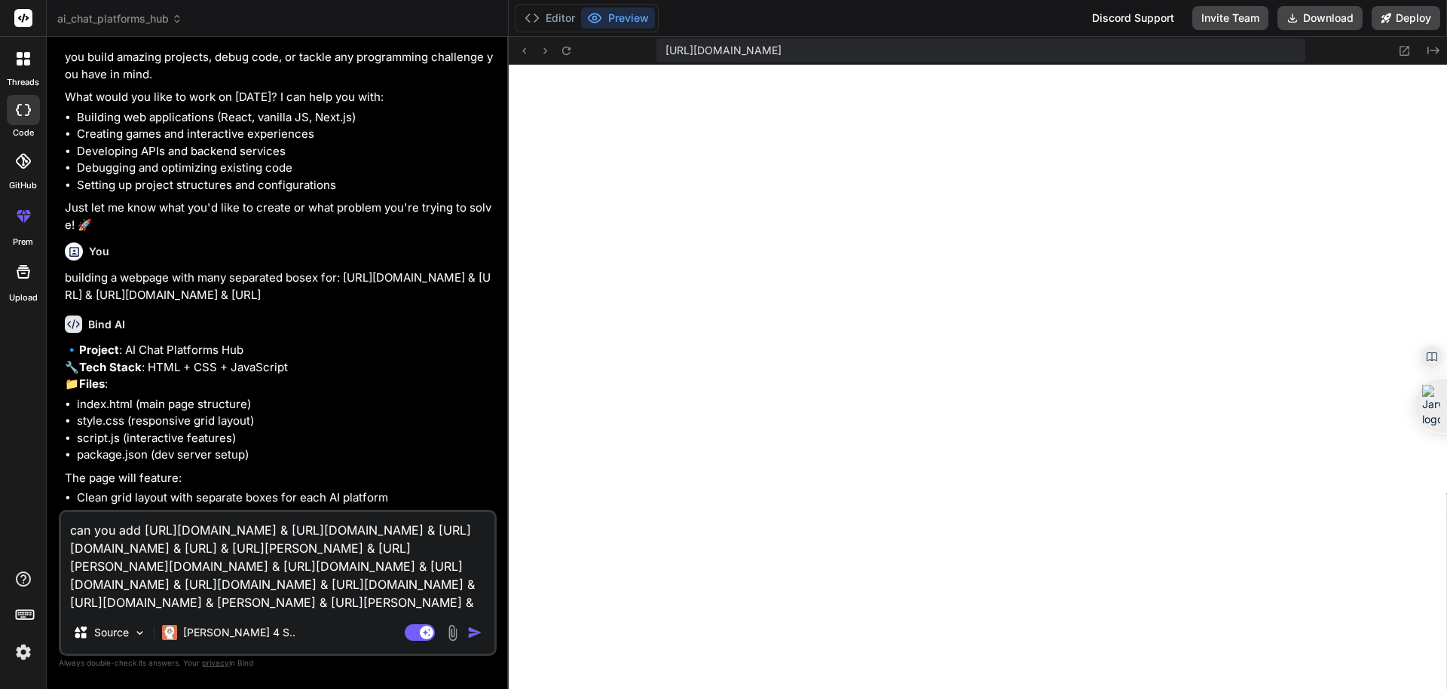
paste textarea "https://pi.ai/"
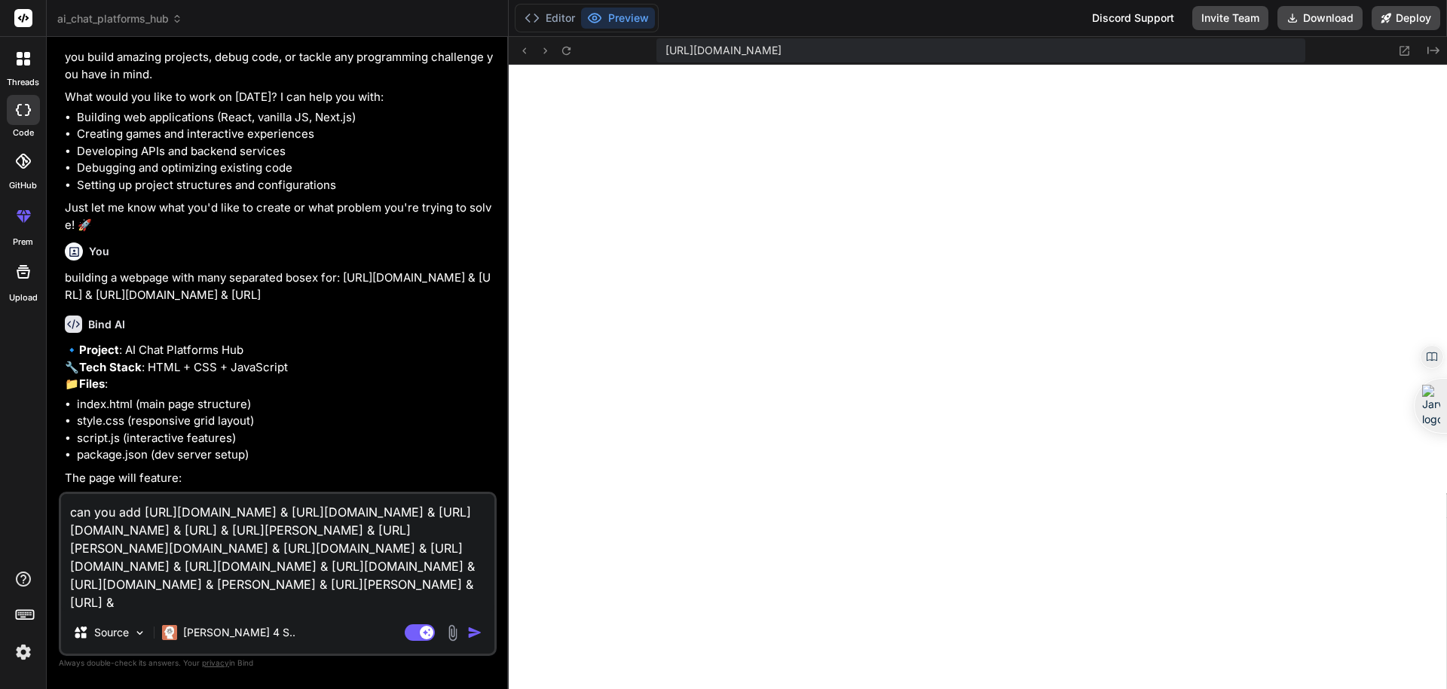
paste textarea "https://chat.novaapp.ai/"
click at [344, 610] on textarea "can you add https://gemini.google/assistant/ & https://grok.com/ & https://copi…" at bounding box center [277, 553] width 433 height 118
paste textarea "https://atomu.ai/"
drag, startPoint x: 71, startPoint y: 513, endPoint x: 387, endPoint y: 612, distance: 331.5
click at [393, 616] on div "can you add https://gemini.google/assistant/ & https://grok.com/ & https://copi…" at bounding box center [278, 574] width 438 height 164
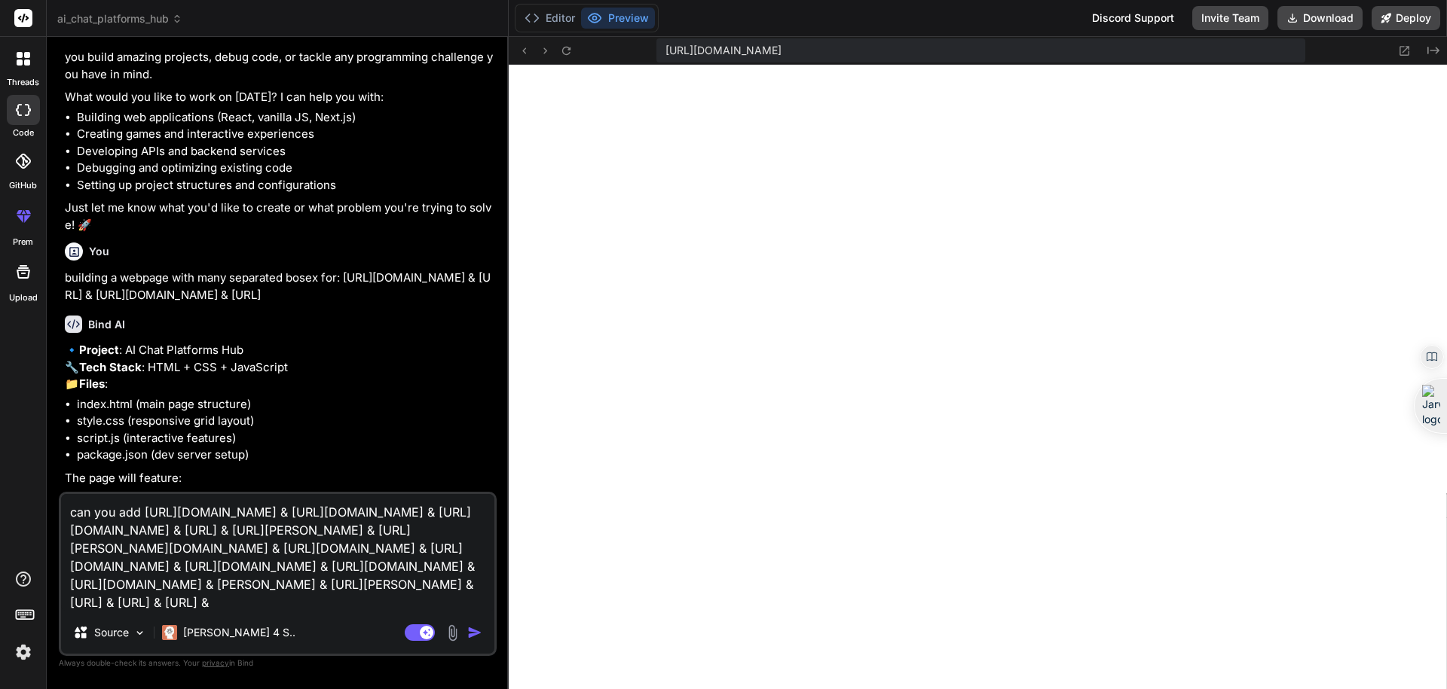
click at [472, 631] on img "button" at bounding box center [474, 632] width 15 height 15
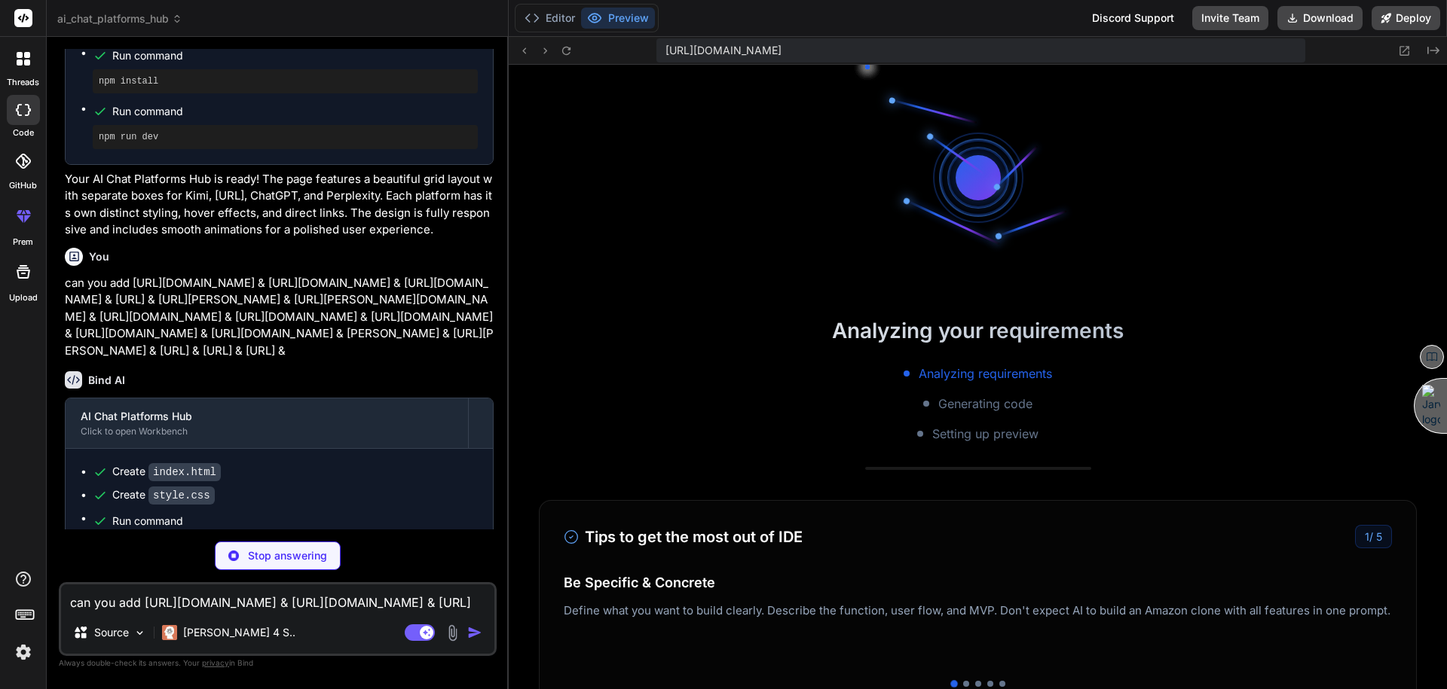
scroll to position [1174, 0]
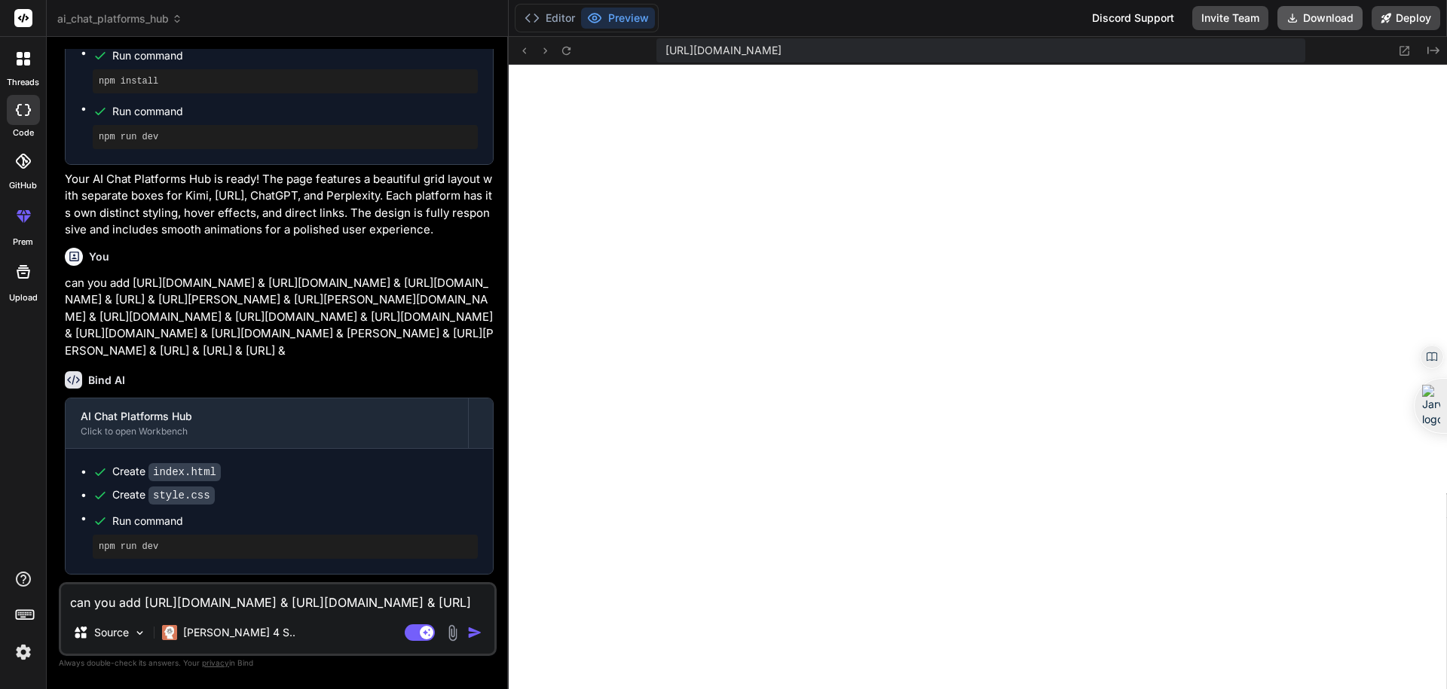
click at [1314, 18] on button "Download" at bounding box center [1319, 18] width 85 height 24
drag, startPoint x: 131, startPoint y: 317, endPoint x: 450, endPoint y: 390, distance: 326.8
click at [450, 360] on p "can you add https://gemini.google/assistant/ & https://grok.com/ & https://copi…" at bounding box center [279, 317] width 429 height 85
copy p "https://gemini.google/assistant/ & https://grok.com/ & https://copilot.microsof…"
click at [261, 604] on textarea "can you add https://gemini.google/assistant/ & https://grok.com/ & https://copi…" at bounding box center [277, 598] width 433 height 27
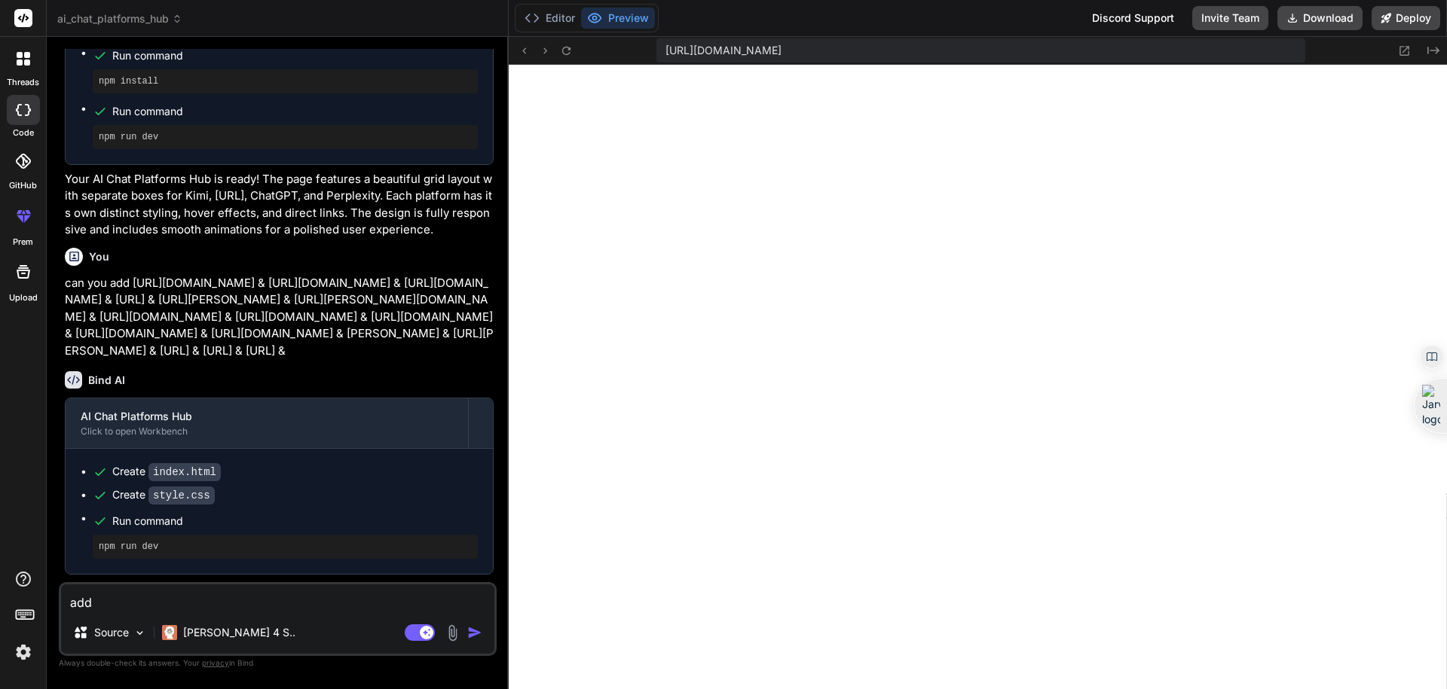
paste textarea "https://overchat.ai/web/"
click at [297, 611] on div "add https://overchat.ai/web/ & Source Claude 4 S.. Agent Mode. When this toggle…" at bounding box center [278, 619] width 438 height 74
click at [295, 610] on textarea "add https://overchat.ai/web/ &" at bounding box center [277, 598] width 433 height 27
paste textarea "https://huggingface.co/chat"
paste textarea "Duck.ai"
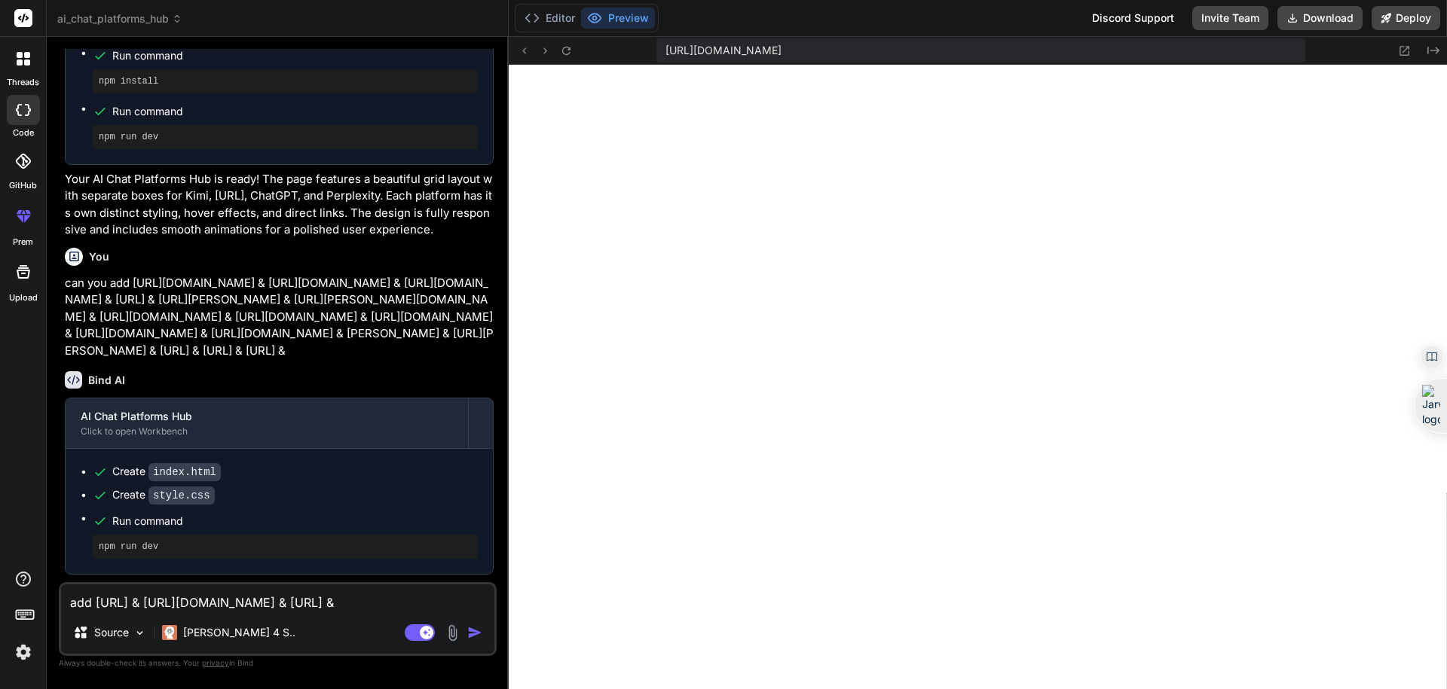
drag, startPoint x: 419, startPoint y: 603, endPoint x: 463, endPoint y: 594, distance: 44.5
click at [463, 594] on textarea "add https://overchat.ai/web/ & https://huggingface.co/chat & Duck.ai &" at bounding box center [277, 598] width 433 height 27
paste textarea "https://duckduckgo.com/?q=DuckDuckGo+AI+Chat&ia=chat&duckai=1"
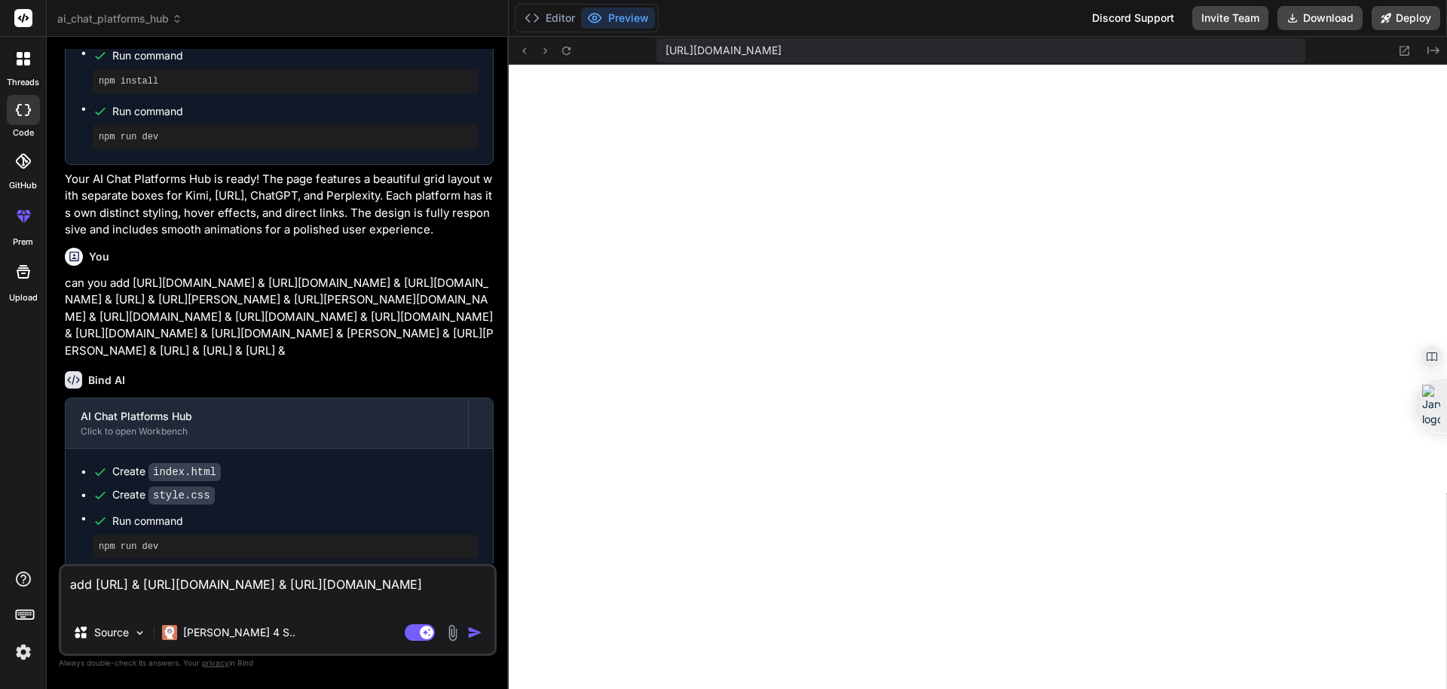
scroll to position [0, 0]
click at [475, 631] on img "button" at bounding box center [474, 632] width 15 height 15
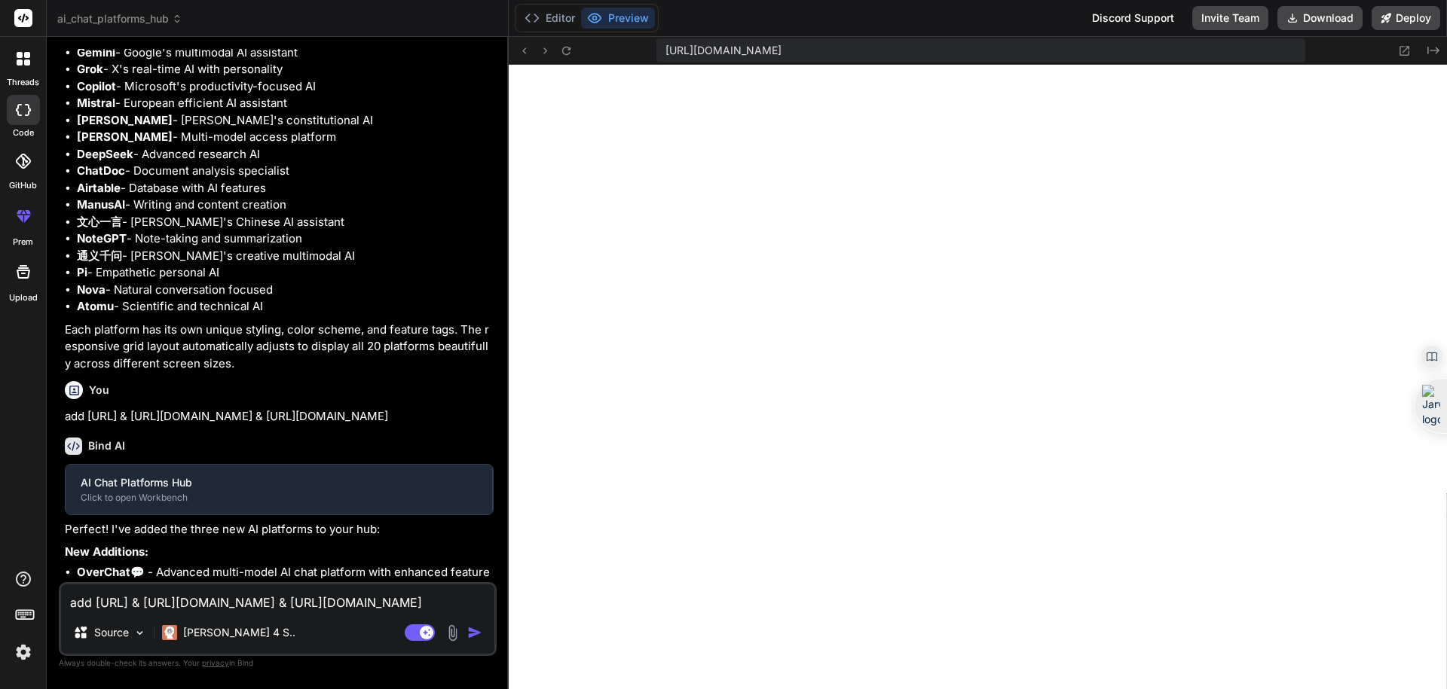
scroll to position [1689, 0]
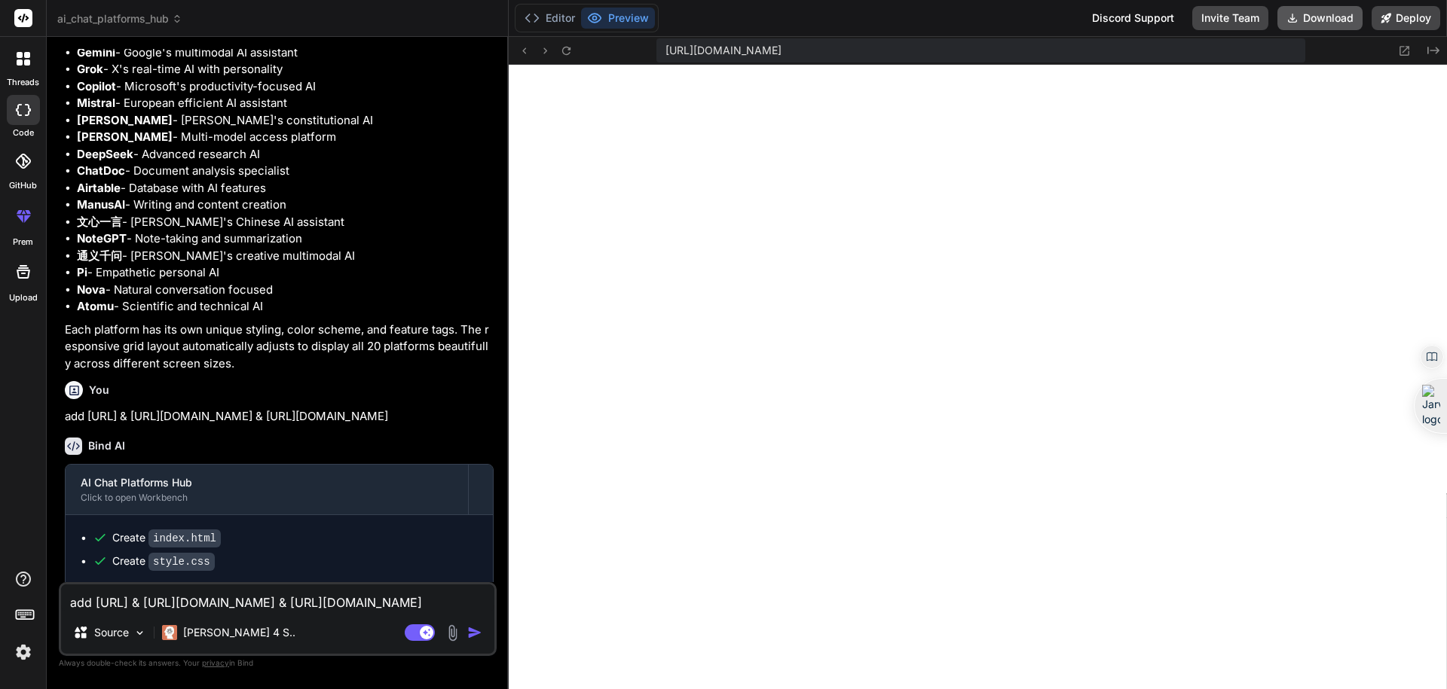
click at [1303, 20] on button "Download" at bounding box center [1319, 18] width 85 height 24
click at [224, 607] on textarea "add https://overchat.ai/web/ & https://huggingface.co/chat & https://duckduckgo…" at bounding box center [277, 598] width 433 height 27
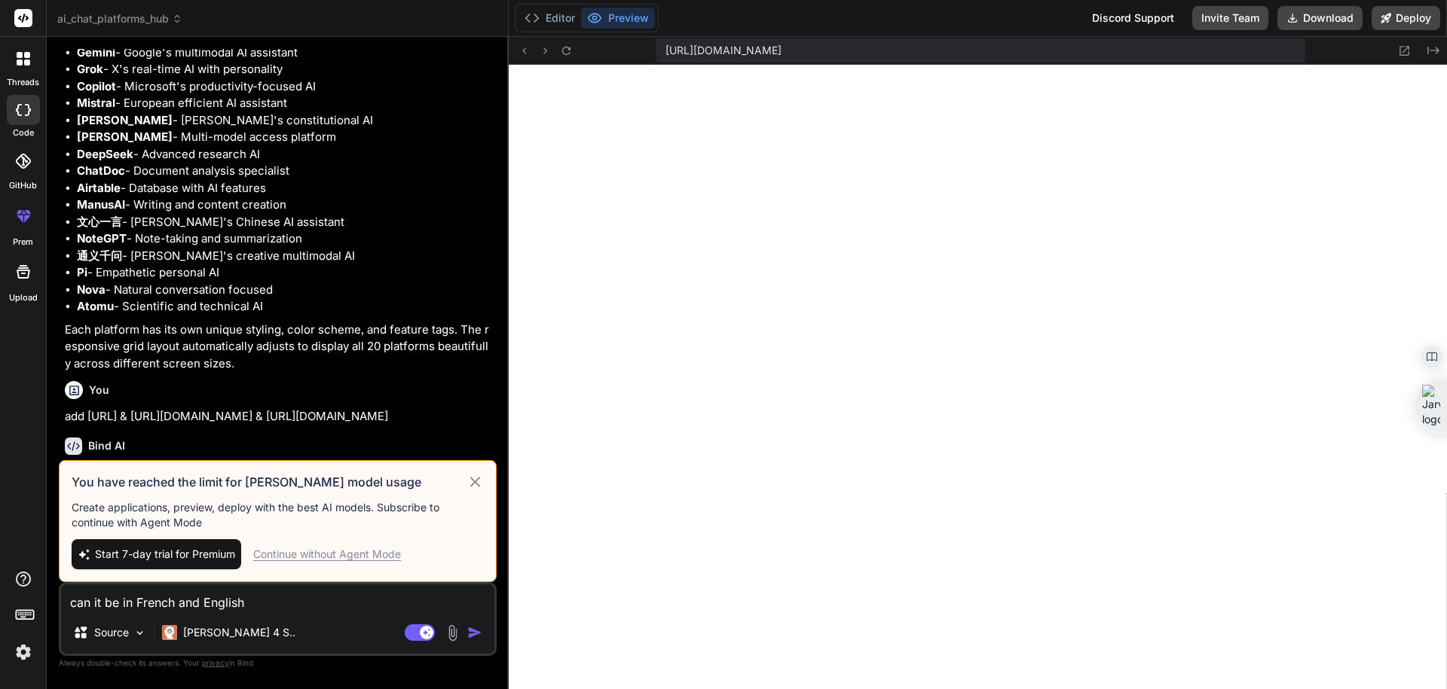
click at [476, 634] on img "button" at bounding box center [474, 632] width 15 height 15
click at [370, 553] on div "Continue without Agent Mode" at bounding box center [327, 554] width 148 height 15
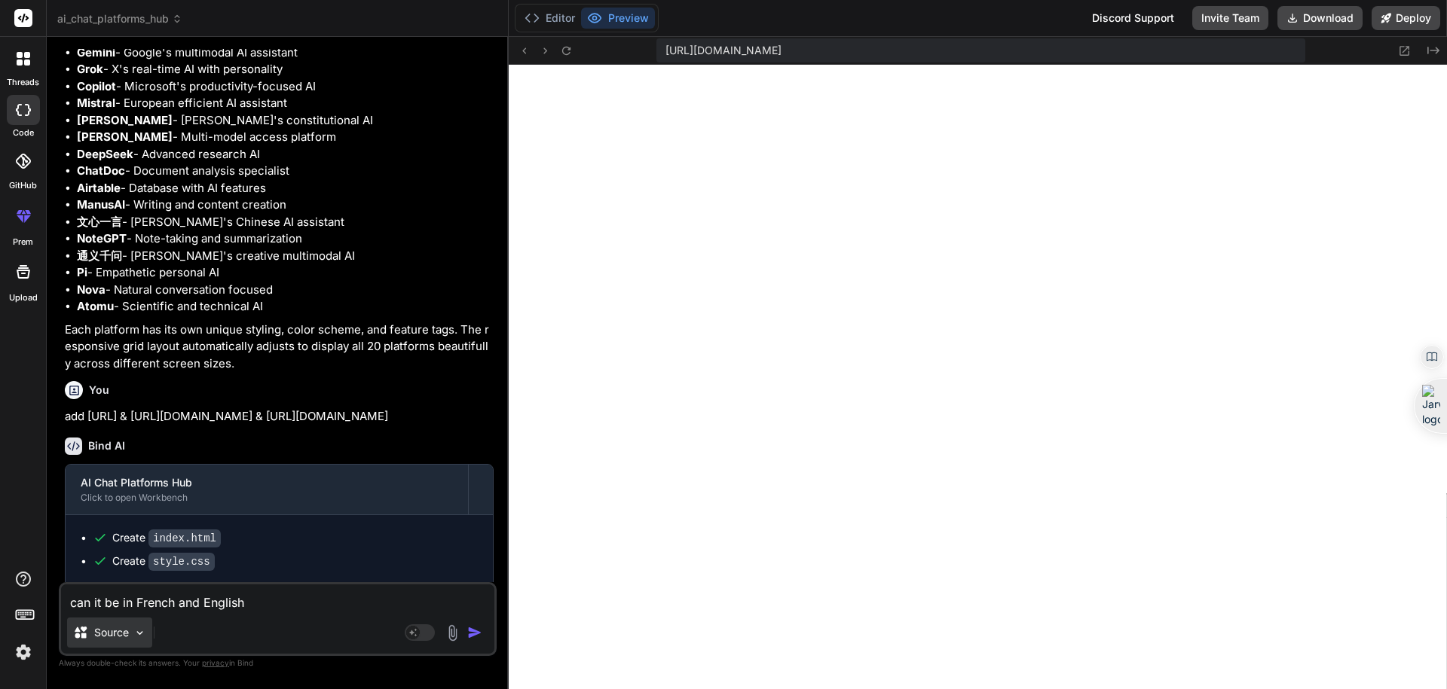
click at [133, 630] on img at bounding box center [139, 633] width 13 height 13
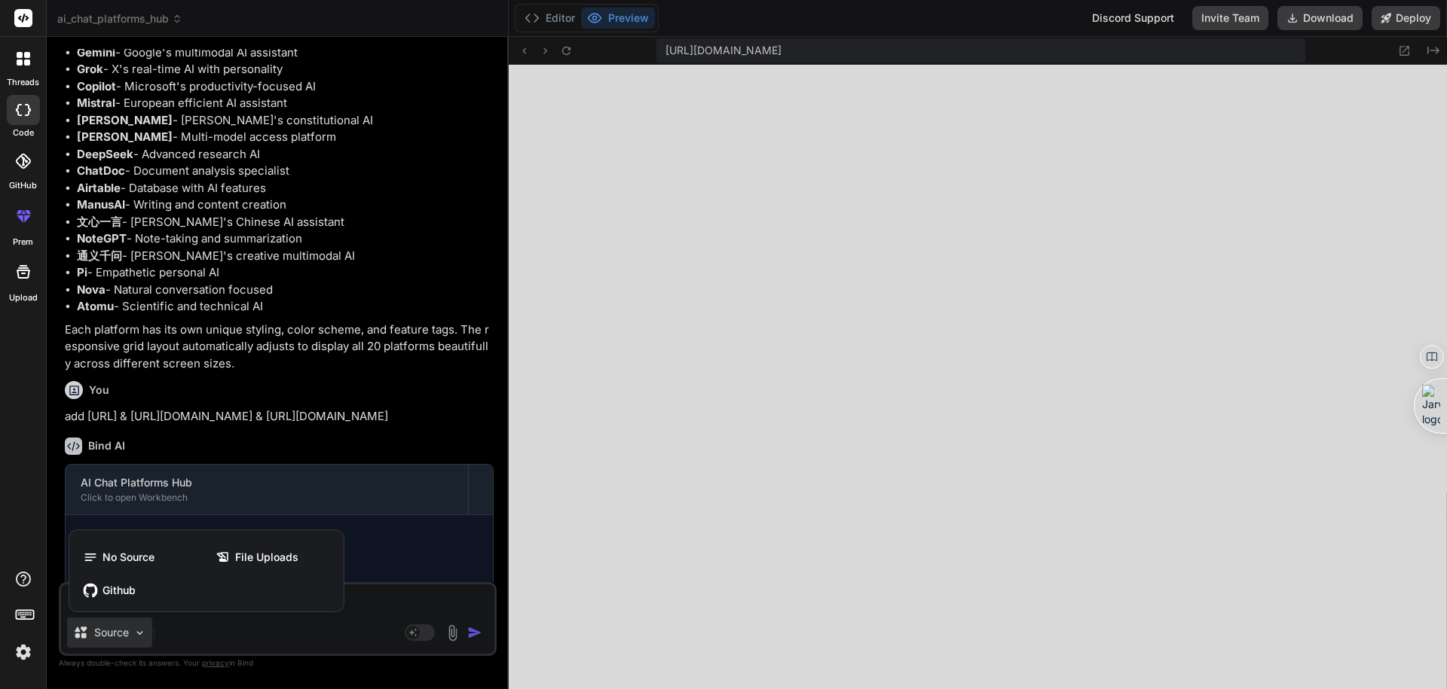
click at [234, 644] on div at bounding box center [723, 344] width 1447 height 689
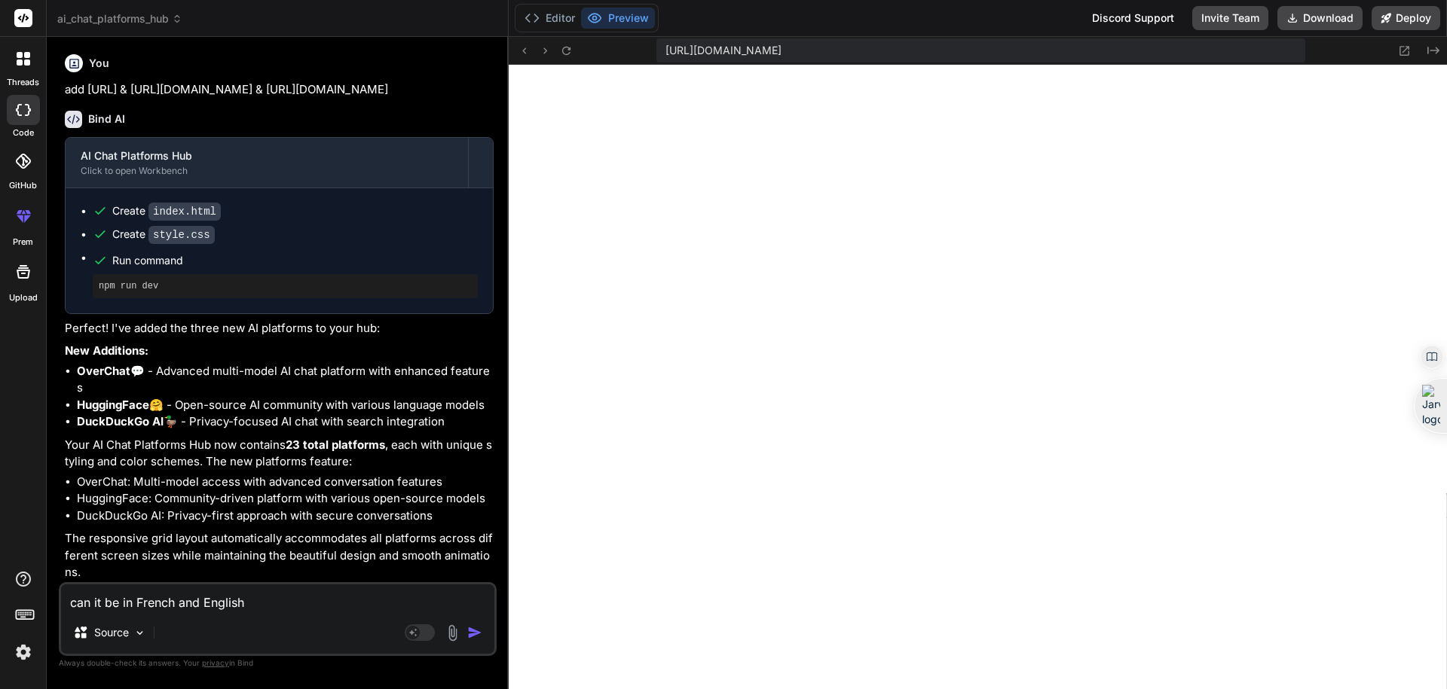
scroll to position [1886, 0]
drag, startPoint x: 270, startPoint y: 600, endPoint x: 227, endPoint y: 606, distance: 43.3
click at [227, 606] on textarea "can it be in French and English" at bounding box center [277, 598] width 433 height 27
click at [301, 618] on div "Source" at bounding box center [277, 636] width 433 height 36
click at [475, 635] on img "button" at bounding box center [474, 632] width 15 height 15
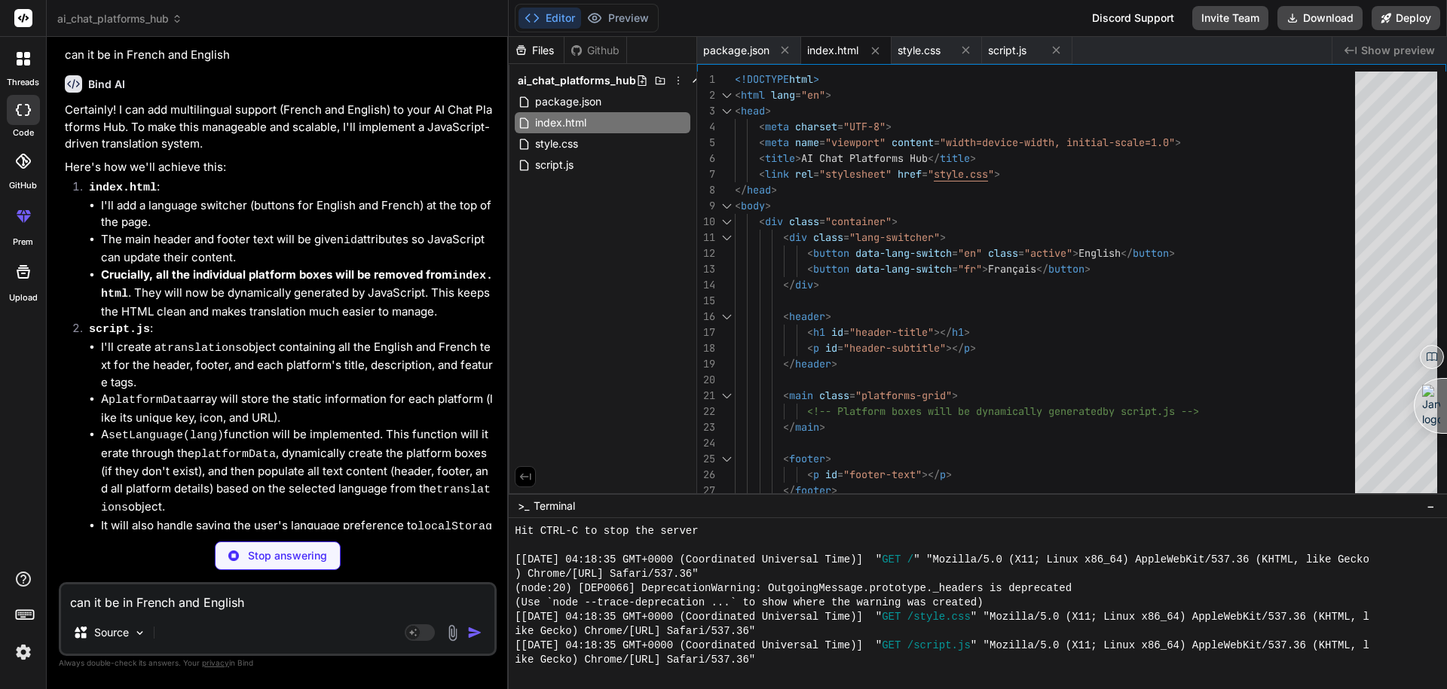
scroll to position [2749, 0]
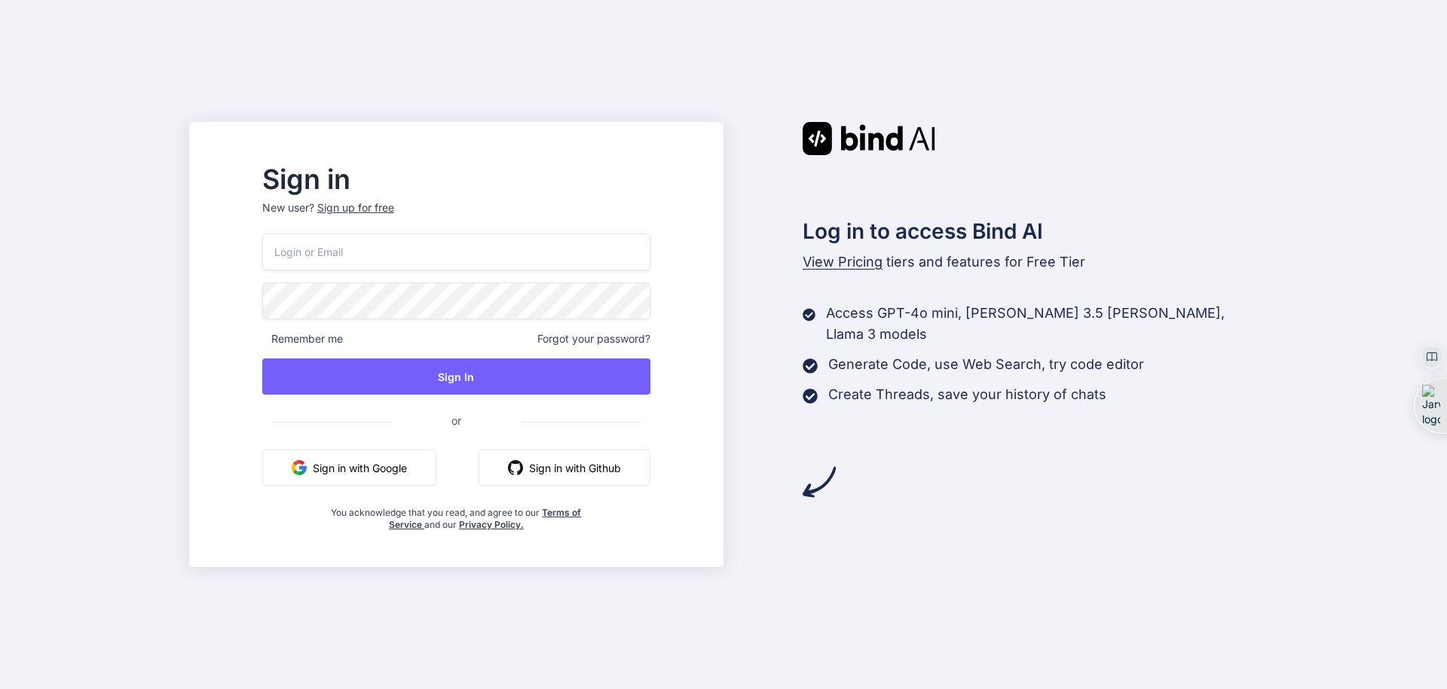
click at [419, 460] on button "Sign in with Google" at bounding box center [349, 468] width 174 height 36
click at [362, 474] on button "Sign in with Google" at bounding box center [349, 468] width 174 height 36
